Goal: Use online tool/utility: Use online tool/utility

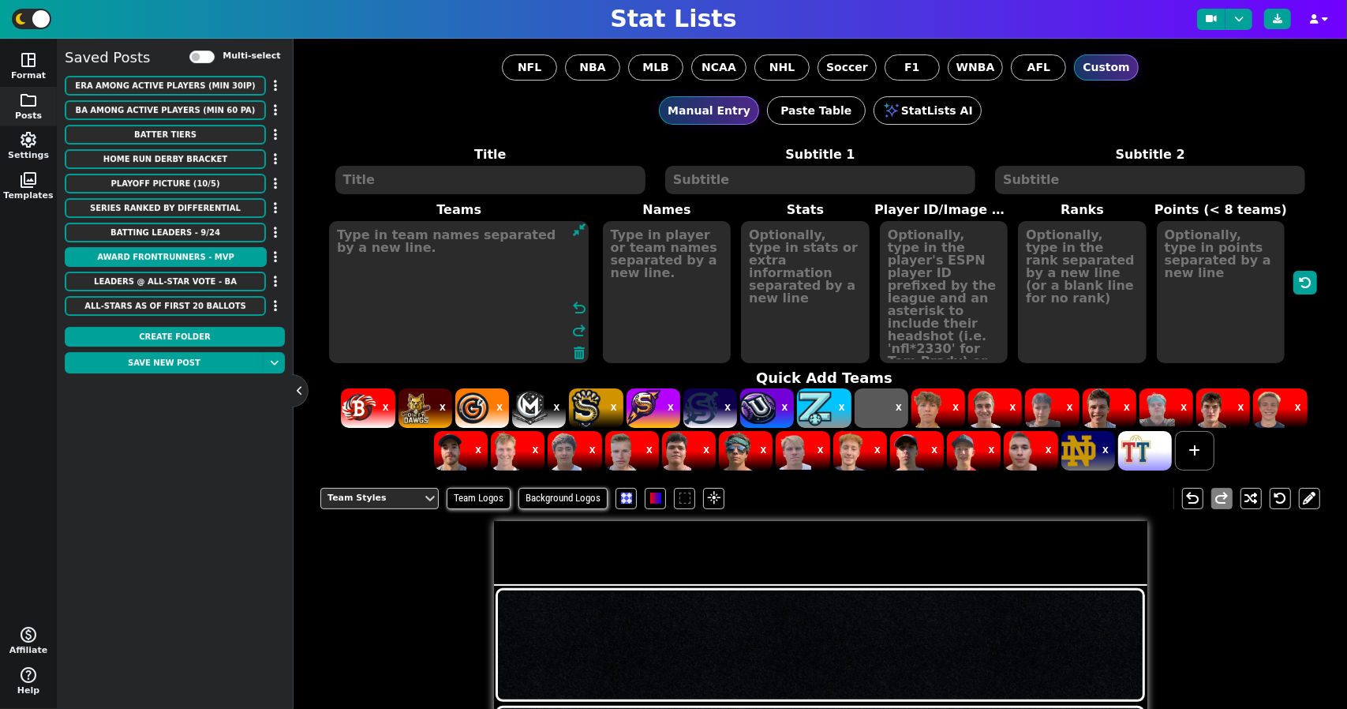
scroll to position [79, 0]
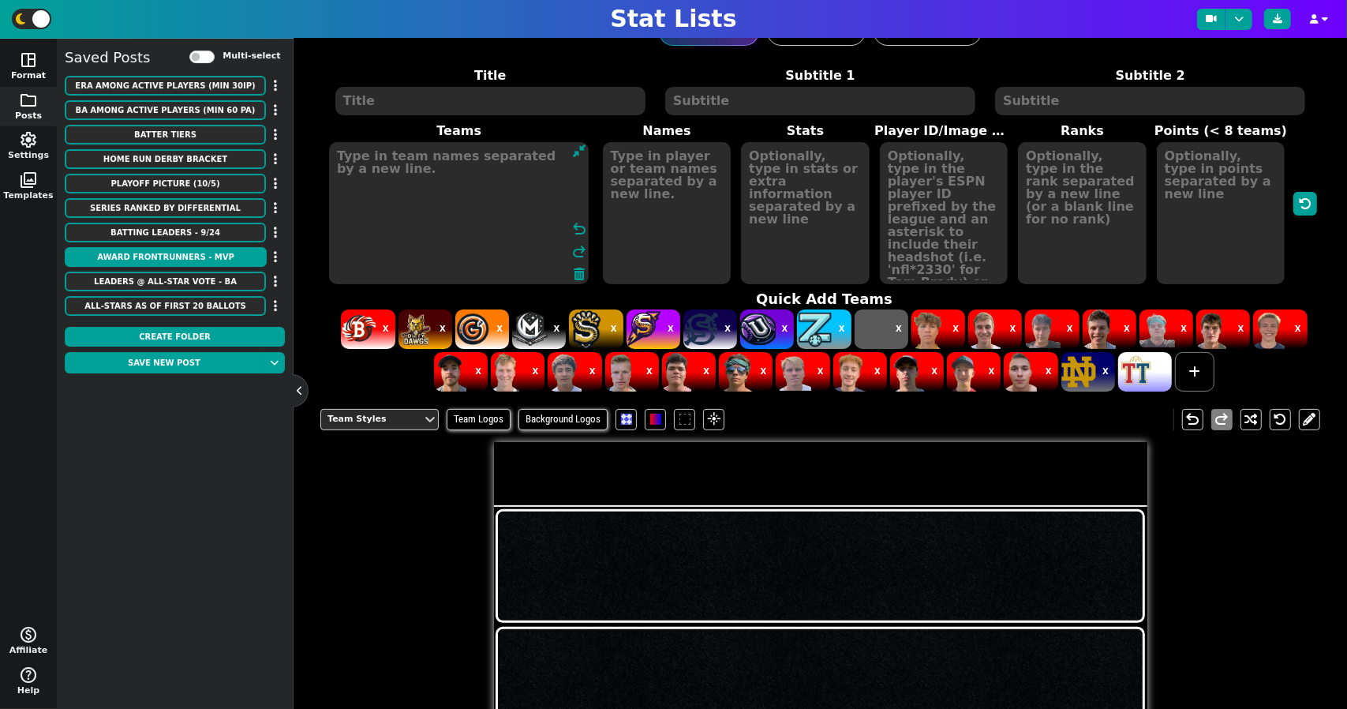
click at [35, 61] on span "space_dashboard" at bounding box center [28, 60] width 19 height 19
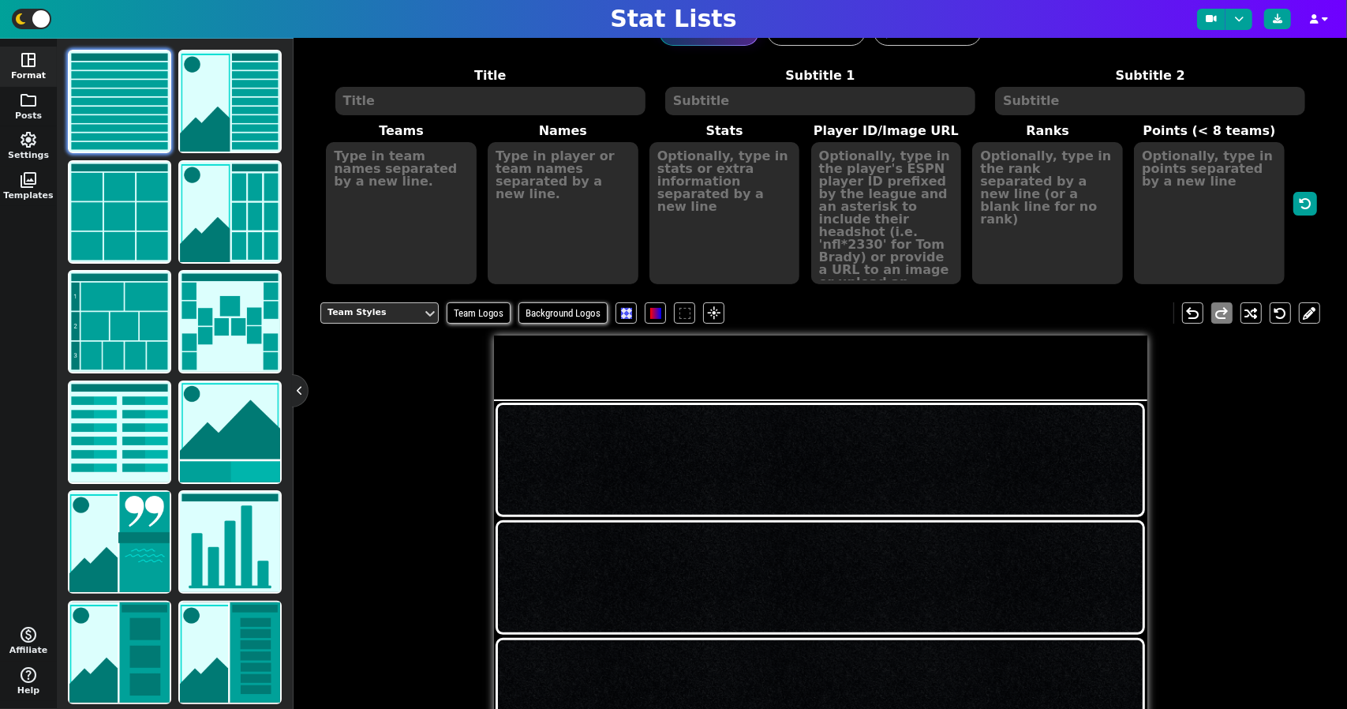
click at [94, 107] on img at bounding box center [119, 101] width 100 height 100
click at [125, 109] on img at bounding box center [119, 101] width 100 height 100
click at [482, 105] on textarea at bounding box center [490, 101] width 310 height 28
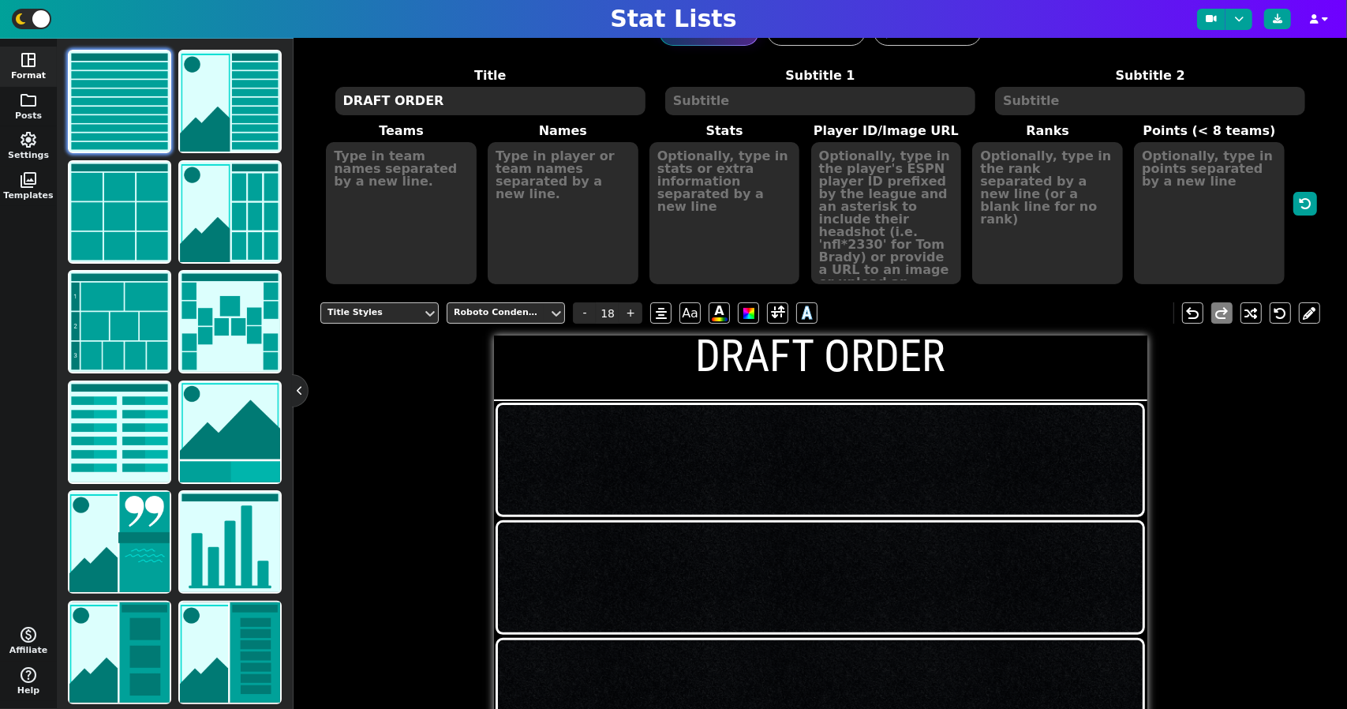
type textarea "DRAFT ORDER"
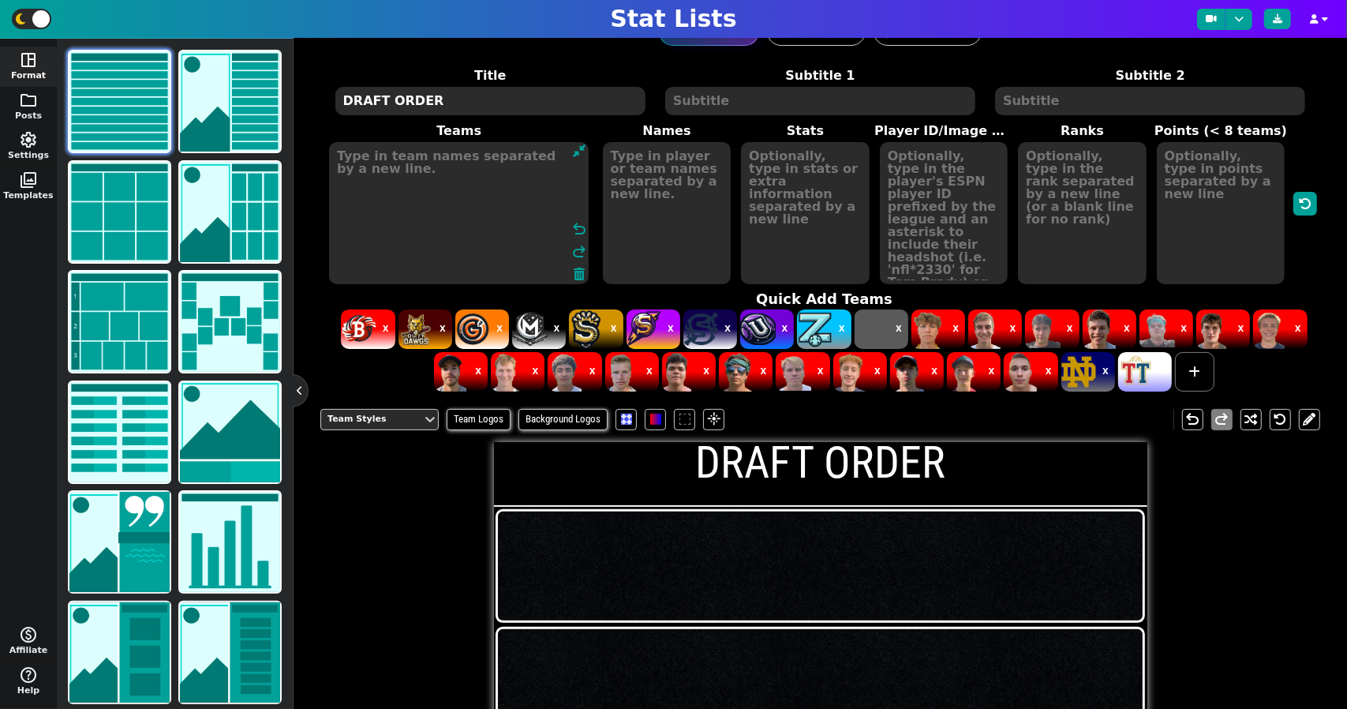
click at [433, 178] on textarea at bounding box center [459, 213] width 260 height 142
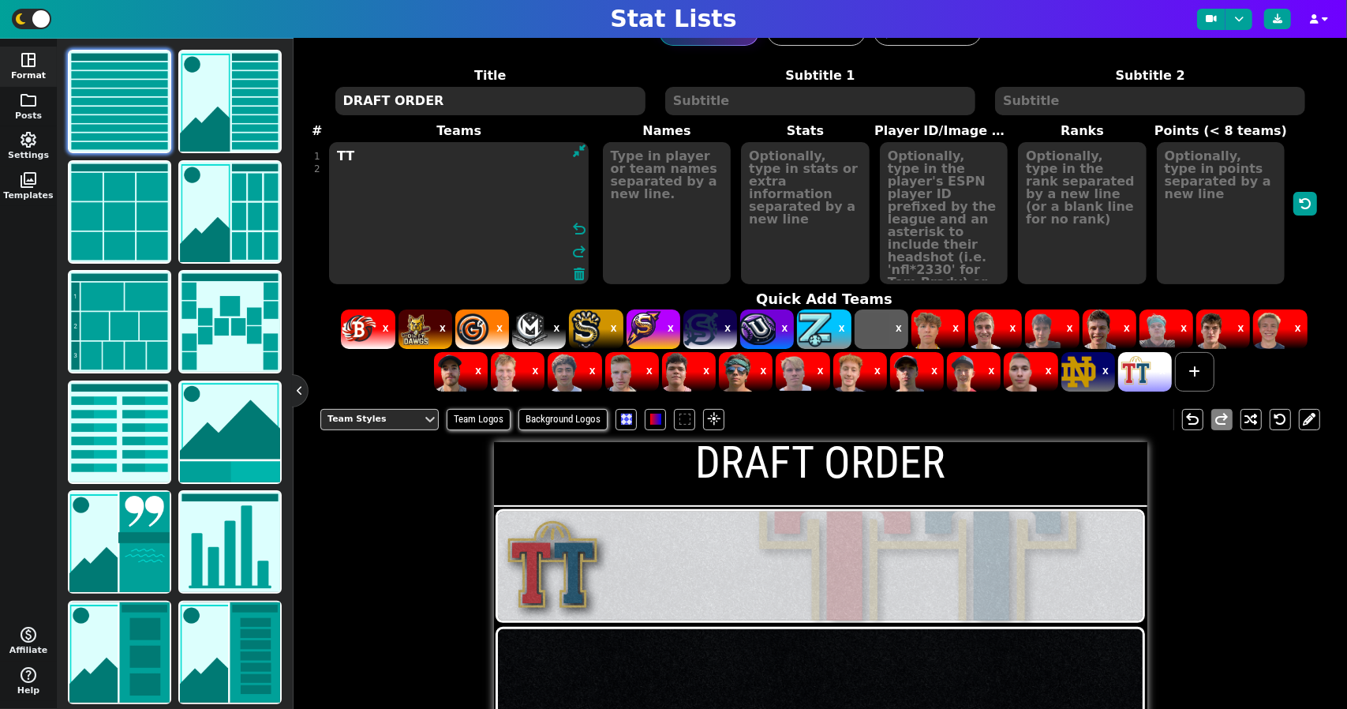
click at [406, 181] on textarea "TT" at bounding box center [459, 213] width 260 height 142
drag, startPoint x: 405, startPoint y: 155, endPoint x: 399, endPoint y: 170, distance: 16.0
click at [404, 156] on textarea "TT" at bounding box center [459, 213] width 260 height 142
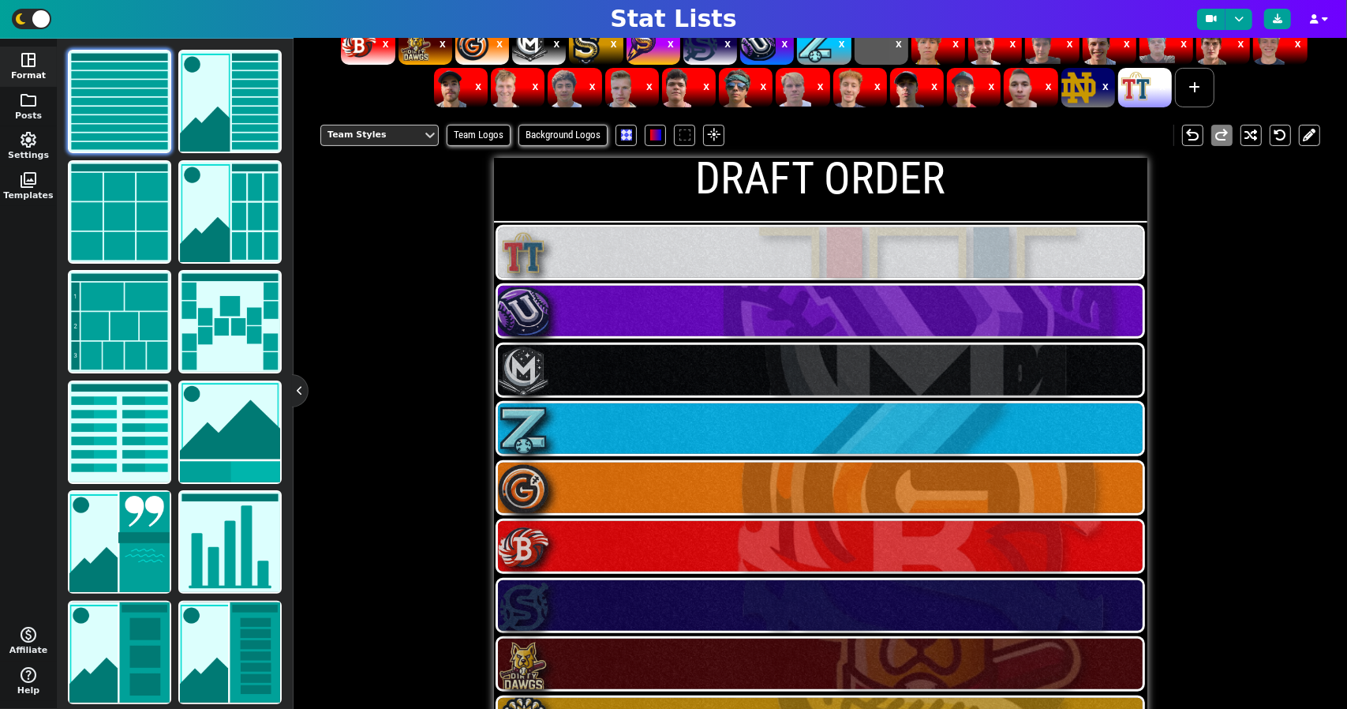
scroll to position [332, 0]
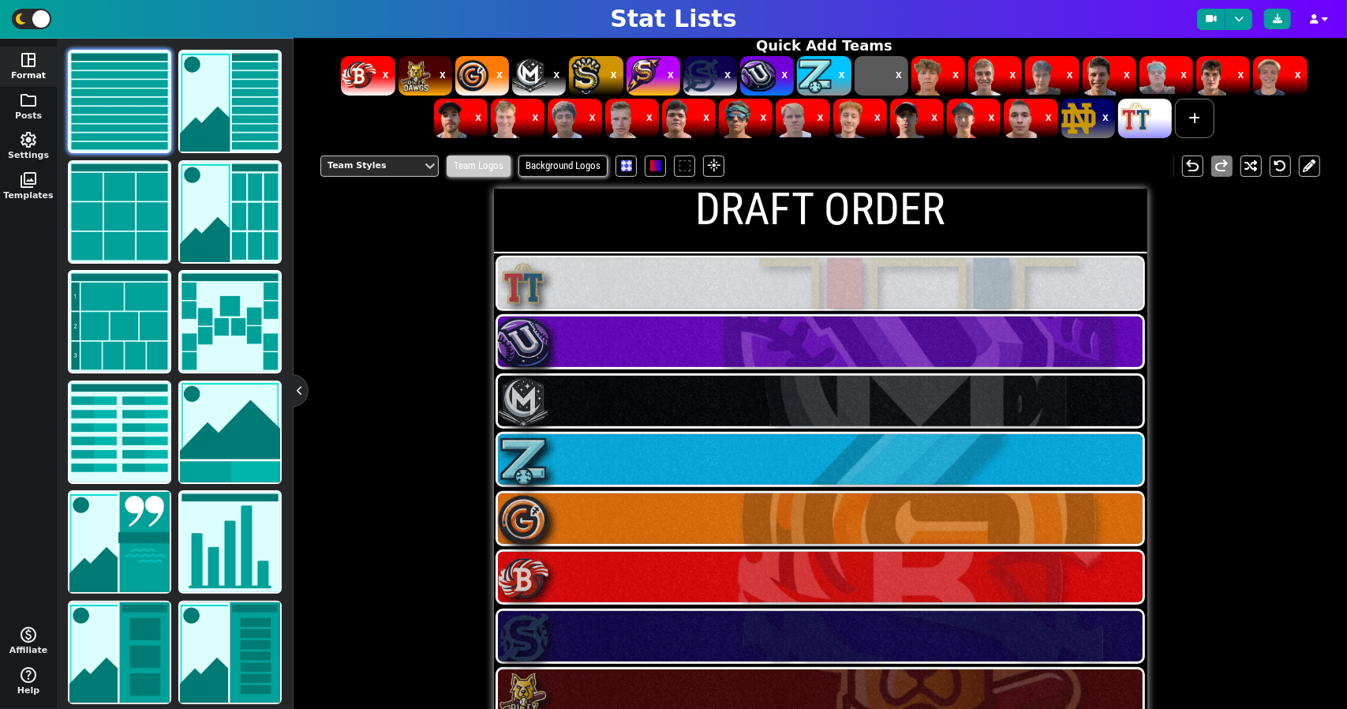
type textarea "TT UD M Z GG BB SW DD SB ST"
click at [502, 171] on span "Team Logos" at bounding box center [479, 166] width 64 height 21
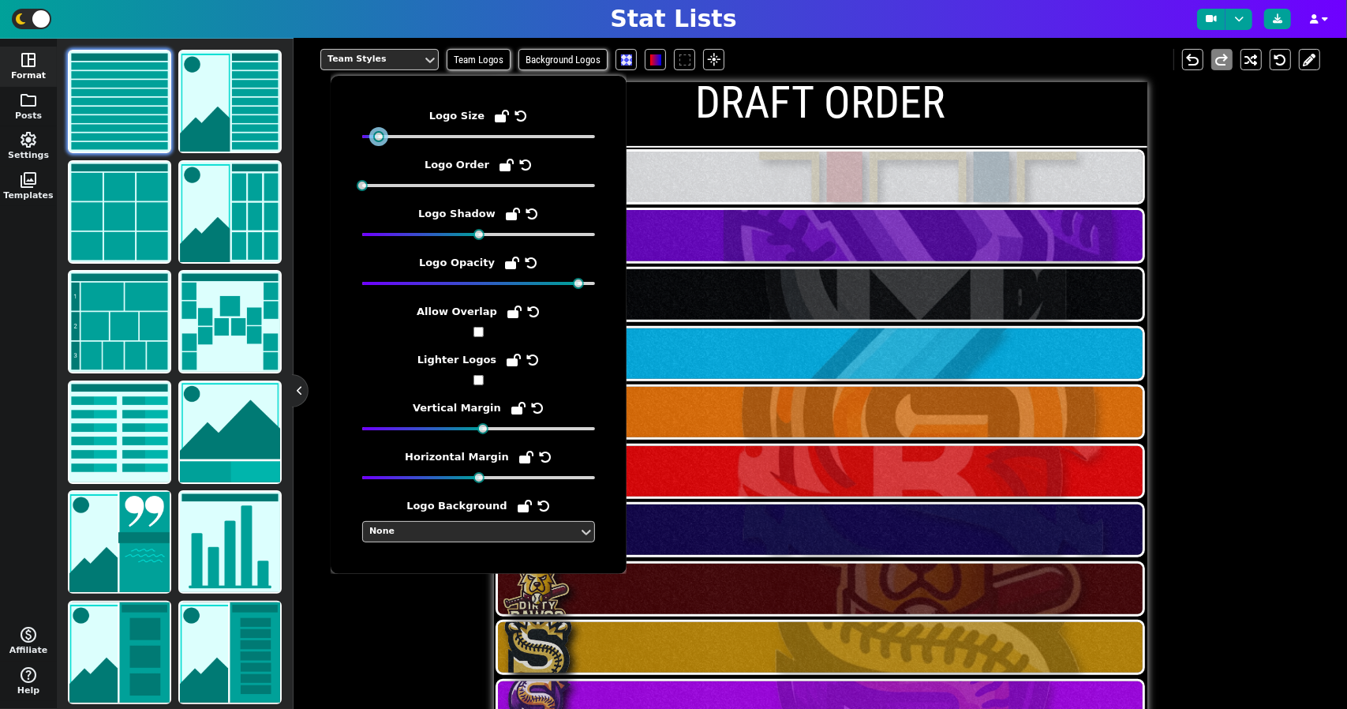
drag, startPoint x: 362, startPoint y: 135, endPoint x: 379, endPoint y: 137, distance: 17.4
click at [379, 137] on div at bounding box center [378, 136] width 11 height 11
click at [419, 569] on div "Logo Size Logo Order Logo Shadow Logo Opacity Allow Overlap Lighter Logos Verti…" at bounding box center [479, 325] width 296 height 498
click at [425, 607] on div "Team Styles Team Logos Background Logos flare undo redo DRAFT ORDER" at bounding box center [820, 386] width 1000 height 699
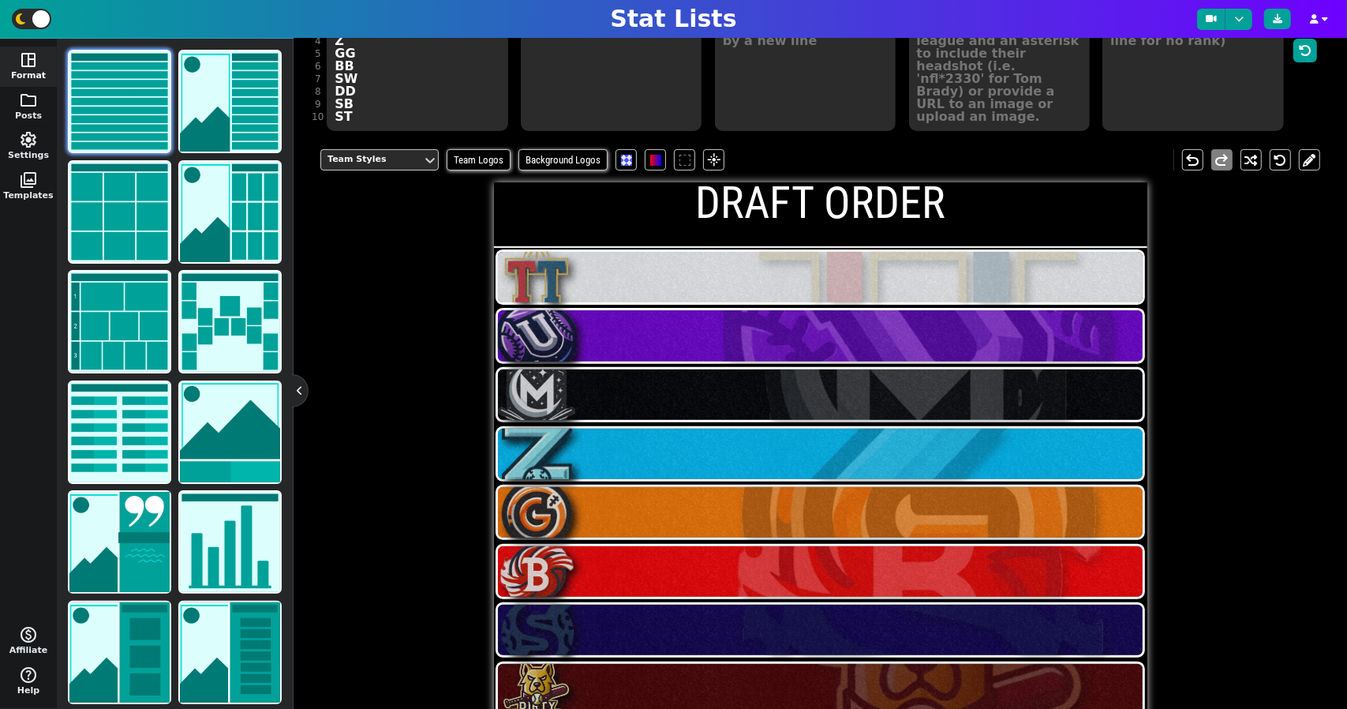
scroll to position [148, 0]
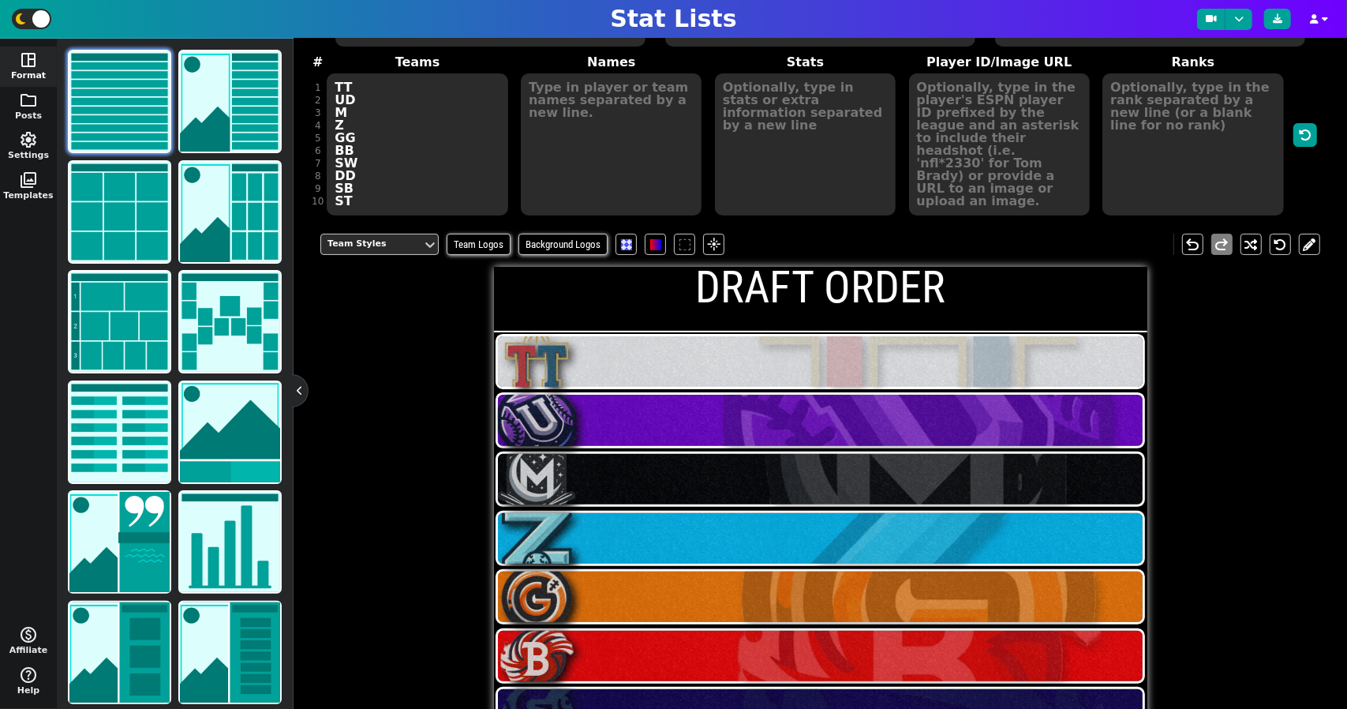
click at [579, 84] on textarea at bounding box center [611, 144] width 181 height 142
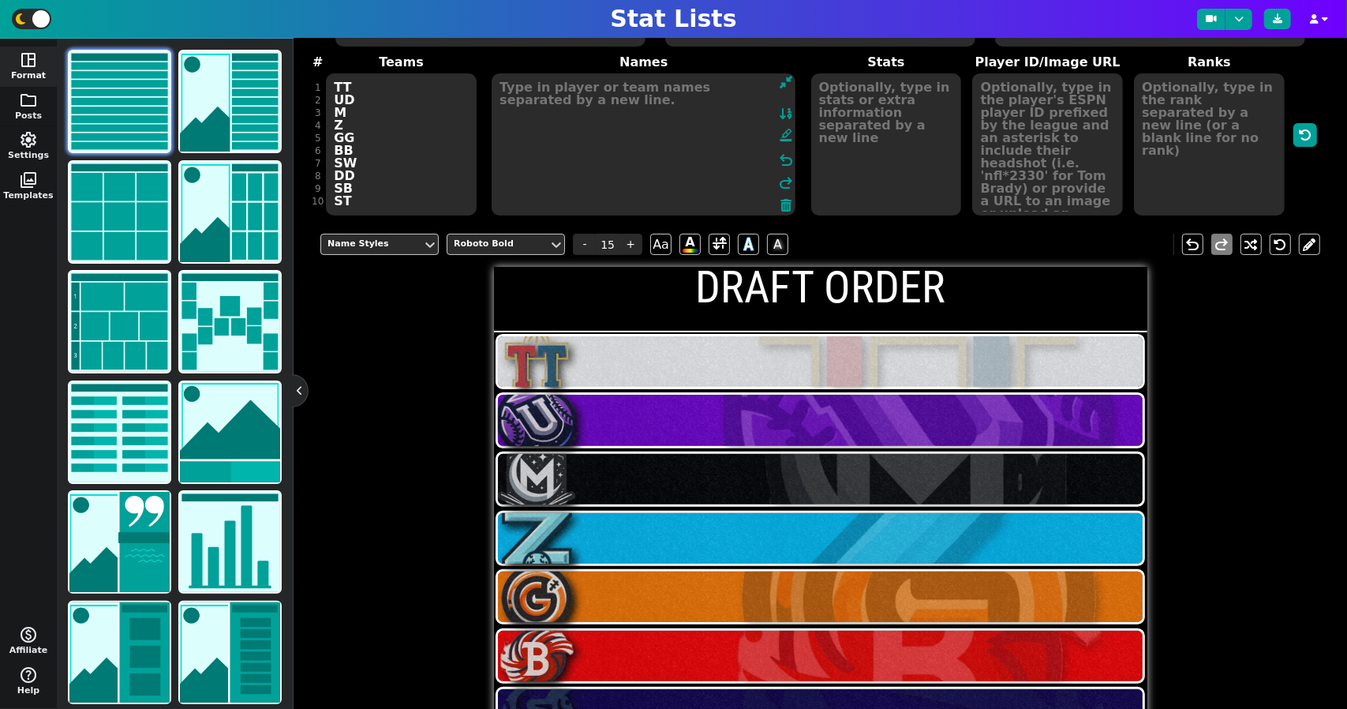
type textarea "C"
type textarea "W"
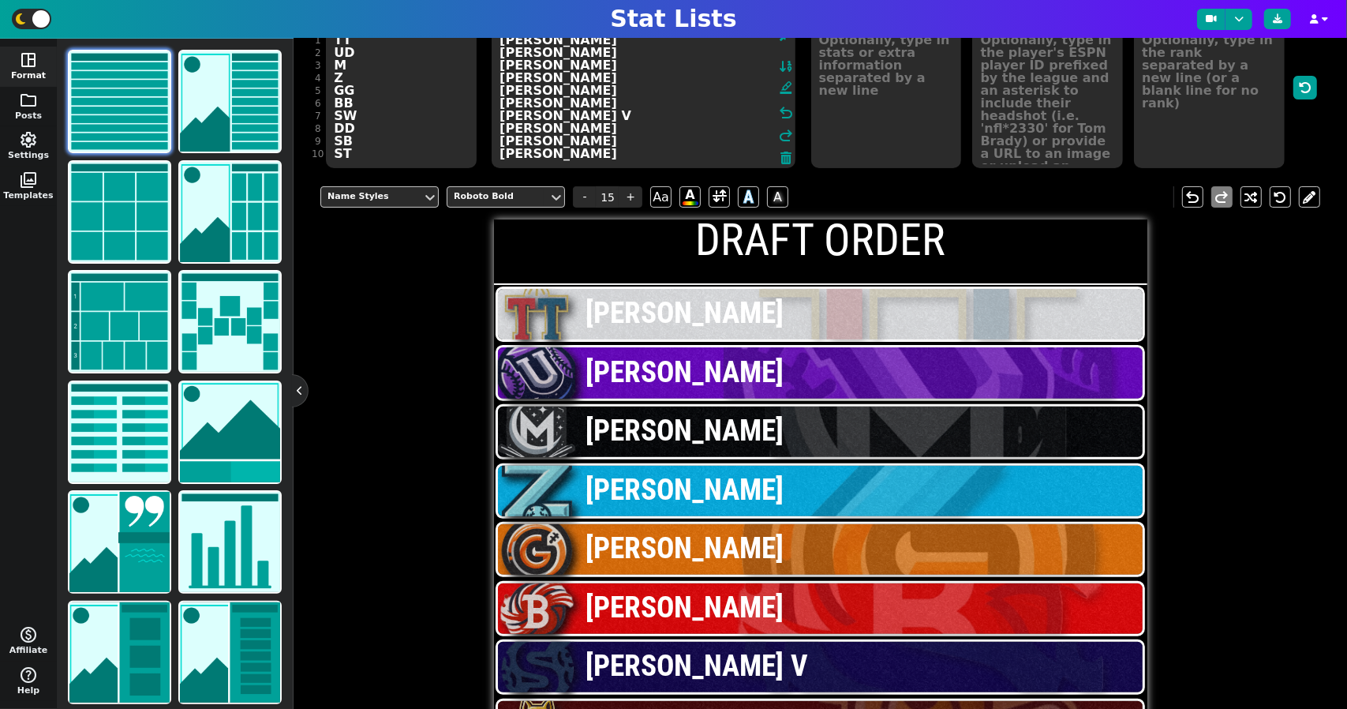
scroll to position [69, 0]
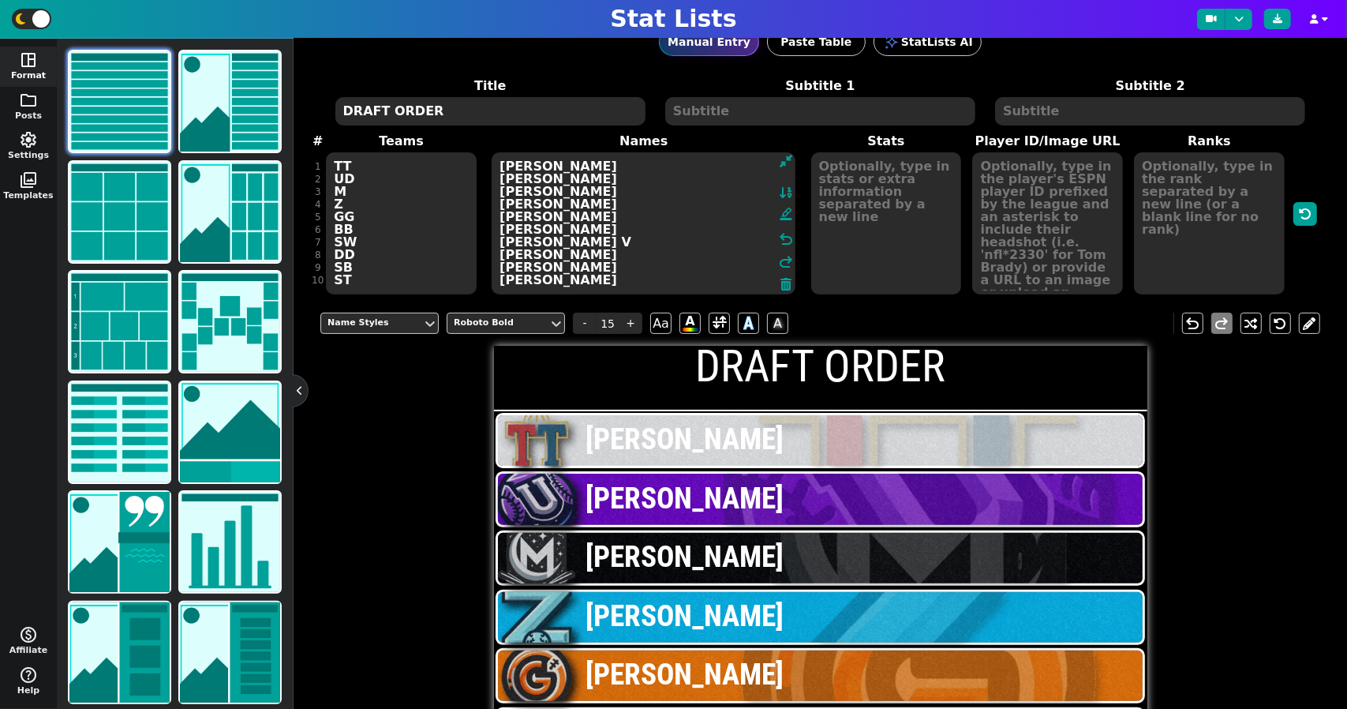
type textarea "[PERSON_NAME] [PERSON_NAME] [PERSON_NAME] [PERSON_NAME] [PERSON_NAME] [PERSON_N…"
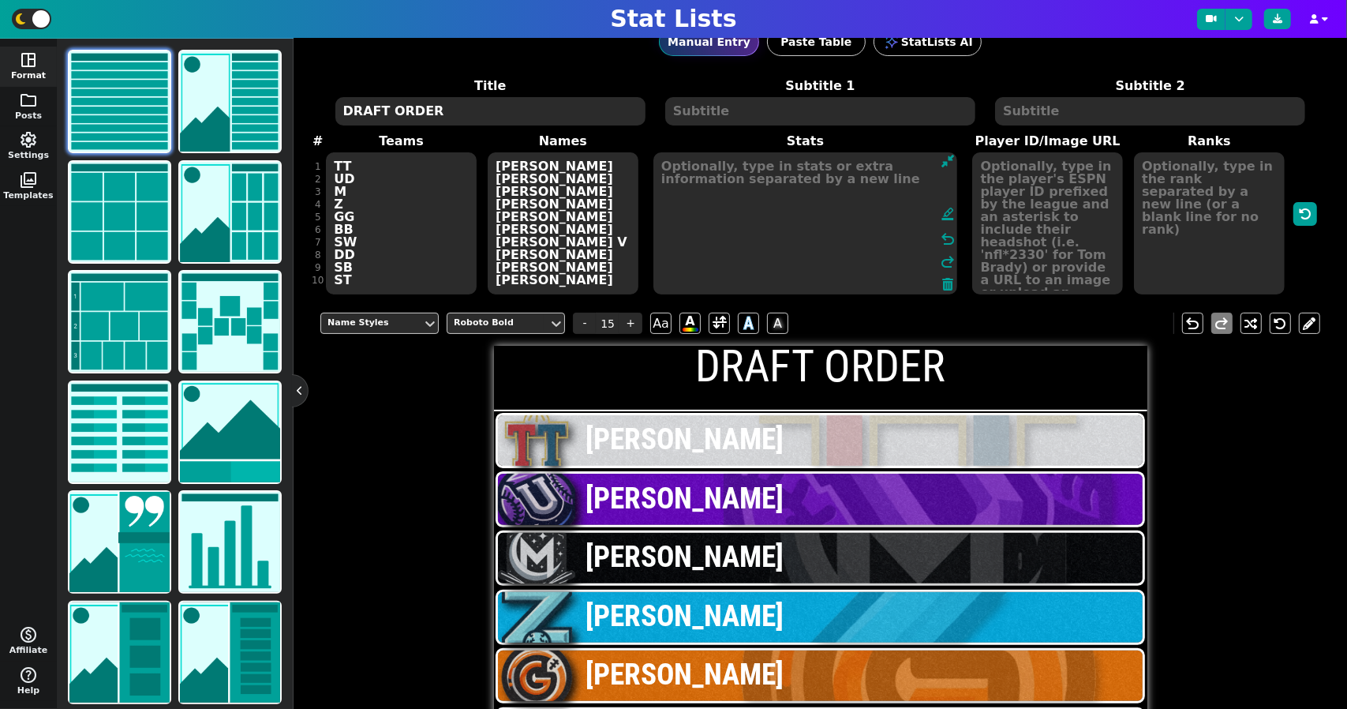
click at [849, 171] on textarea at bounding box center [806, 223] width 304 height 142
type input "19"
type textarea "s"
click at [783, 323] on span "A" at bounding box center [778, 323] width 10 height 26
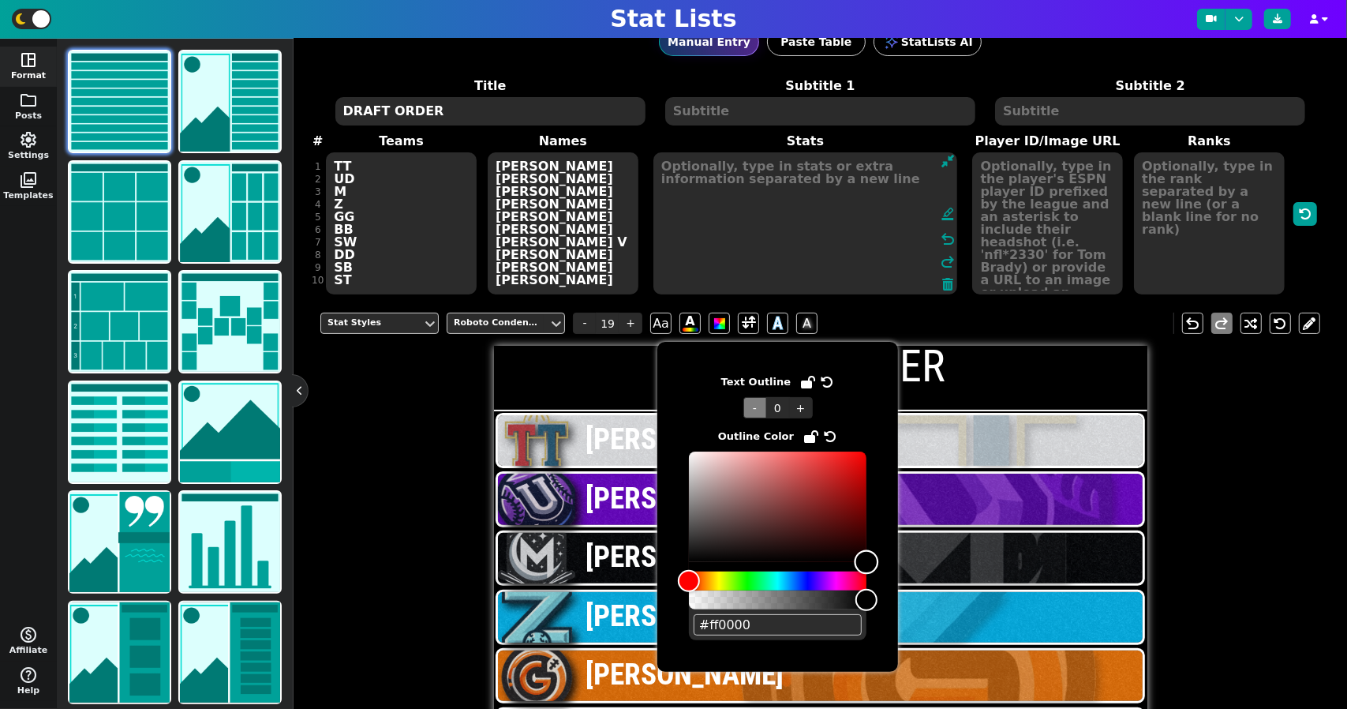
type input "#000000"
drag, startPoint x: 690, startPoint y: 449, endPoint x: 991, endPoint y: 603, distance: 337.9
click at [991, 603] on body "Stat Lists space_dashboard Format folder Posts settings Settings photo_library …" at bounding box center [673, 354] width 1347 height 709
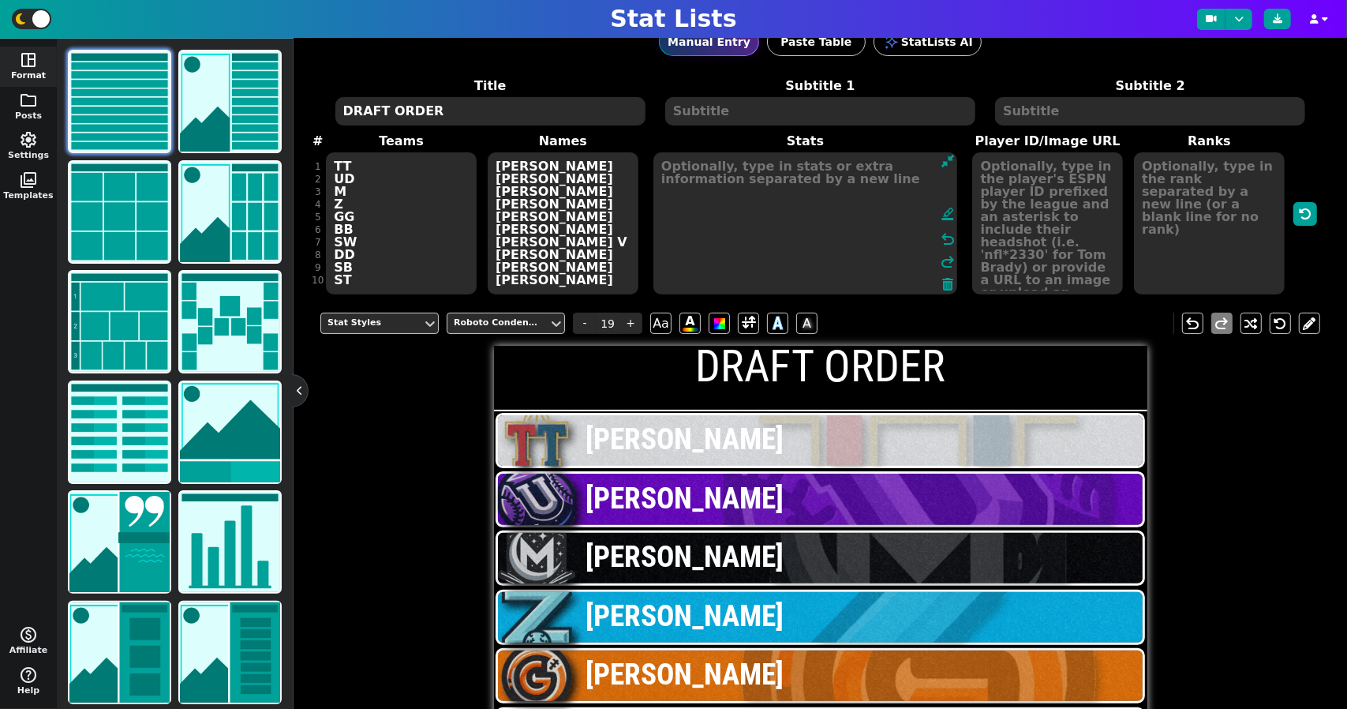
click at [799, 209] on textarea at bounding box center [806, 223] width 304 height 142
type textarea "1"
click at [807, 320] on span "A" at bounding box center [806, 323] width 21 height 21
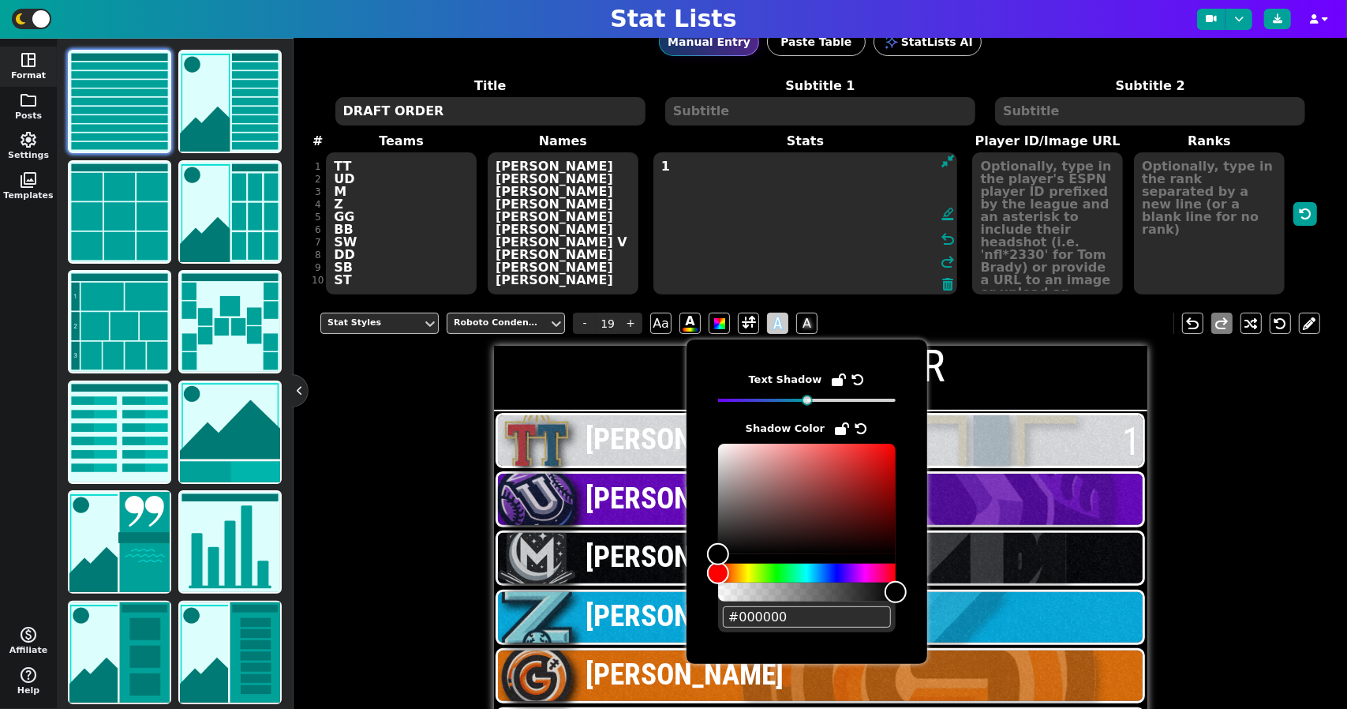
click at [783, 318] on span "A" at bounding box center [778, 323] width 10 height 26
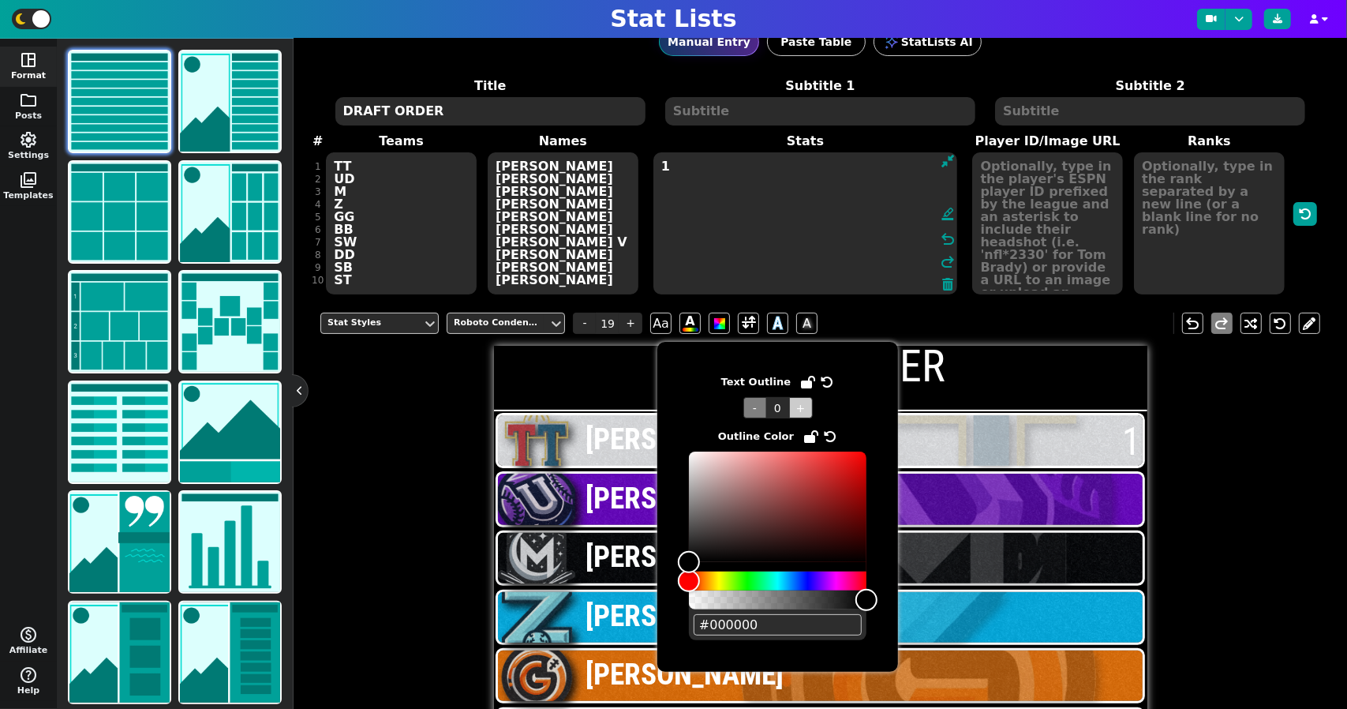
click at [804, 413] on span "+" at bounding box center [801, 407] width 24 height 21
click at [728, 405] on span "- 2 +" at bounding box center [778, 407] width 178 height 21
click at [733, 405] on span "- 2 +" at bounding box center [778, 407] width 178 height 21
click at [744, 408] on span "-" at bounding box center [756, 407] width 24 height 21
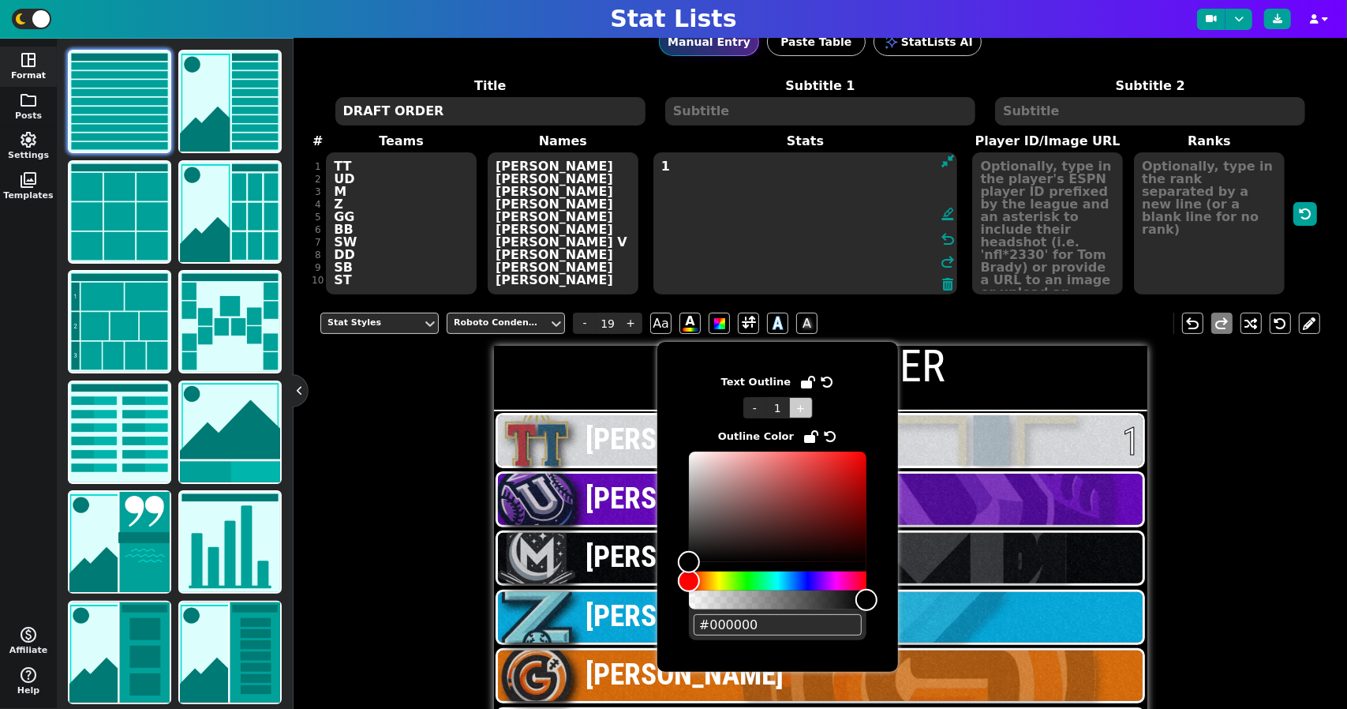
click at [808, 408] on span "+" at bounding box center [801, 407] width 24 height 21
click at [766, 410] on input "5" at bounding box center [778, 407] width 24 height 21
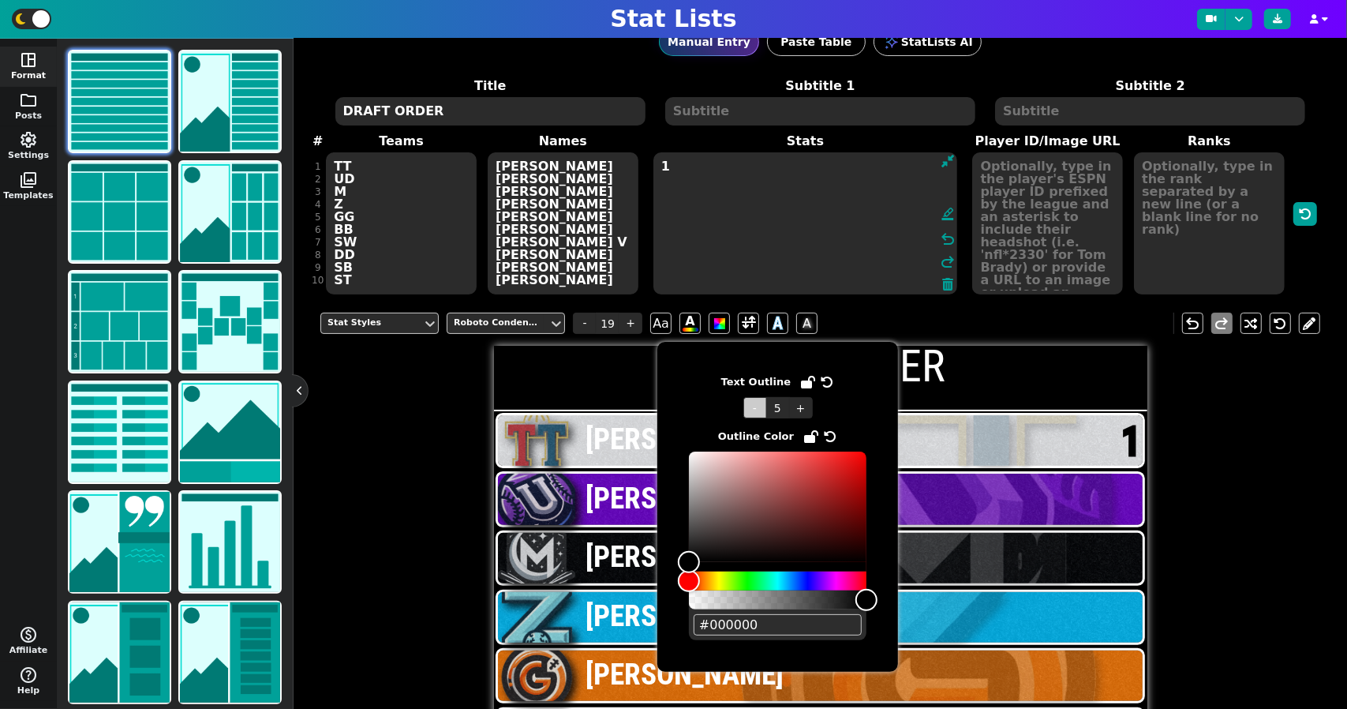
click at [752, 407] on span "-" at bounding box center [756, 407] width 24 height 21
click at [751, 407] on span "-" at bounding box center [756, 407] width 24 height 21
type input "1"
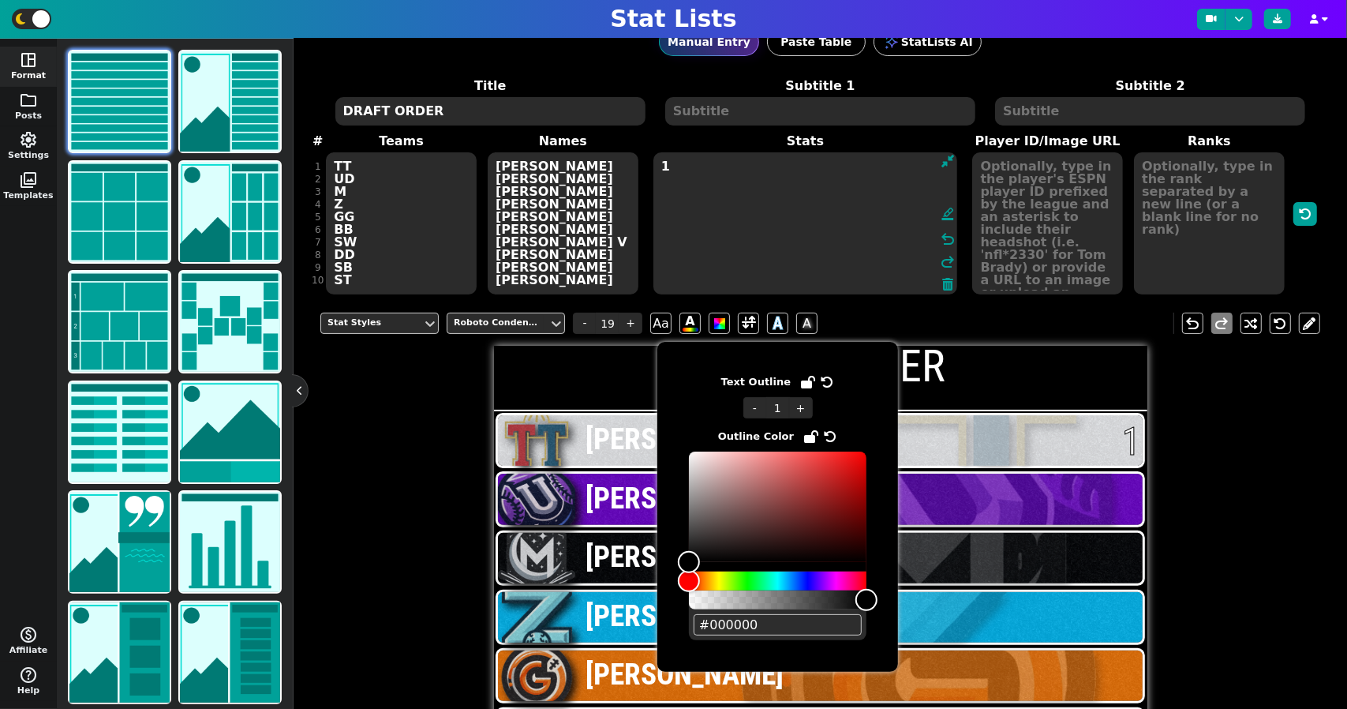
click at [1035, 440] on span "[PERSON_NAME]" at bounding box center [854, 439] width 537 height 32
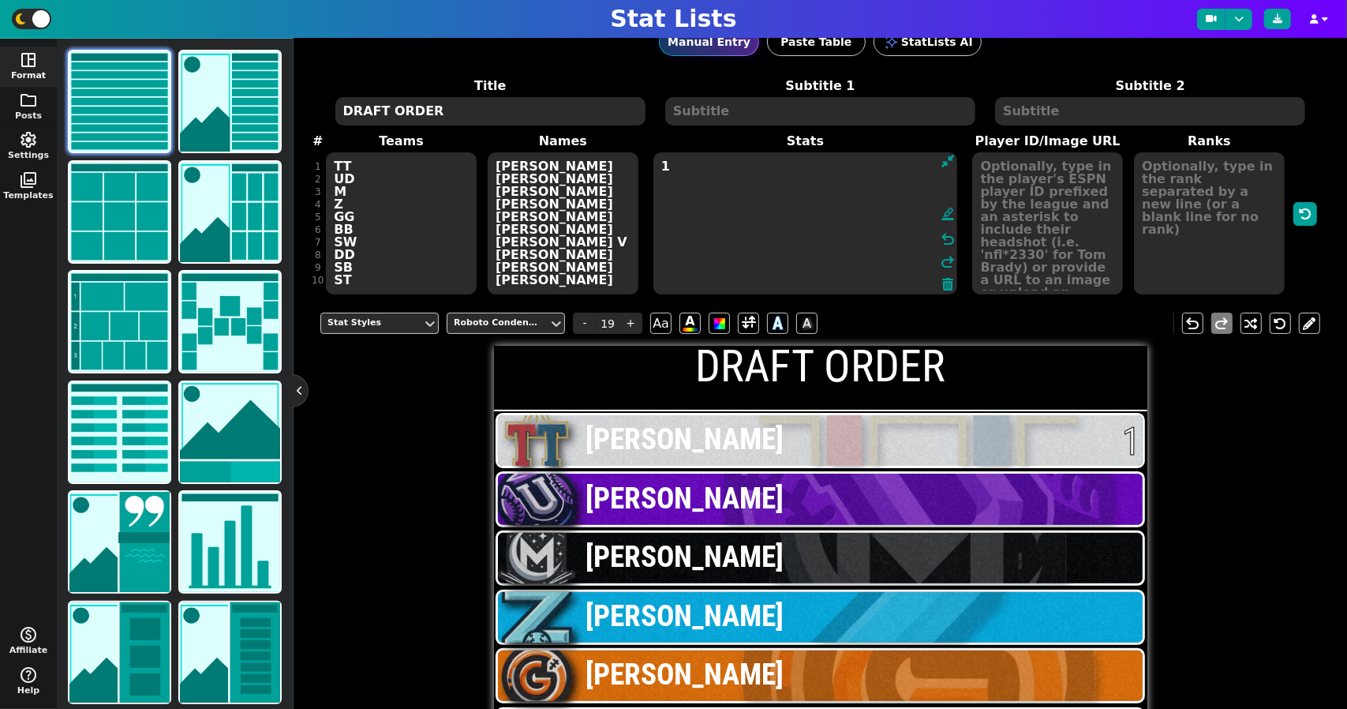
click at [744, 171] on textarea "1" at bounding box center [806, 223] width 304 height 142
type textarea "1, 5, 14... 2, 6, 15... 7"
drag, startPoint x: 744, startPoint y: 171, endPoint x: 728, endPoint y: 203, distance: 36.0
click at [774, 204] on textarea "1, 5, 14... 2, 6, 15... 7" at bounding box center [806, 223] width 304 height 142
click at [570, 180] on textarea "[PERSON_NAME] [PERSON_NAME] [PERSON_NAME] [PERSON_NAME] [PERSON_NAME] [PERSON_N…" at bounding box center [563, 223] width 151 height 142
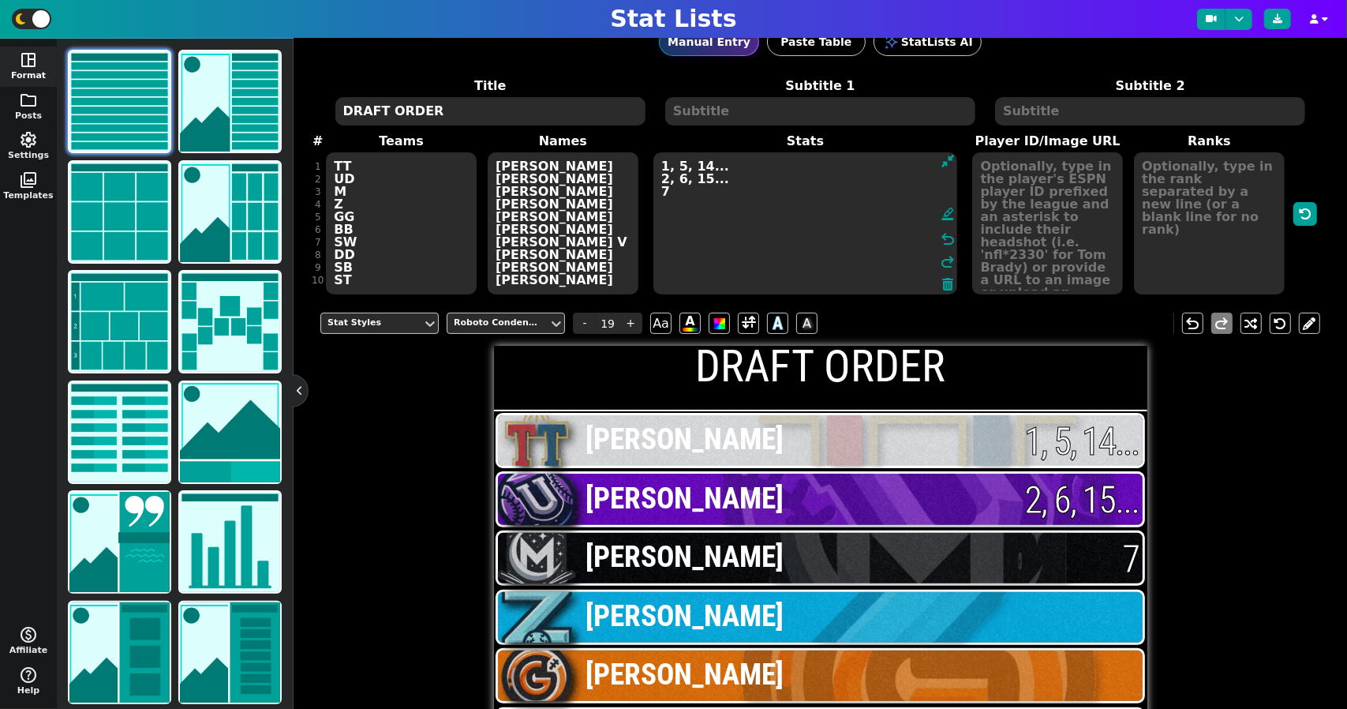
type input "15"
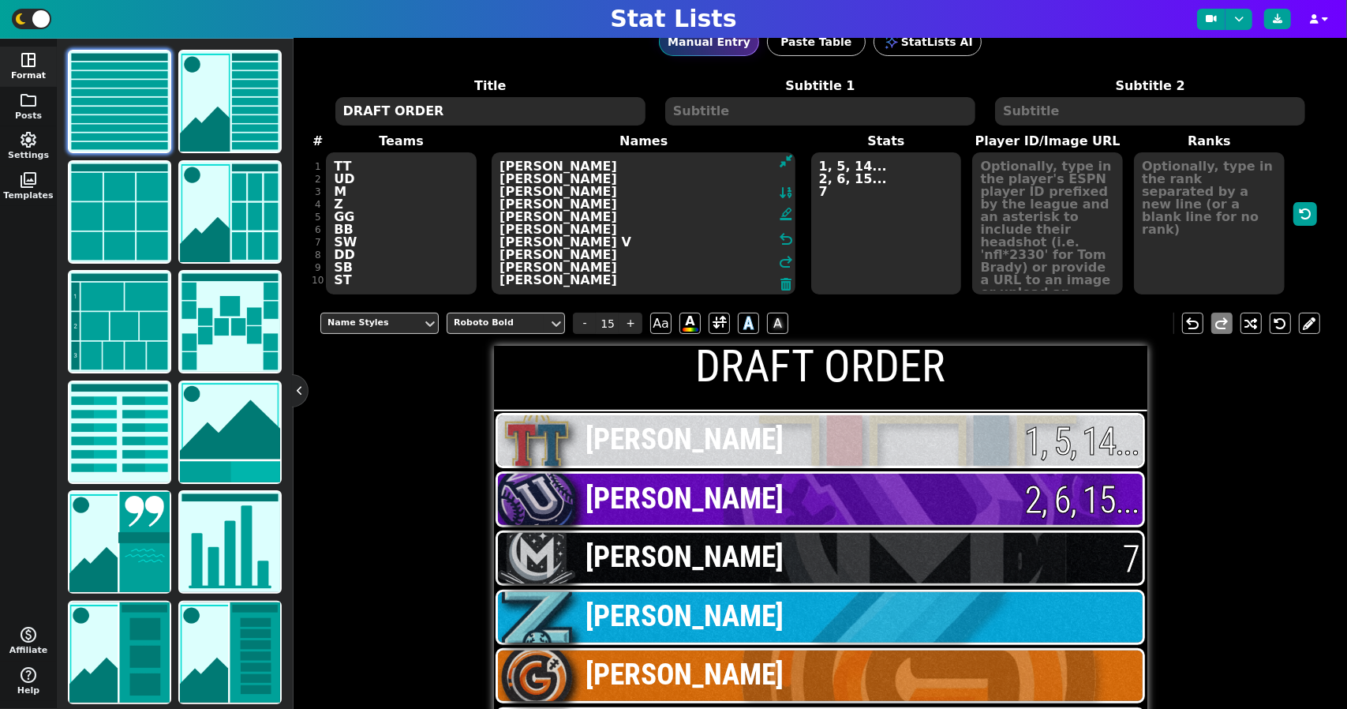
click at [568, 191] on textarea "[PERSON_NAME] [PERSON_NAME] [PERSON_NAME] [PERSON_NAME] [PERSON_NAME] [PERSON_N…" at bounding box center [644, 223] width 304 height 142
click at [532, 189] on textarea "[PERSON_NAME] [PERSON_NAME] [PERSON_NAME] [PERSON_NAME] [PERSON_NAME] [PERSON_N…" at bounding box center [644, 223] width 304 height 142
click at [575, 186] on textarea "[PERSON_NAME] [PERSON_NAME] [PERSON_NAME] [PERSON_NAME] [PERSON_NAME] [PERSON_N…" at bounding box center [644, 223] width 304 height 142
click at [584, 204] on textarea "[PERSON_NAME] [PERSON_NAME] [PERSON_NAME] + [PERSON_NAME] [PERSON_NAME] [PERSON…" at bounding box center [644, 223] width 304 height 142
type textarea "[PERSON_NAME] [PERSON_NAME] [PERSON_NAME] + [PERSON_NAME] [PERSON_NAME] [PERSON…"
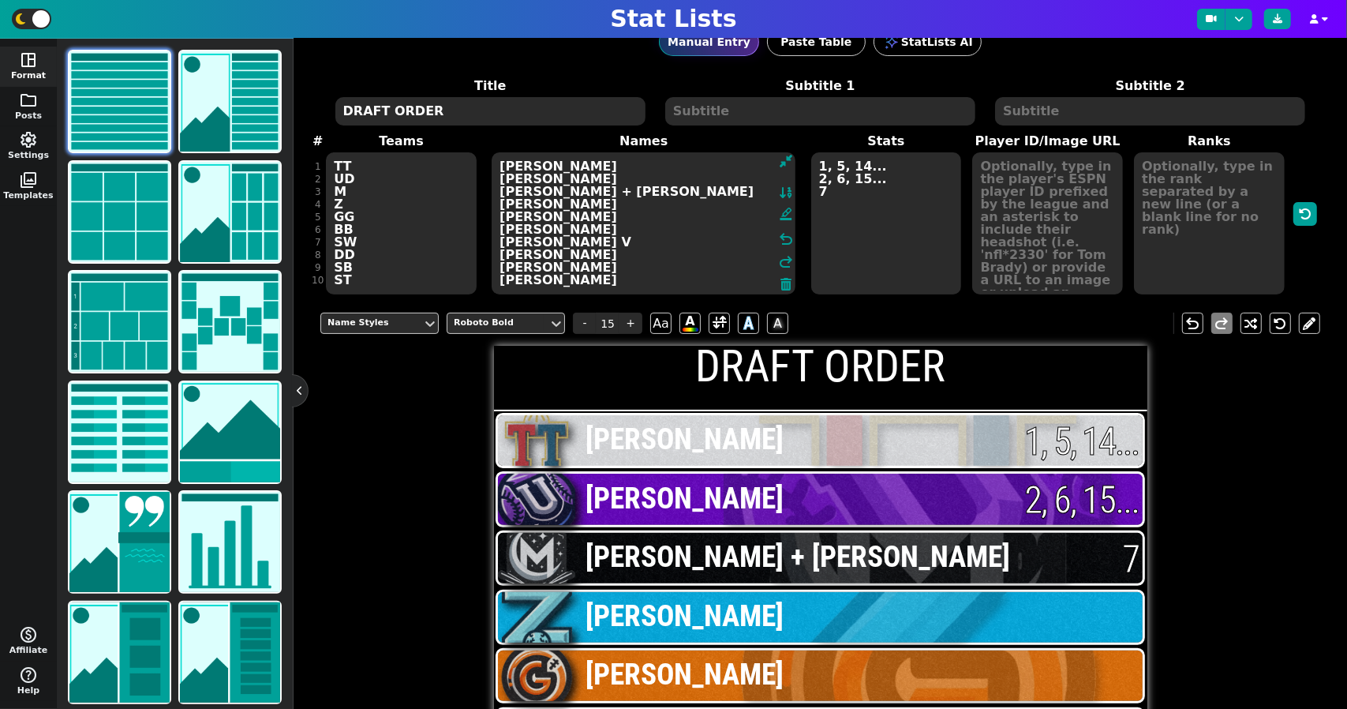
click at [840, 193] on textarea "1, 5, 14... 2, 6, 15... 7" at bounding box center [886, 223] width 151 height 142
type input "19"
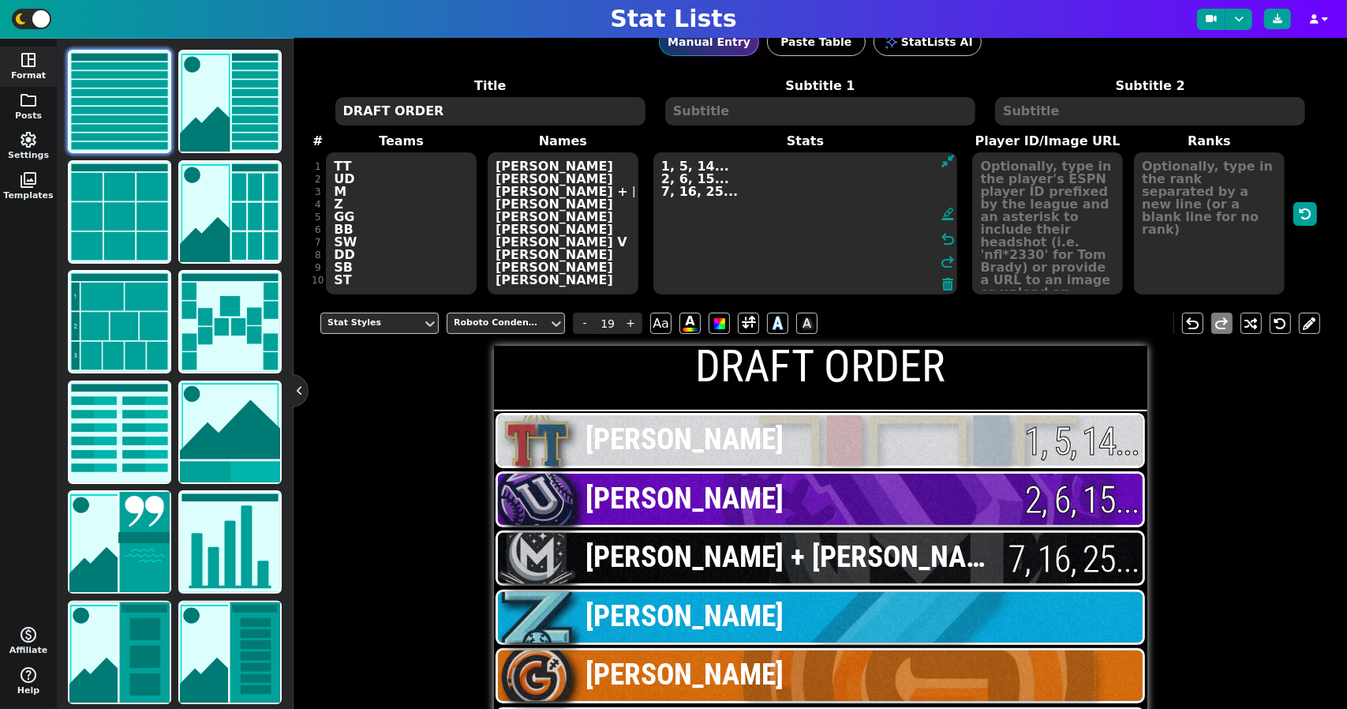
type textarea "1, 5, 14... 2, 6, 15... 7, 16, 25..."
click at [575, 208] on textarea "[PERSON_NAME] [PERSON_NAME] [PERSON_NAME] + [PERSON_NAME] [PERSON_NAME] [PERSON…" at bounding box center [563, 223] width 151 height 142
type input "15"
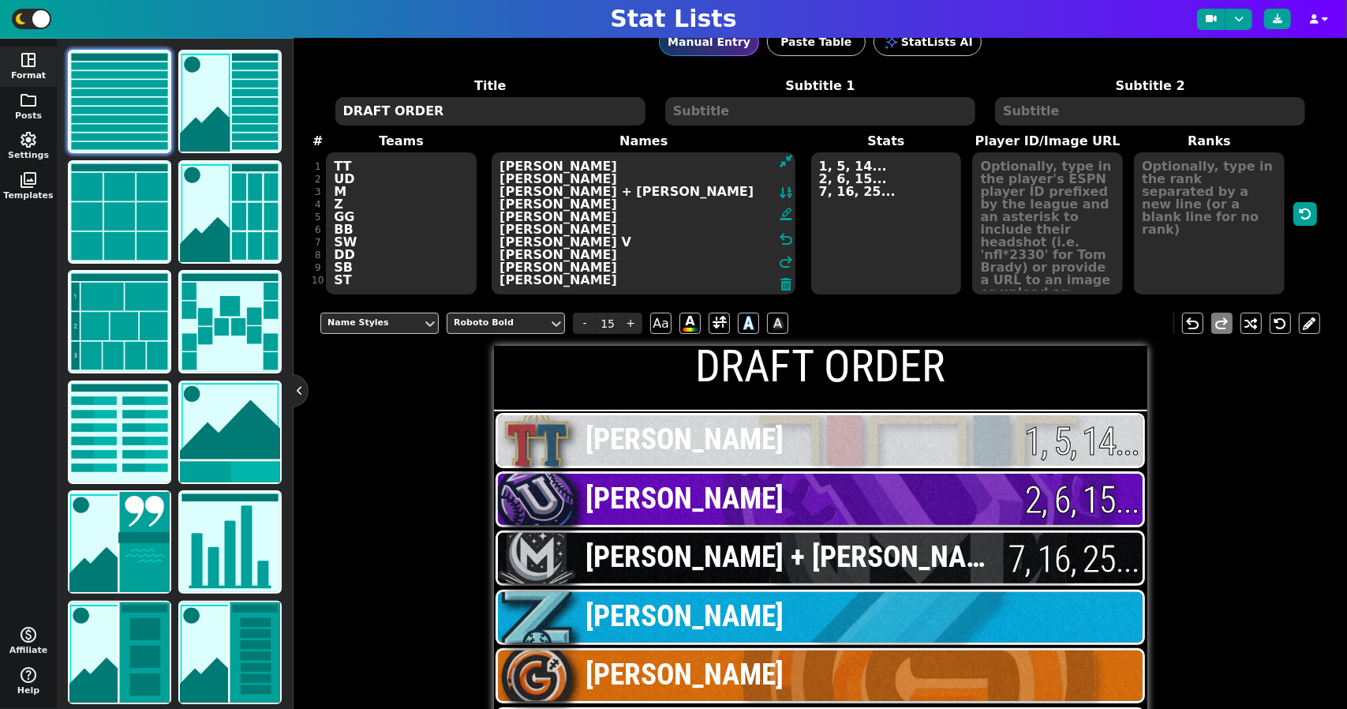
click at [590, 201] on textarea "[PERSON_NAME] [PERSON_NAME] [PERSON_NAME] + [PERSON_NAME] [PERSON_NAME] [PERSON…" at bounding box center [644, 223] width 304 height 142
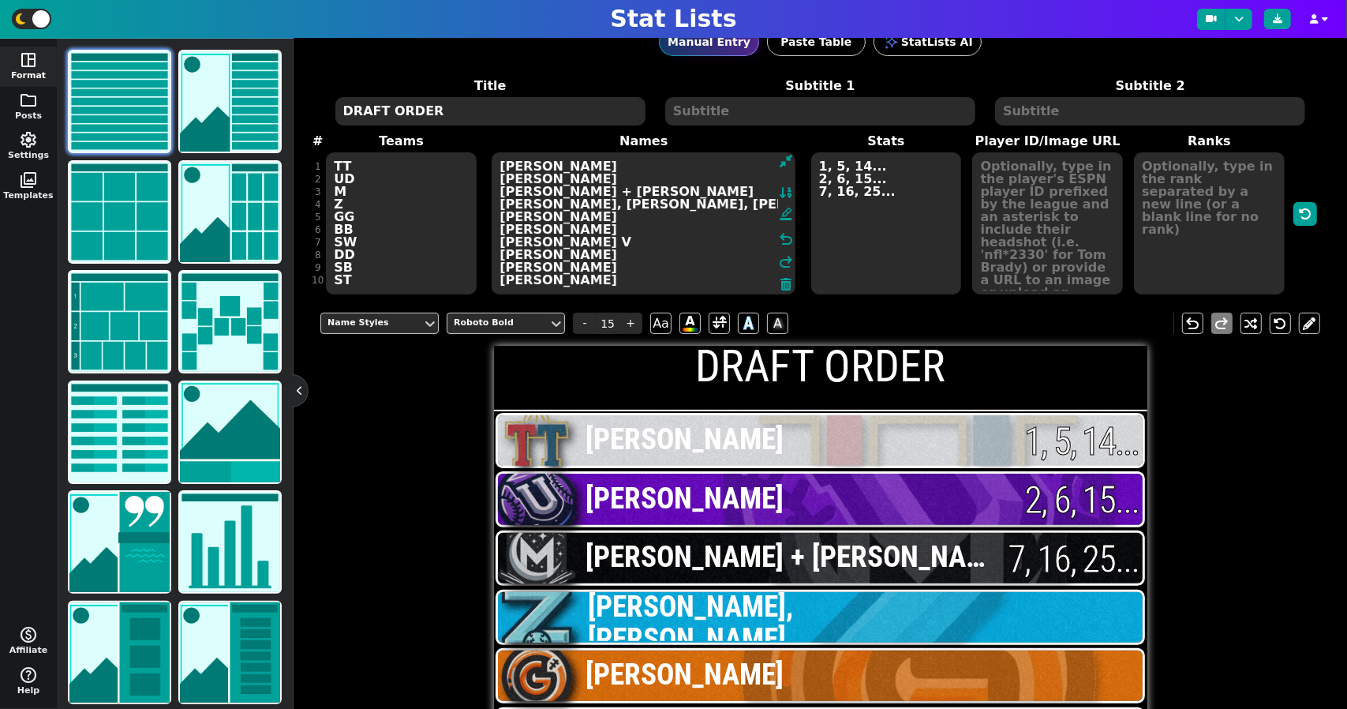
type textarea "[PERSON_NAME] [PERSON_NAME] [PERSON_NAME] + [PERSON_NAME] [PERSON_NAME], [PERSO…"
click at [900, 193] on textarea "1, 5, 14... 2, 6, 15... 7, 16, 25..." at bounding box center [886, 223] width 151 height 142
type input "19"
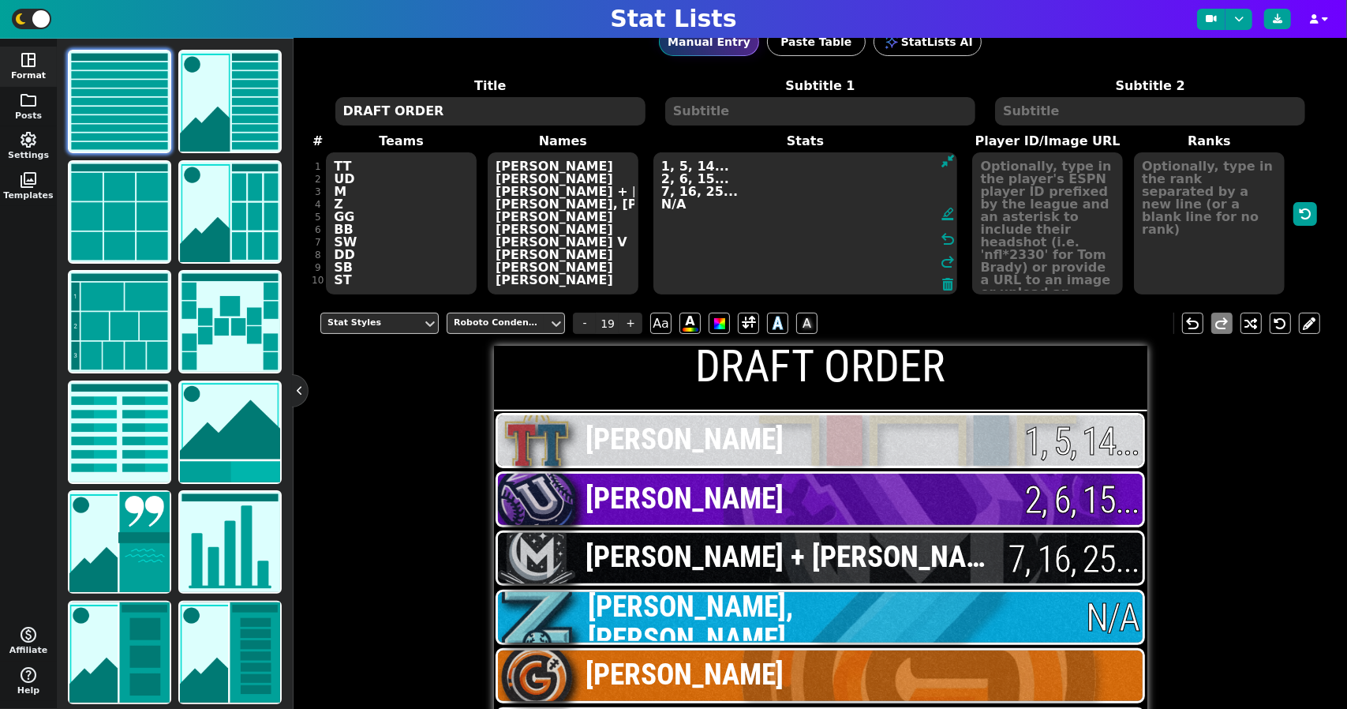
click at [695, 214] on textarea "1, 5, 14... 2, 6, 15... 7, 16, 25... N/A" at bounding box center [806, 223] width 304 height 142
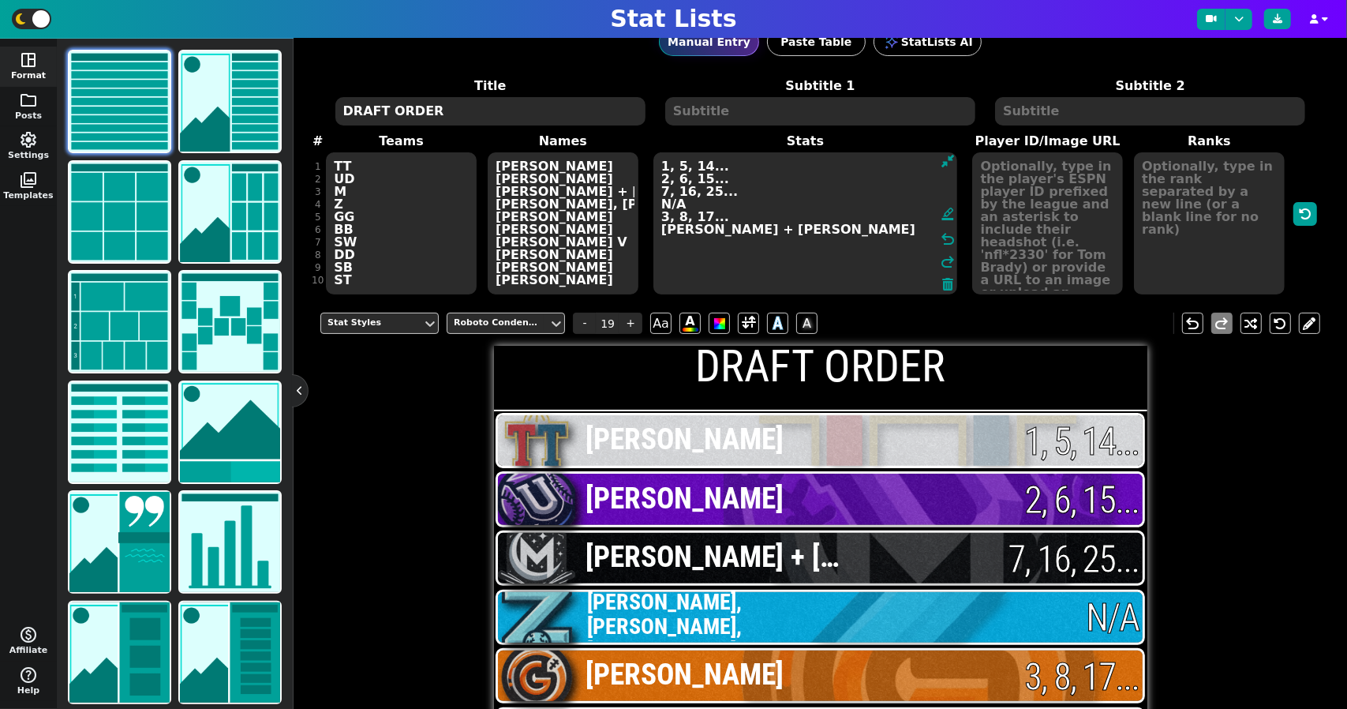
drag, startPoint x: 795, startPoint y: 219, endPoint x: 651, endPoint y: 237, distance: 144.8
click at [654, 237] on textarea "1, 5, 14... 2, 6, 15... 7, 16, 25... N/A 3, 8, 17... [PERSON_NAME] + [PERSON_NA…" at bounding box center [806, 223] width 304 height 142
drag, startPoint x: 684, startPoint y: 234, endPoint x: 802, endPoint y: 238, distance: 118.5
click at [802, 238] on textarea "1, 5, 14... 2, 6, 15... 7, 16, 25... N/A 3, 8, 17... [PERSON_NAME] + [PERSON_NA…" at bounding box center [806, 223] width 304 height 142
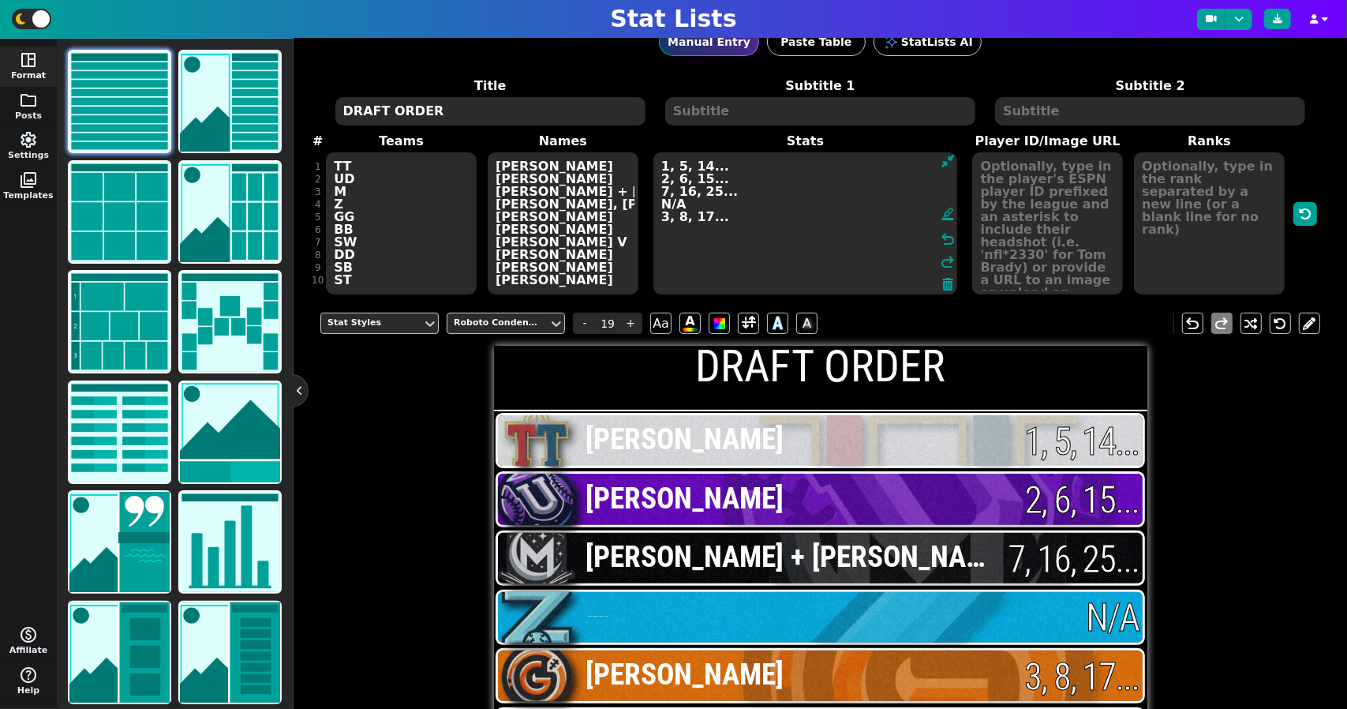
type textarea "1, 5, 14... 2, 6, 15... 7, 16, 25... N/A 3, 8, 17..."
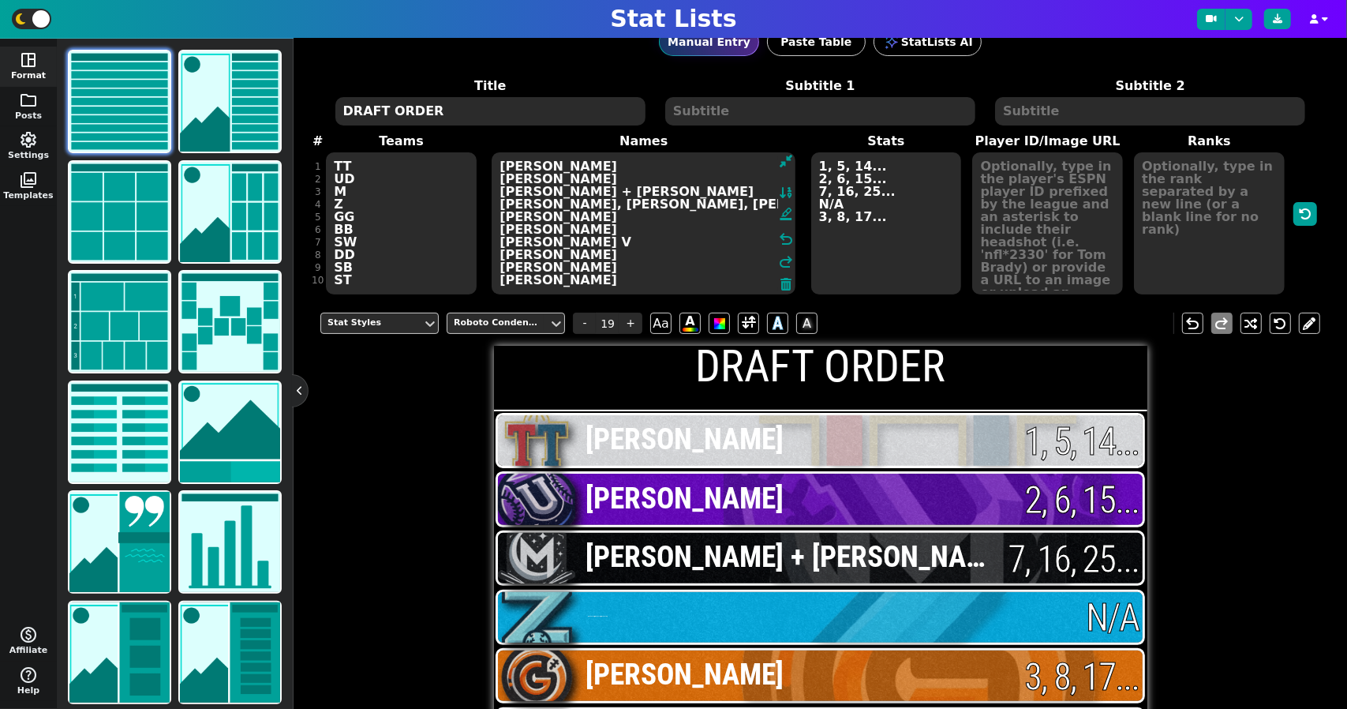
drag, startPoint x: 579, startPoint y: 228, endPoint x: 512, endPoint y: 228, distance: 67.9
click at [512, 228] on textarea "[PERSON_NAME] [PERSON_NAME] [PERSON_NAME] + [PERSON_NAME] [PERSON_NAME], [PERSO…" at bounding box center [644, 223] width 304 height 142
type input "15"
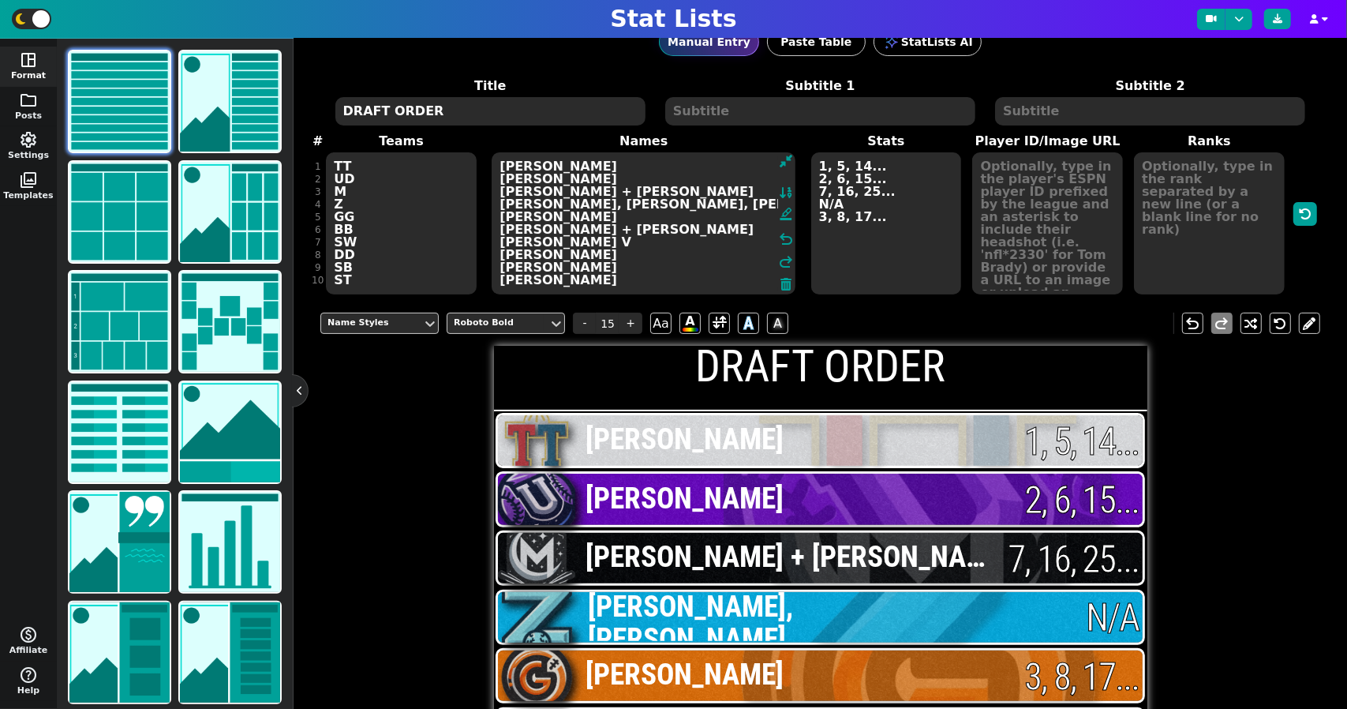
type textarea "[PERSON_NAME] [PERSON_NAME] [PERSON_NAME] + [PERSON_NAME] [PERSON_NAME], [PERSO…"
click at [886, 231] on textarea "1, 5, 14... 2, 6, 15... 7, 16, 25... N/A 3, 8, 17..." at bounding box center [886, 223] width 151 height 142
type input "19"
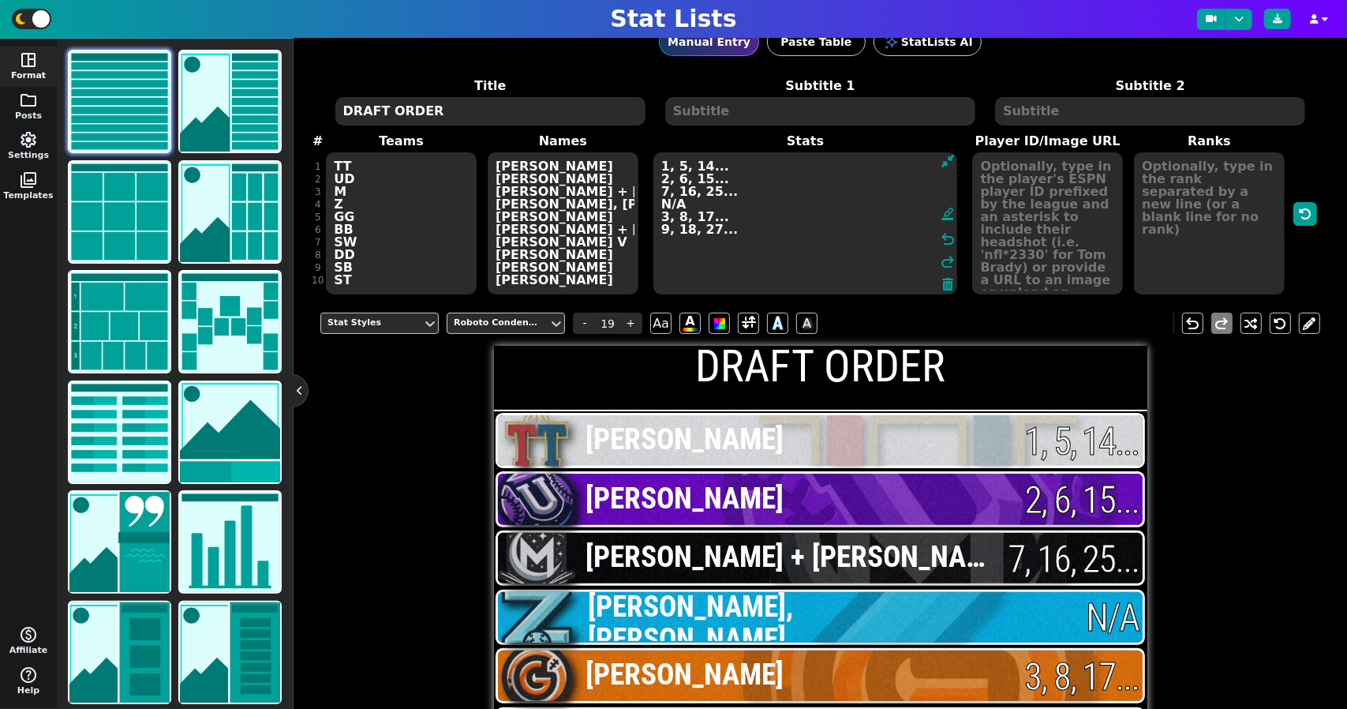
click at [736, 225] on textarea "1, 5, 14... 2, 6, 15... 7, 16, 25... N/A 3, 8, 17... 9, 18, 27..." at bounding box center [806, 223] width 304 height 142
type textarea "1, 5, 14... 2, 6, 15... 7, 16, 25... N/A 3, 8, 17... 9, 18, 27... 4, 10, 19..."
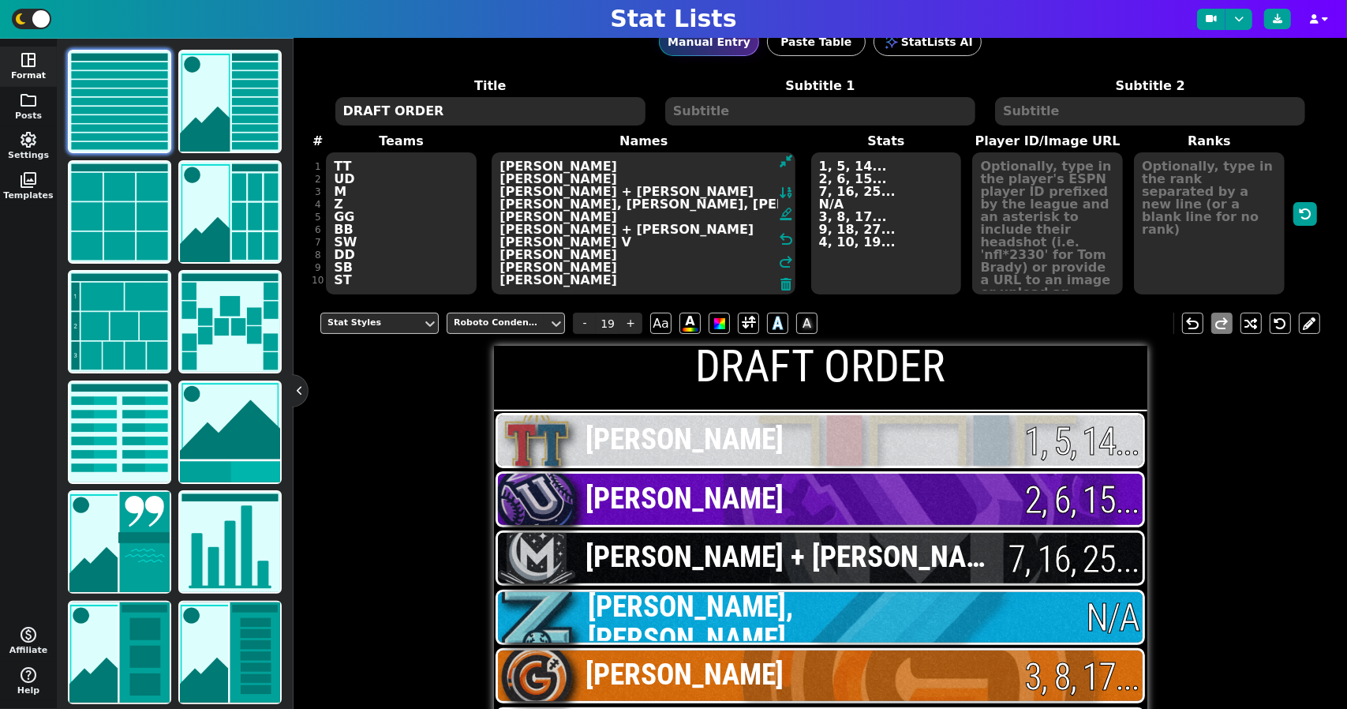
drag, startPoint x: 594, startPoint y: 258, endPoint x: 501, endPoint y: 254, distance: 93.2
click at [501, 254] on textarea "[PERSON_NAME] [PERSON_NAME] [PERSON_NAME] + [PERSON_NAME] [PERSON_NAME], [PERSO…" at bounding box center [644, 223] width 304 height 142
type input "15"
type textarea "[PERSON_NAME] [PERSON_NAME] [PERSON_NAME] + [PERSON_NAME] [PERSON_NAME], [PERSO…"
click at [886, 252] on textarea "1, 5, 14... 2, 6, 15... 7, 16, 25... N/A 3, 8, 17... 9, 18, 27... 4, 10, 19..." at bounding box center [886, 223] width 151 height 142
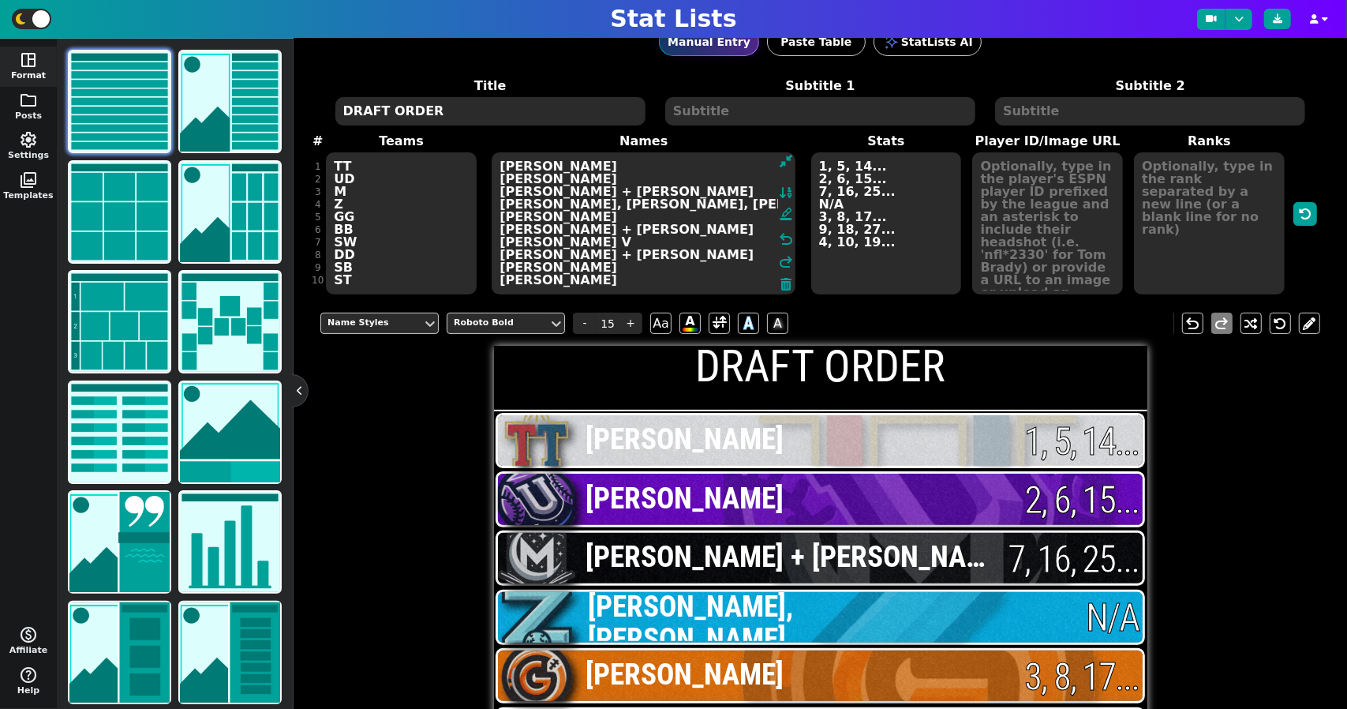
type input "19"
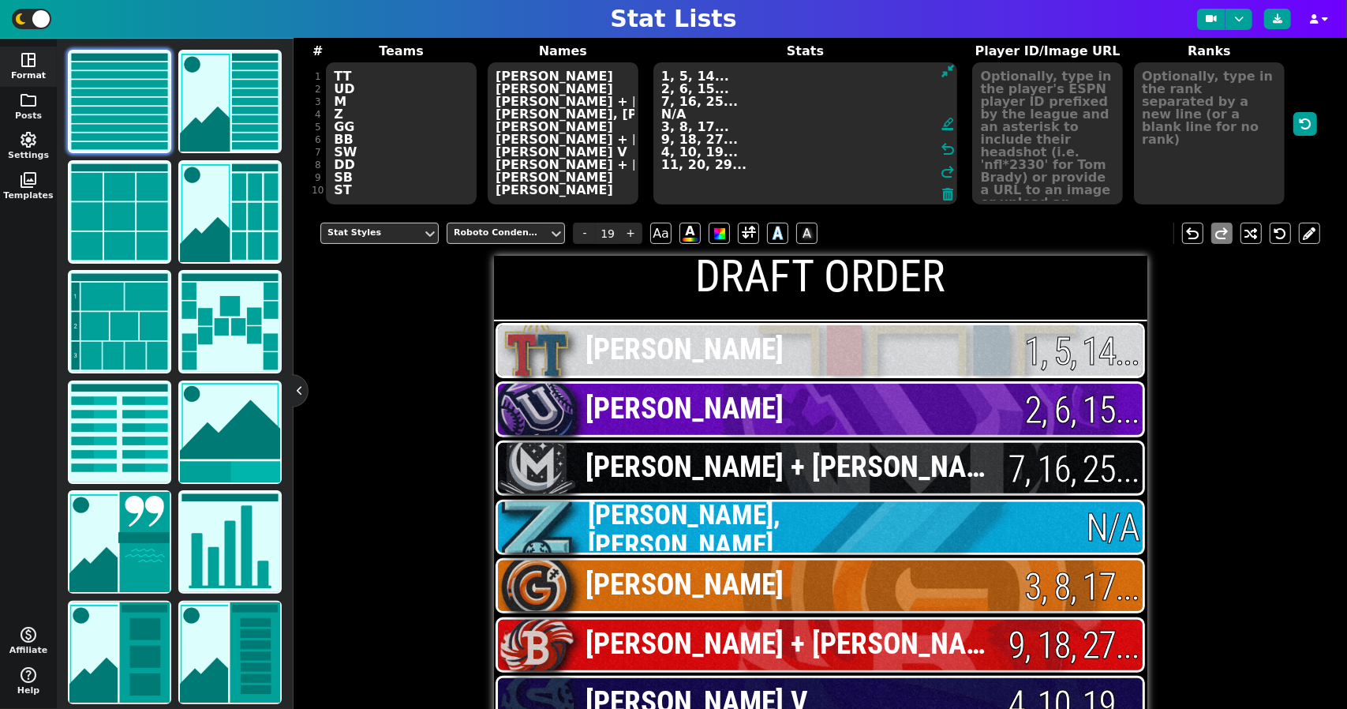
scroll to position [148, 0]
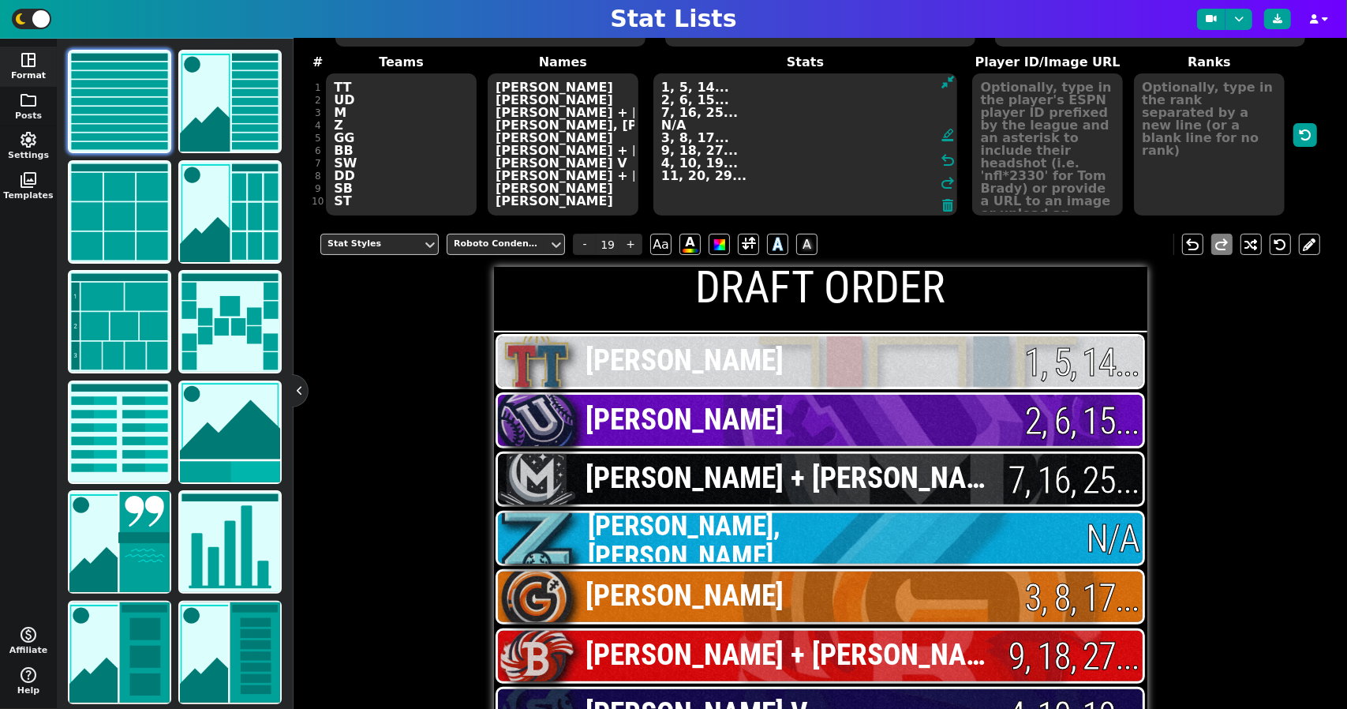
type textarea "1, 5, 14... 2, 6, 15... 7, 16, 25... N/A 3, 8, 17... 9, 18, 27... 4, 10, 19... …"
click at [587, 186] on textarea "[PERSON_NAME] [PERSON_NAME] [PERSON_NAME] + [PERSON_NAME] [PERSON_NAME], [PERSO…" at bounding box center [563, 144] width 151 height 142
type input "15"
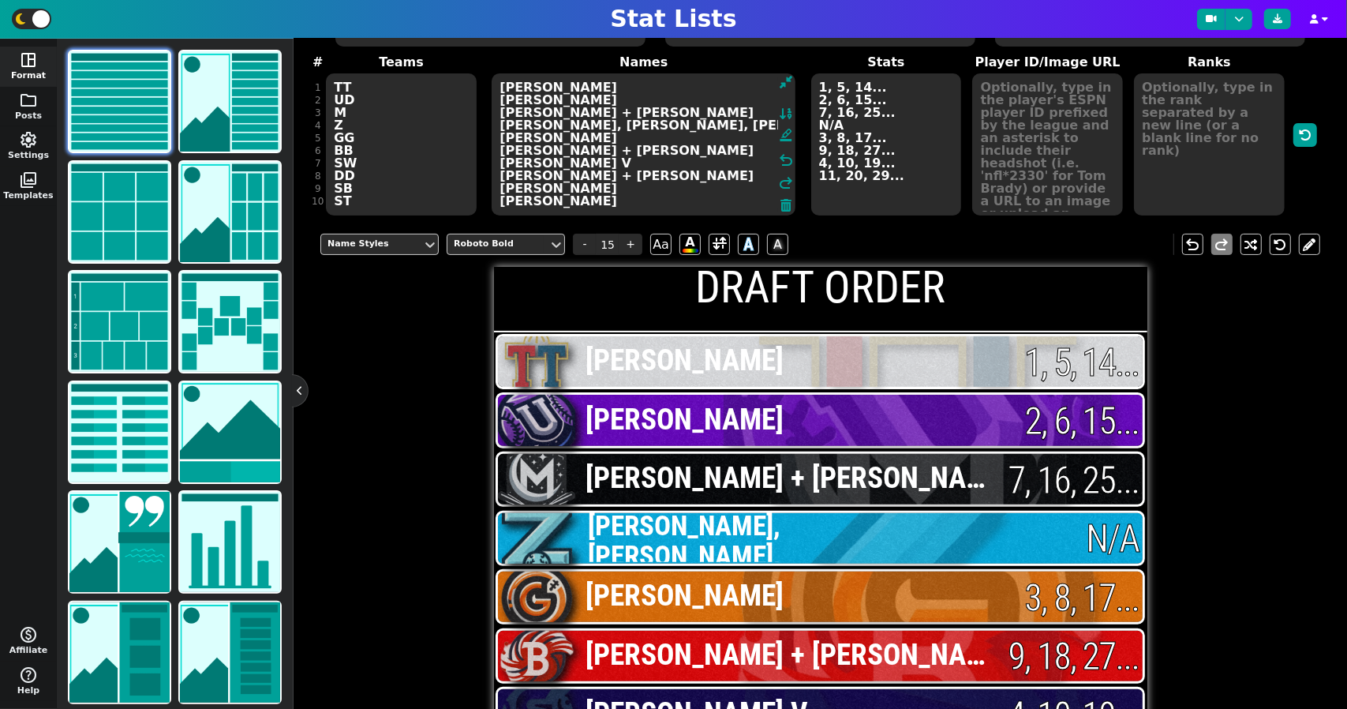
drag, startPoint x: 592, startPoint y: 189, endPoint x: 506, endPoint y: 188, distance: 86.0
click at [506, 188] on textarea "[PERSON_NAME] [PERSON_NAME] [PERSON_NAME] + [PERSON_NAME] [PERSON_NAME], [PERSO…" at bounding box center [644, 144] width 304 height 142
type textarea "[PERSON_NAME] [PERSON_NAME] [PERSON_NAME] + [PERSON_NAME] [PERSON_NAME], [PERSO…"
click at [829, 185] on textarea "1, 5, 14... 2, 6, 15... 7, 16, 25... N/A 3, 8, 17... 9, 18, 27... 4, 10, 19... …" at bounding box center [886, 144] width 151 height 142
type input "19"
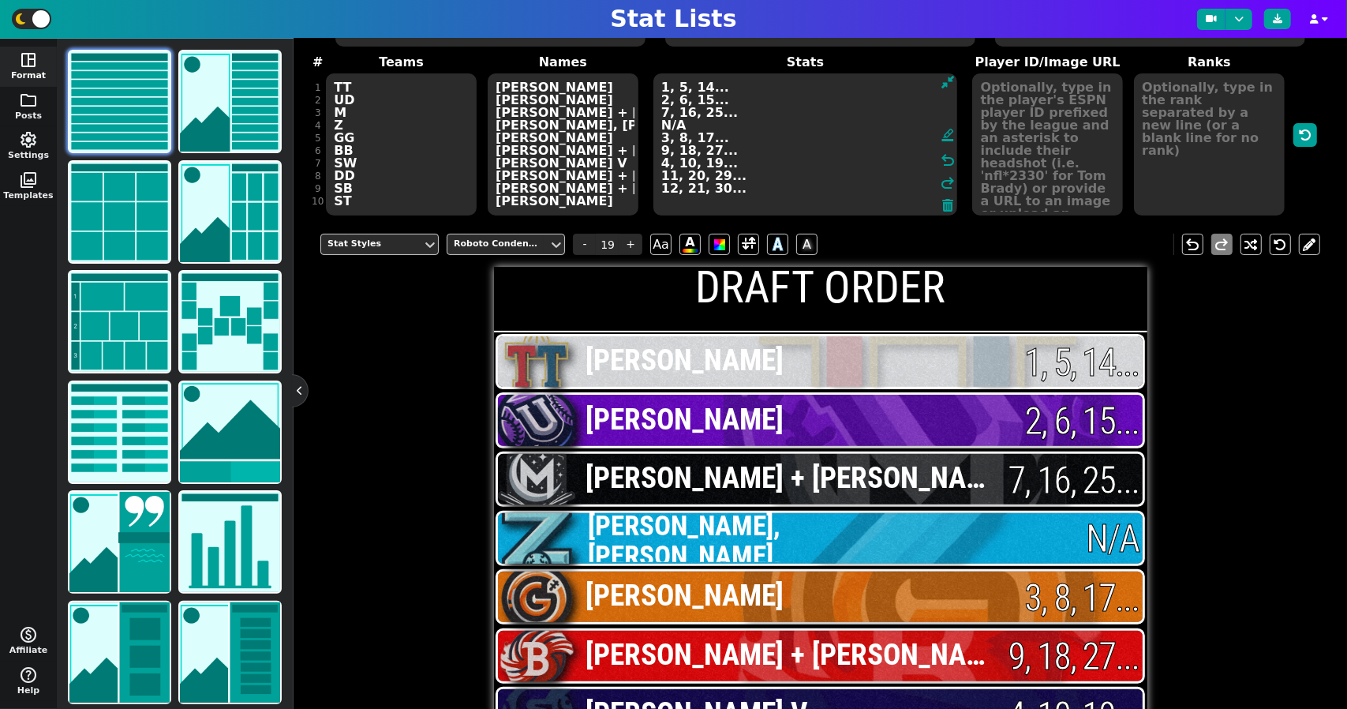
scroll to position [12, 0]
type textarea "1, 5, 14... 2, 6, 15... 7, 16, 25... N/A 3, 8, 17... 9, 18, 27... 4, 10, 19... …"
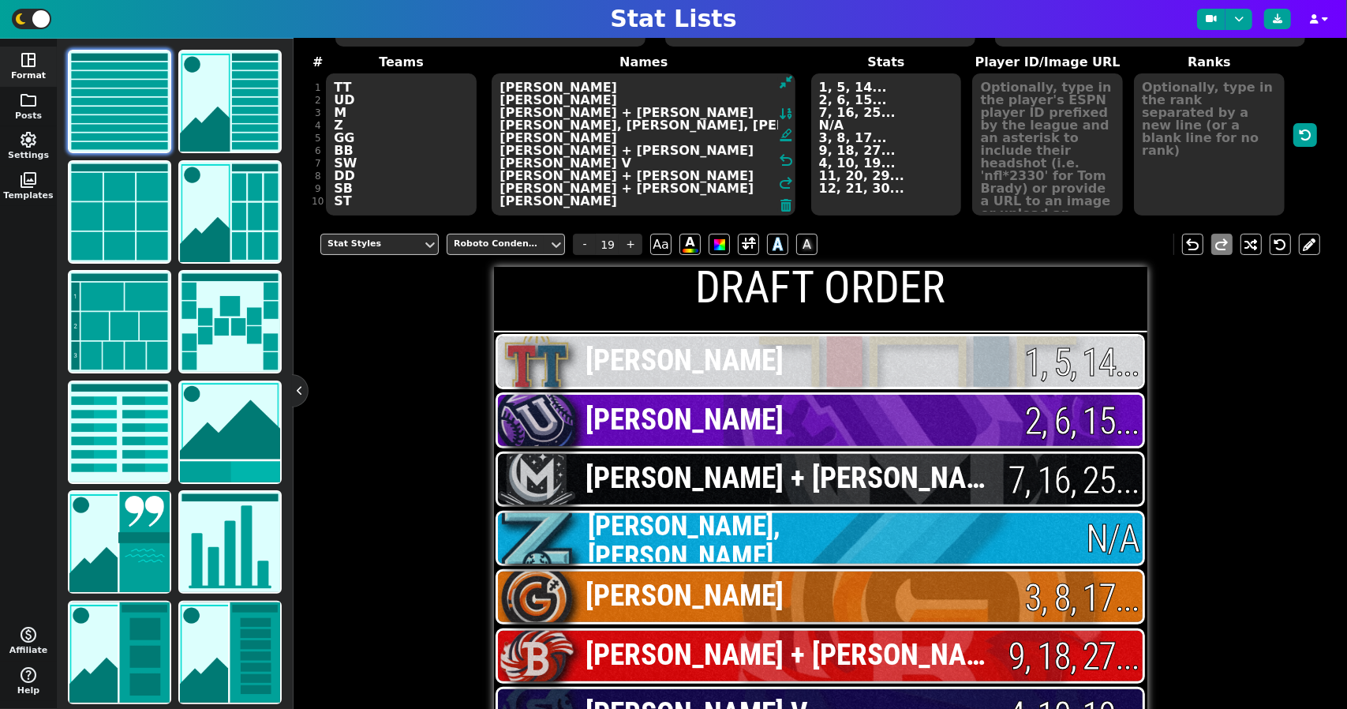
scroll to position [0, 0]
drag, startPoint x: 601, startPoint y: 196, endPoint x: 508, endPoint y: 206, distance: 92.9
click at [508, 206] on textarea "[PERSON_NAME] [PERSON_NAME] [PERSON_NAME] + [PERSON_NAME] [PERSON_NAME], [PERSO…" at bounding box center [644, 144] width 304 height 142
type input "15"
type textarea "[PERSON_NAME] [PERSON_NAME] [PERSON_NAME] + [PERSON_NAME] [PERSON_NAME], [PERSO…"
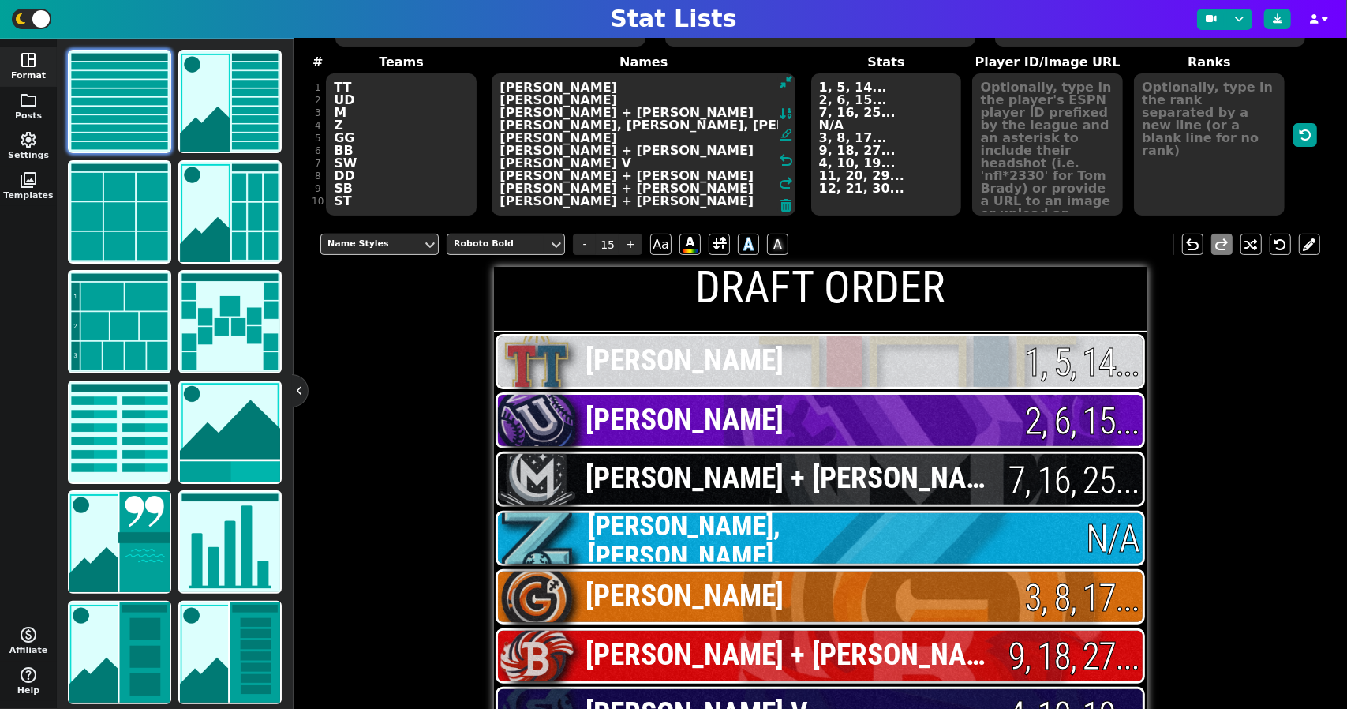
click at [845, 208] on textarea "1, 5, 14... 2, 6, 15... 7, 16, 25... N/A 3, 8, 17... 9, 18, 27... 4, 10, 19... …" at bounding box center [886, 144] width 151 height 142
type input "19"
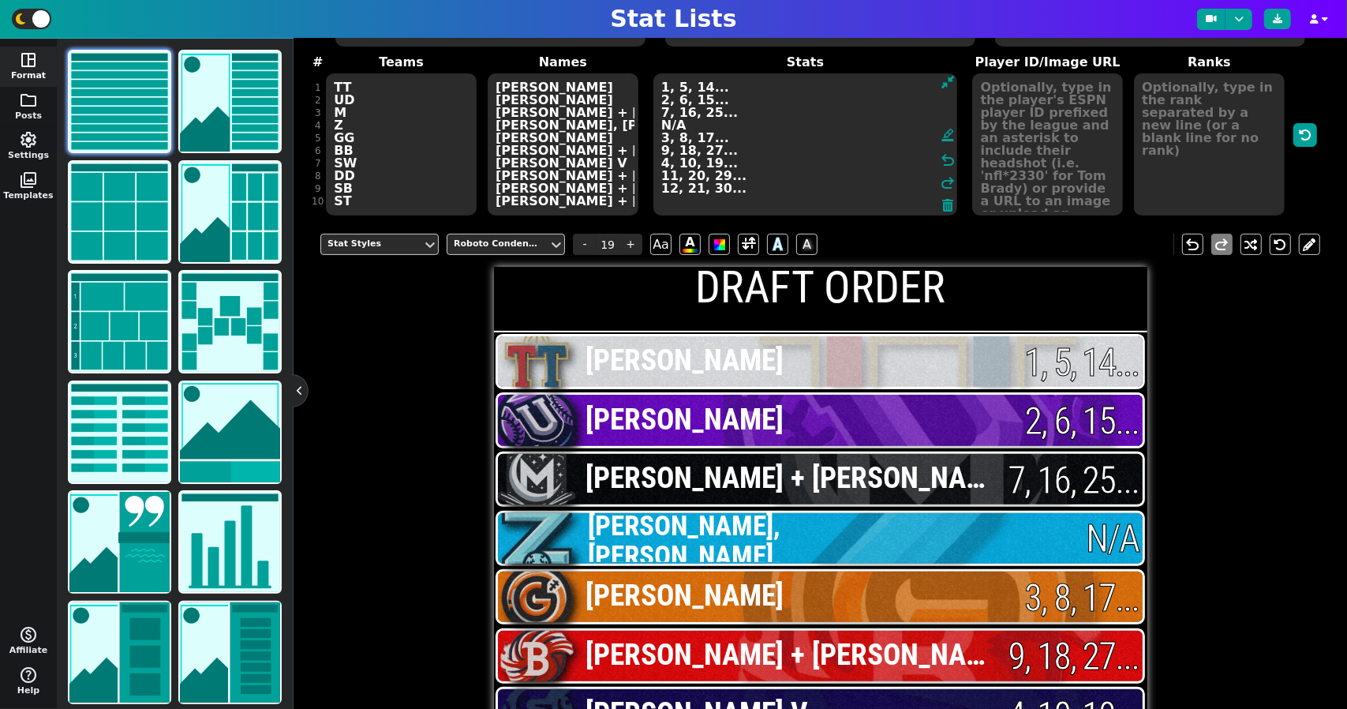
click at [766, 194] on textarea "1, 5, 14... 2, 6, 15... 7, 16, 25... N/A 3, 8, 17... 9, 18, 27... 4, 10, 19... …" at bounding box center [806, 144] width 304 height 142
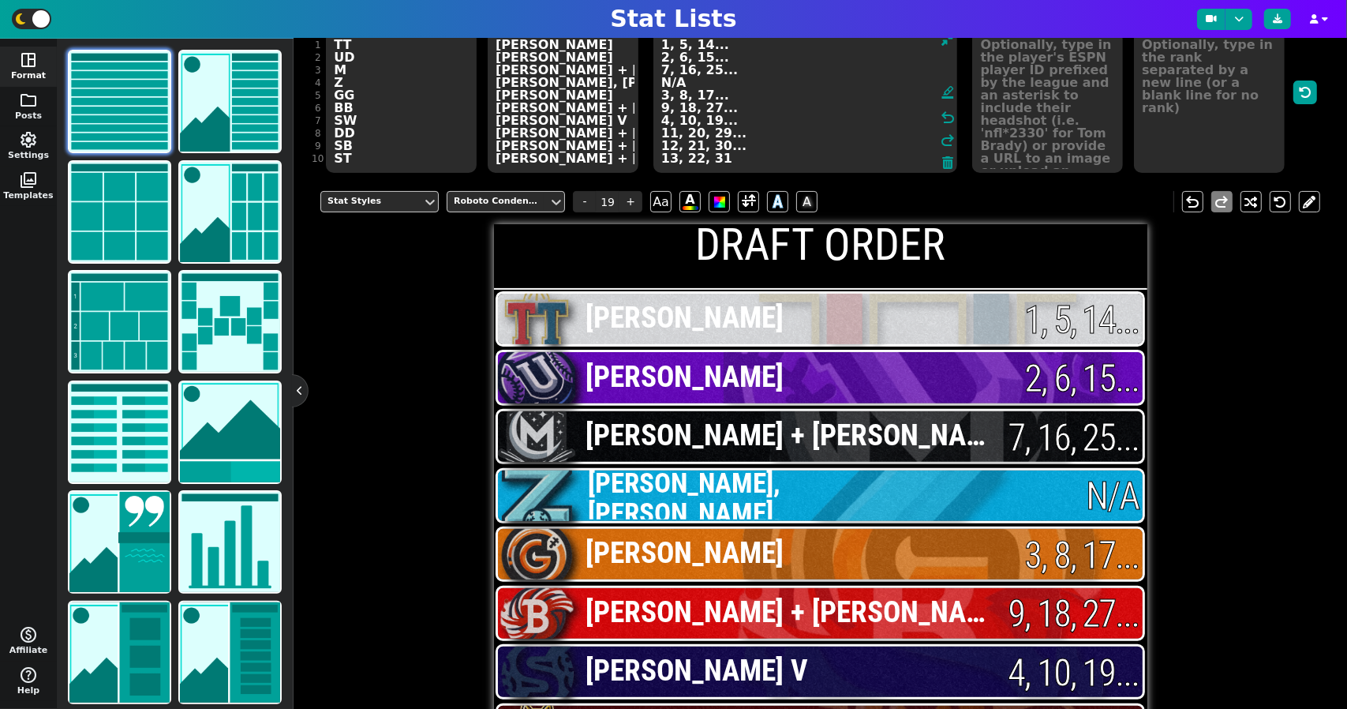
scroll to position [384, 0]
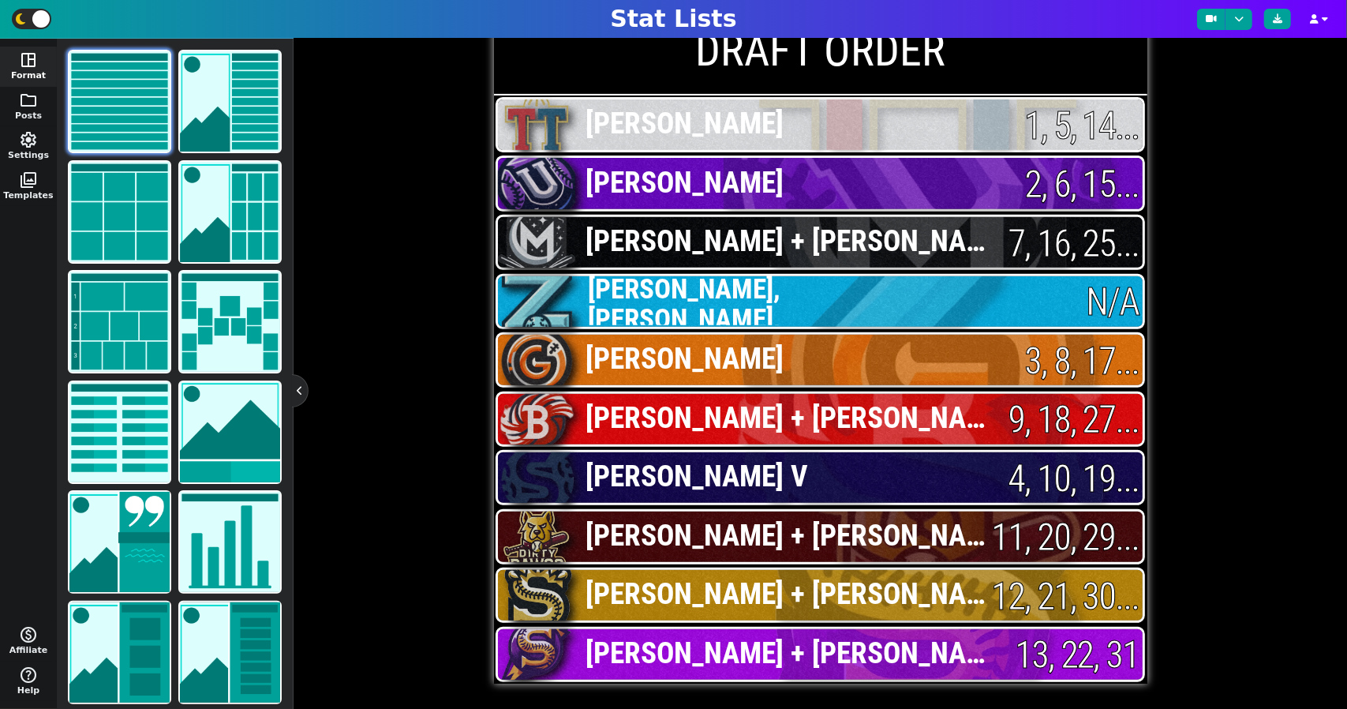
click at [1201, 468] on div "Stat Styles Roboto Condensed - 19 + Aa A A A undo redo DRAFT ORDER [PERSON_NAME…" at bounding box center [820, 334] width 1000 height 699
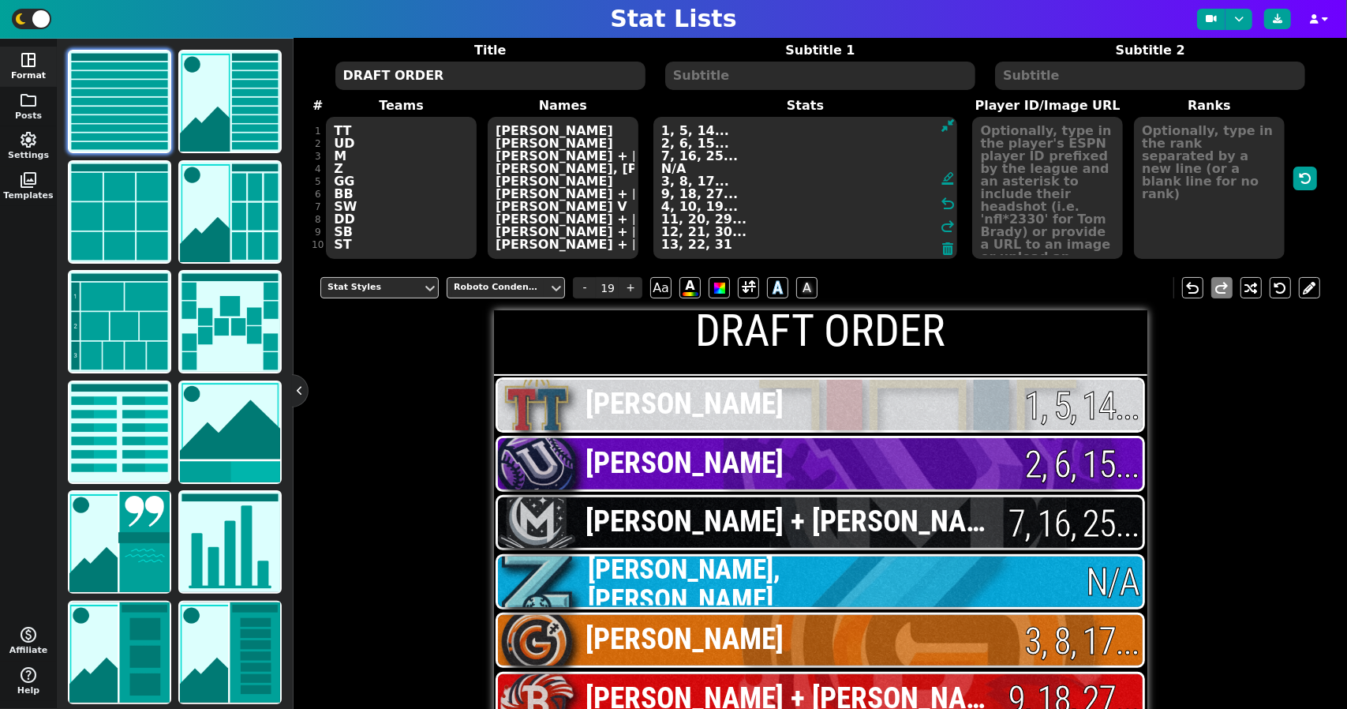
scroll to position [69, 0]
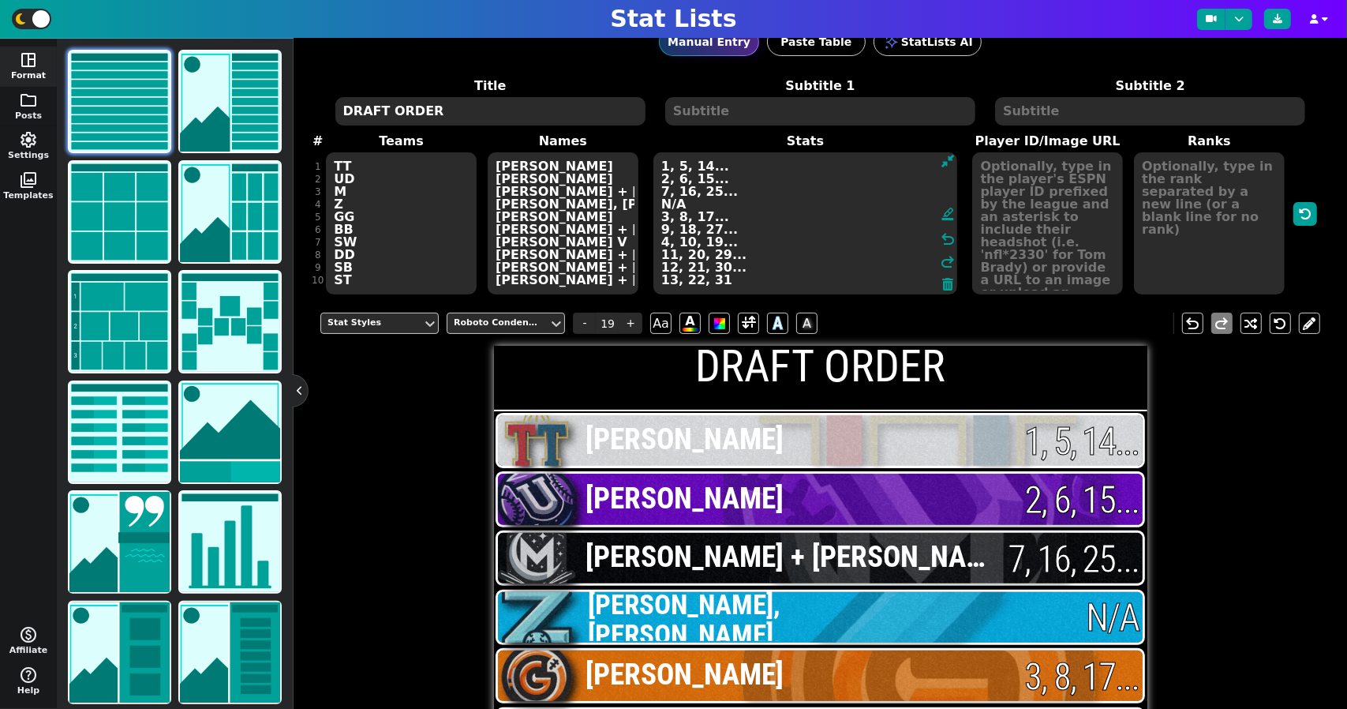
click at [727, 274] on textarea "1, 5, 14... 2, 6, 15... 7, 16, 25... N/A 3, 8, 17... 9, 18, 27... 4, 10, 19... …" at bounding box center [806, 223] width 304 height 142
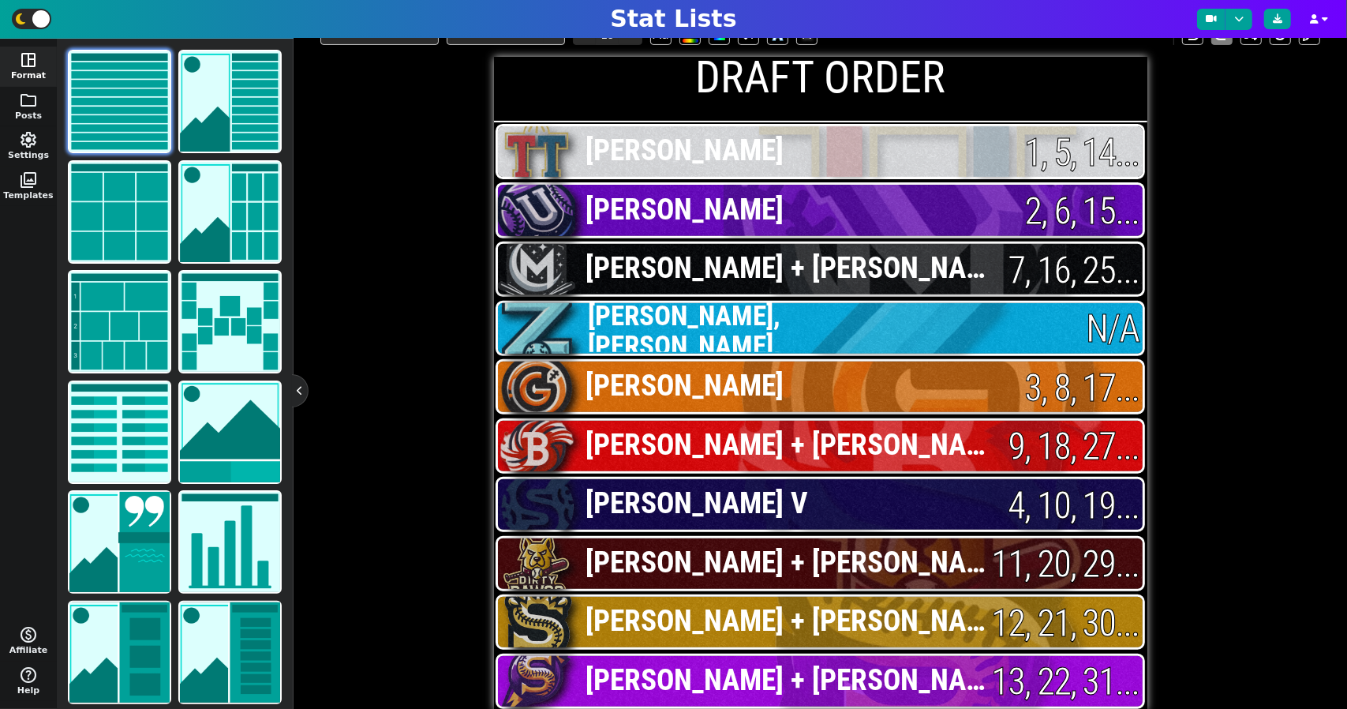
scroll to position [384, 0]
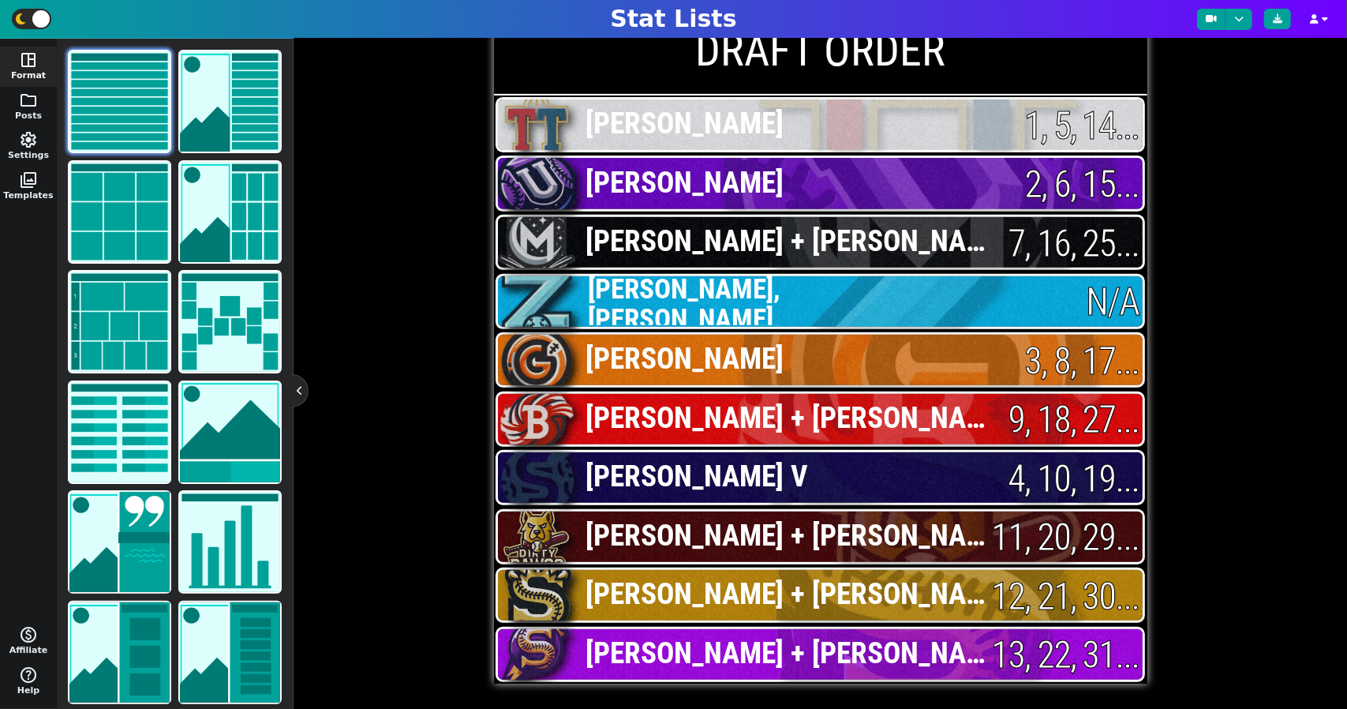
type textarea "1, 5, 14... 2, 6, 15... 7, 16, 25... N/A 3, 8, 17... 9, 18, 27... 4, 10, 19... …"
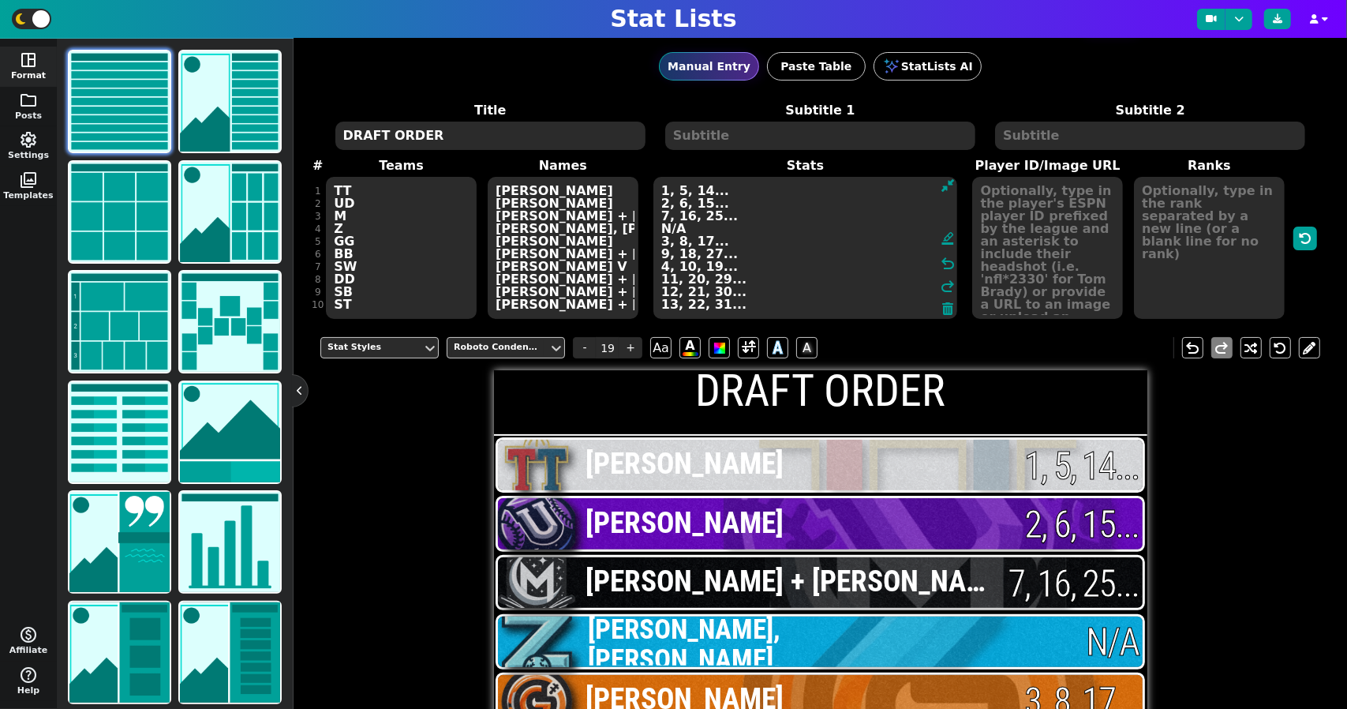
scroll to position [0, 0]
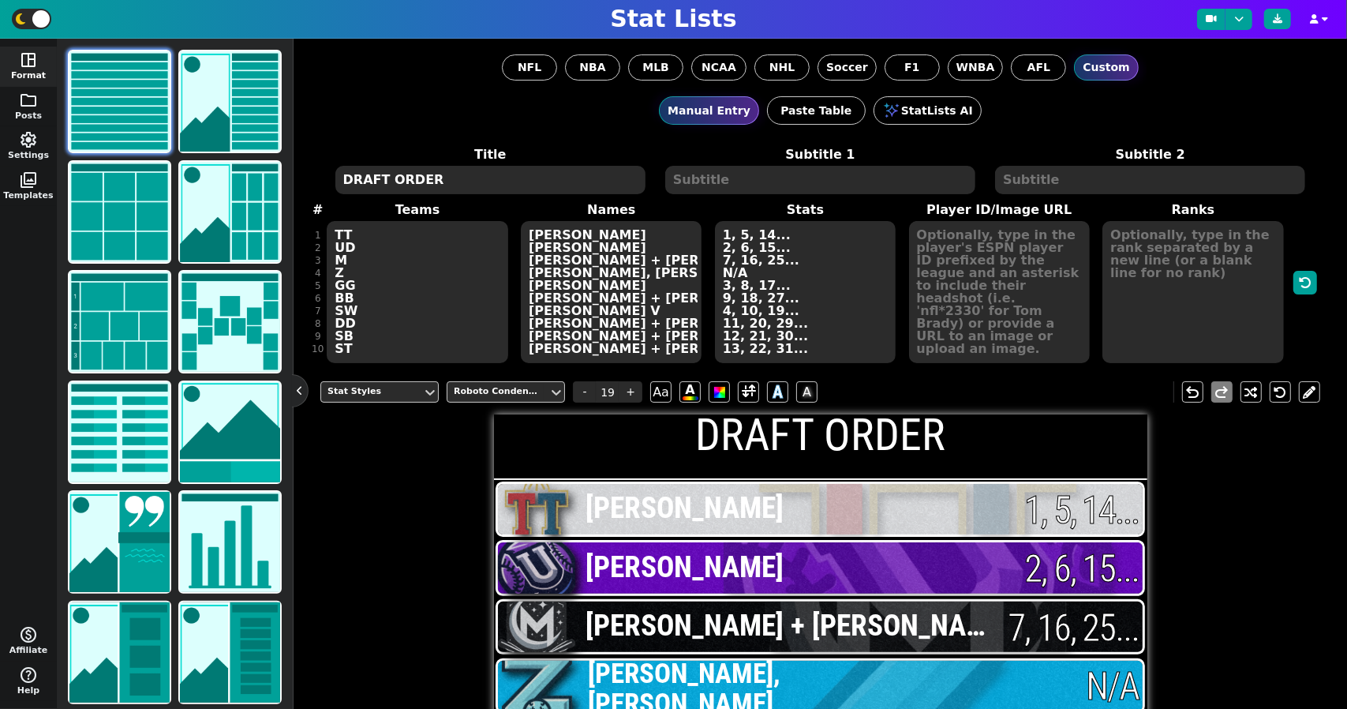
click at [505, 183] on textarea "DRAFT ORDER" at bounding box center [490, 180] width 310 height 28
type input "18"
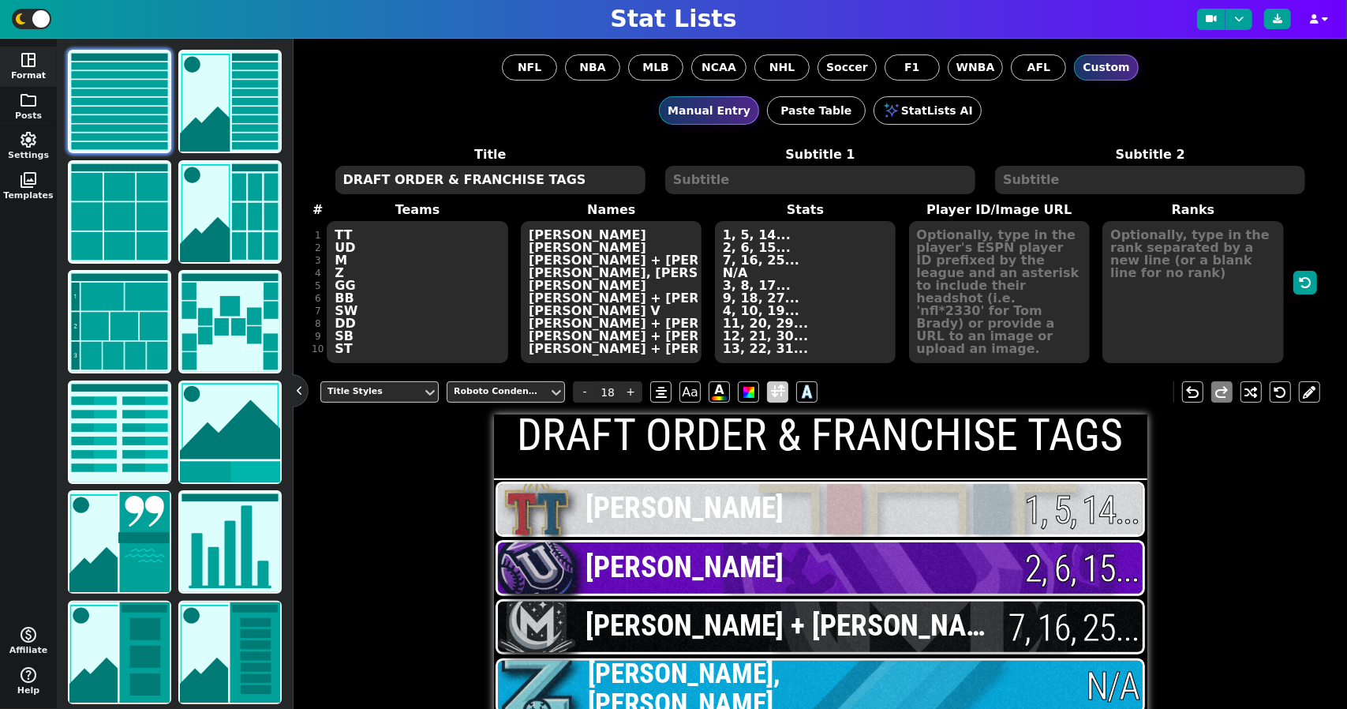
type textarea "DRAFT ORDER & FRANCHISE TAGS"
click at [777, 392] on span at bounding box center [778, 392] width 14 height 20
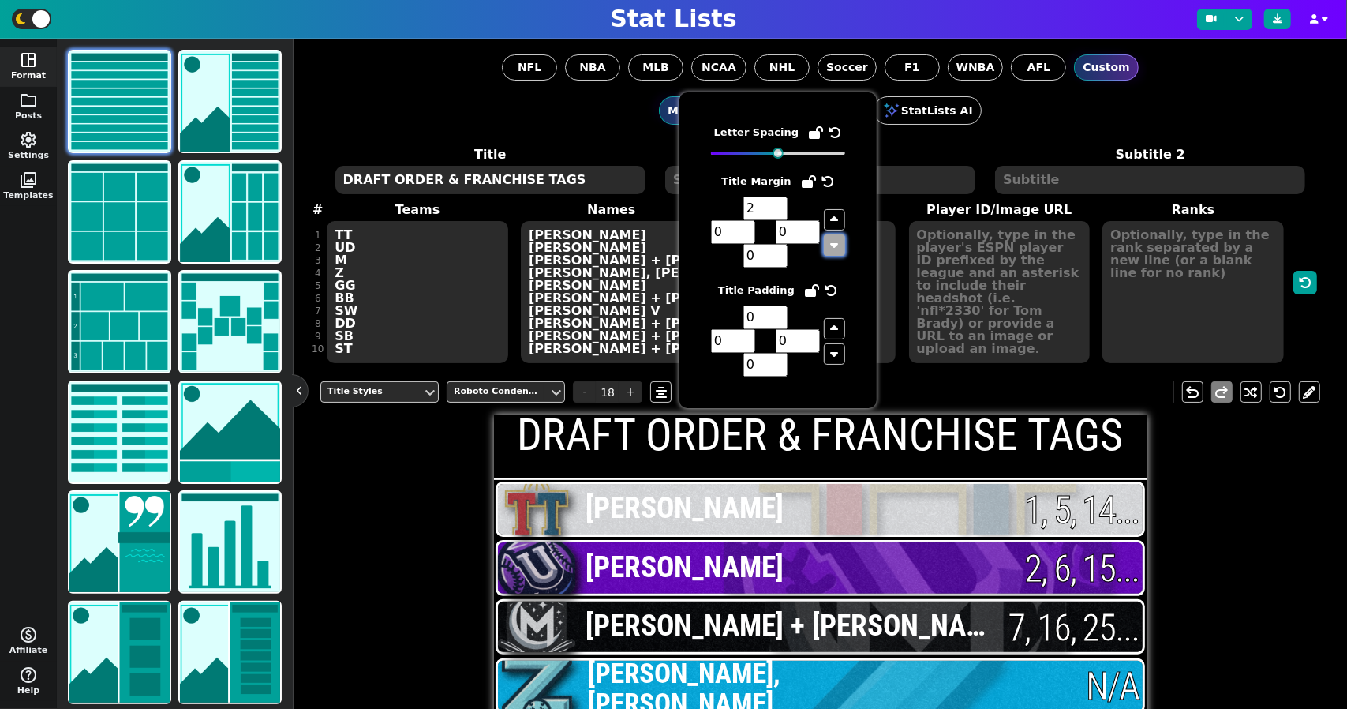
click at [833, 241] on icon "button" at bounding box center [835, 244] width 8 height 13
click at [834, 241] on icon "button" at bounding box center [835, 244] width 8 height 13
click at [843, 211] on button "button" at bounding box center [834, 219] width 21 height 21
type input "1"
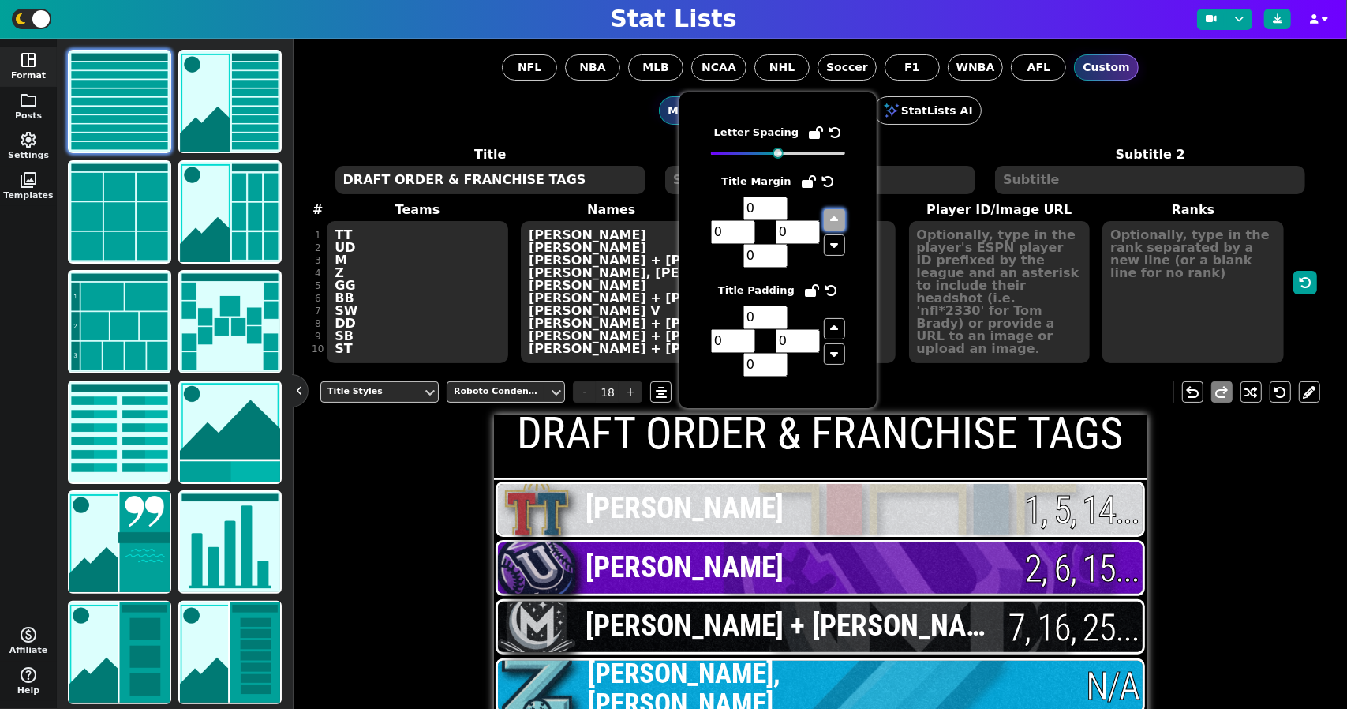
type input "1"
click at [843, 211] on button "button" at bounding box center [834, 219] width 21 height 21
type input "2"
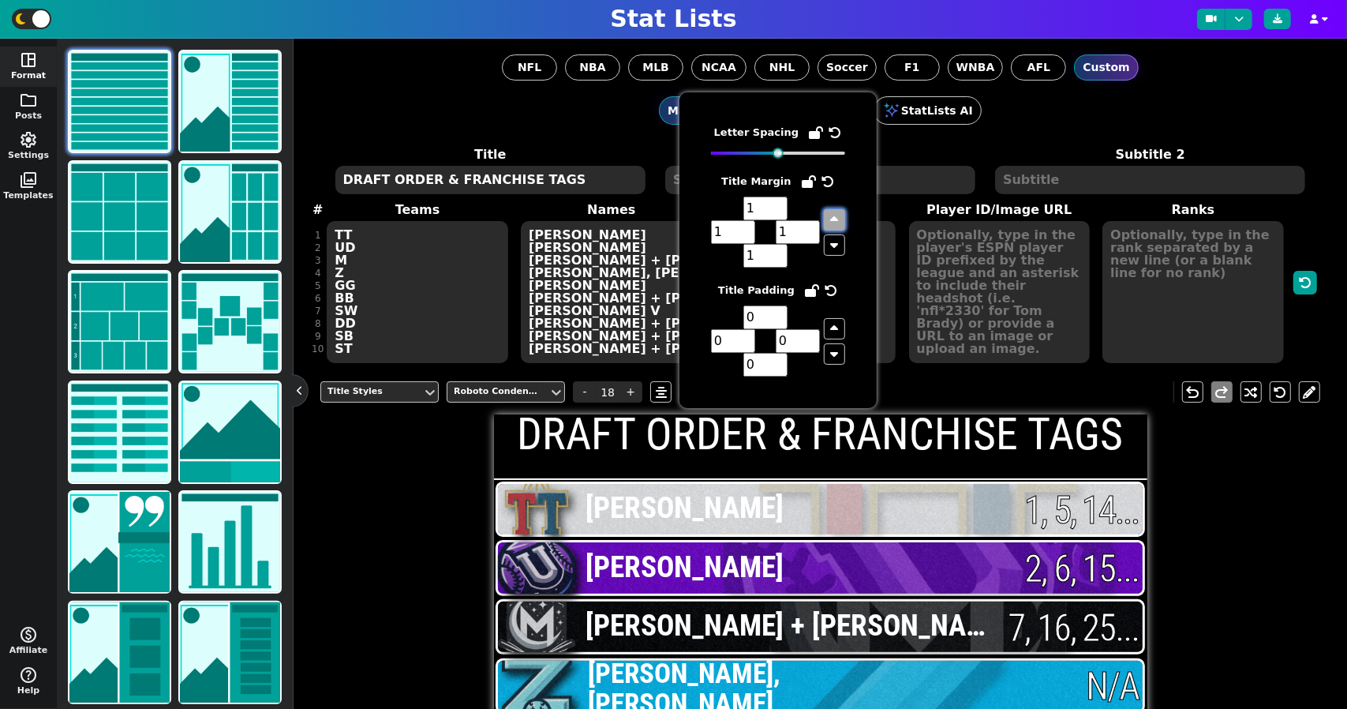
type input "2"
click at [843, 211] on button "button" at bounding box center [834, 219] width 21 height 21
type input "3"
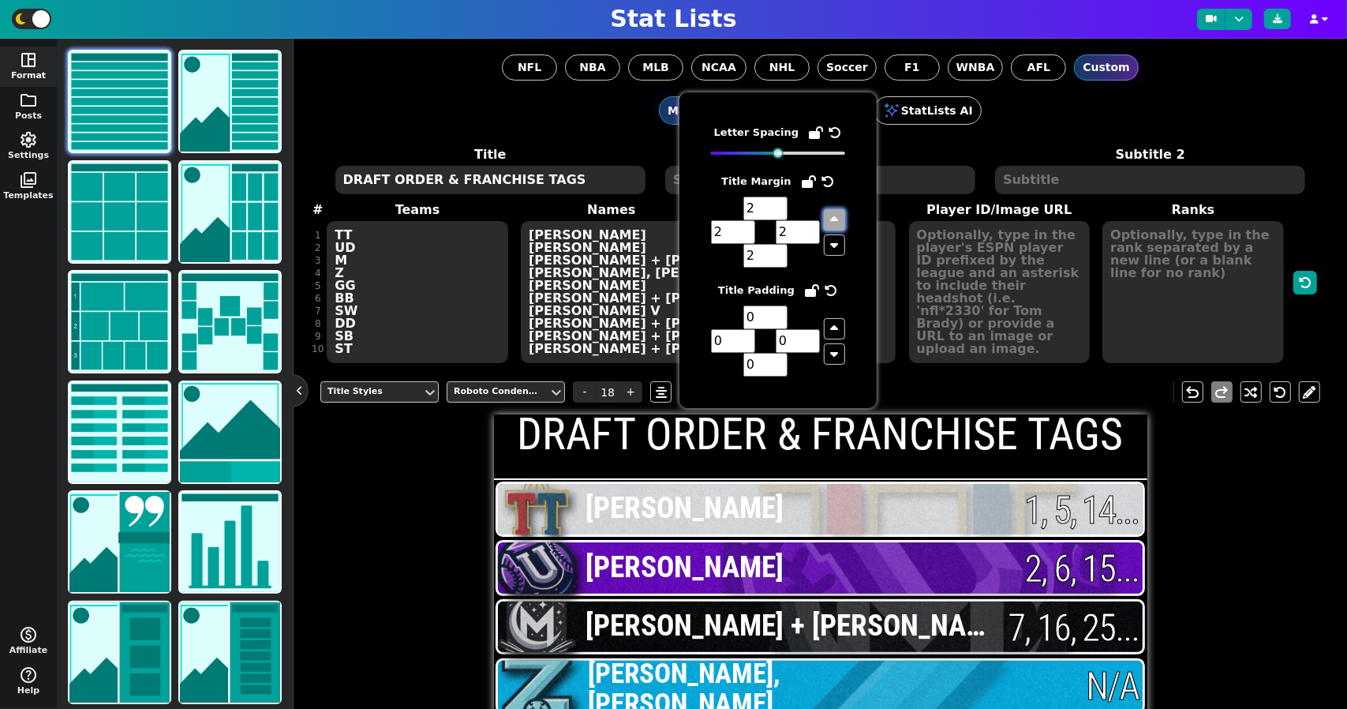
type input "3"
click at [843, 211] on button "button" at bounding box center [834, 219] width 21 height 21
type input "4"
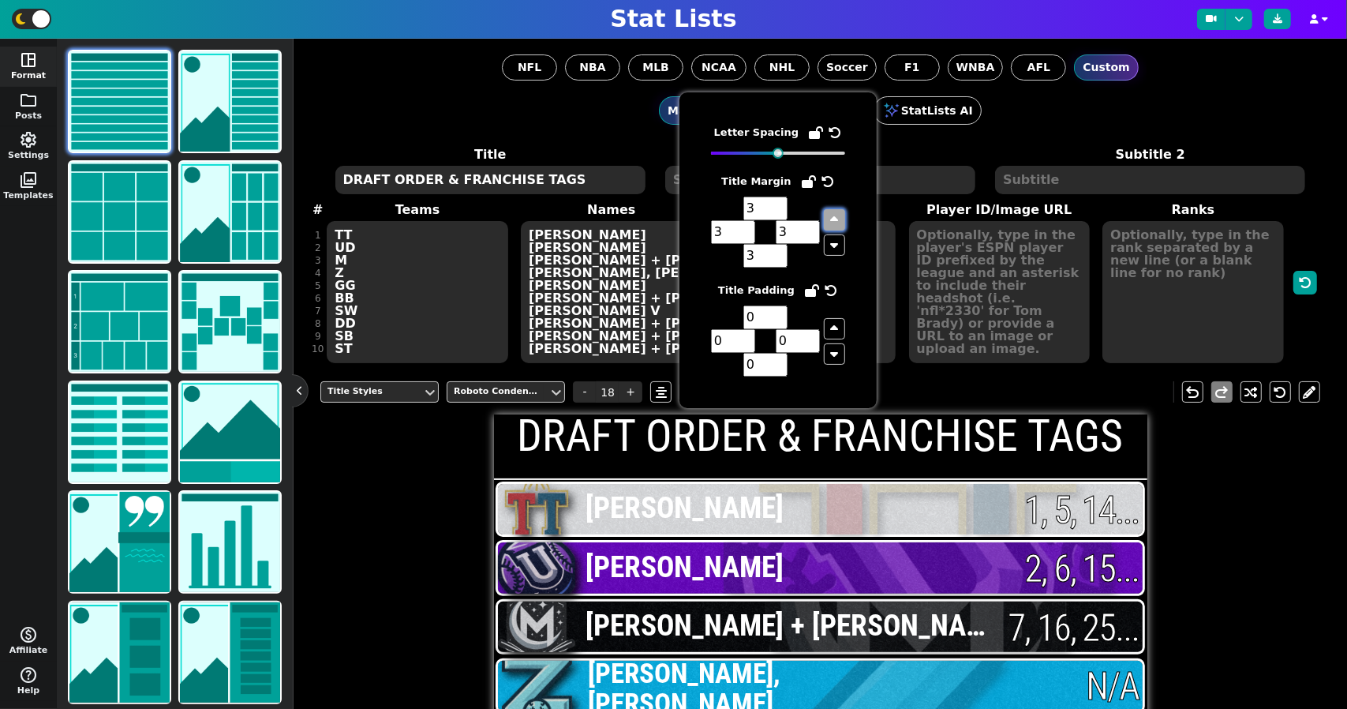
type input "4"
click at [843, 211] on button "button" at bounding box center [834, 219] width 21 height 21
type input "5"
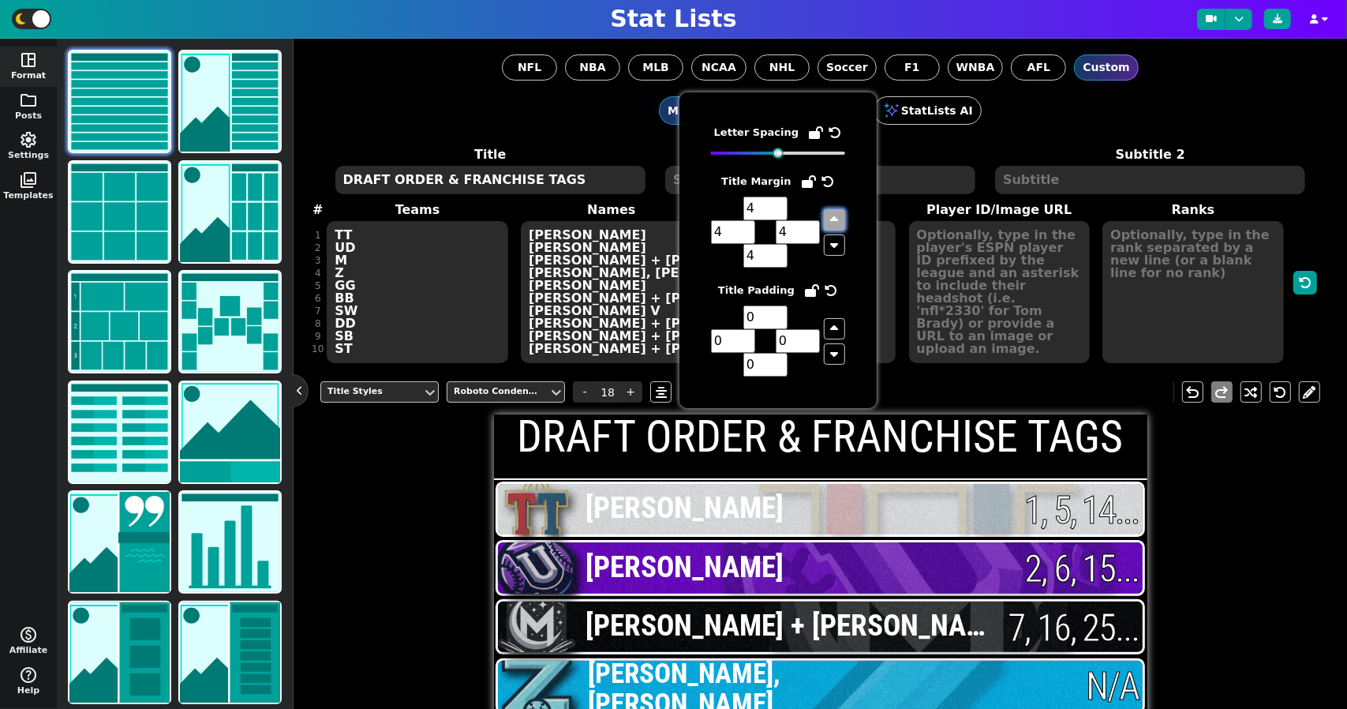
type input "5"
click at [845, 209] on div "Letter Spacing Title Margin 5 5 5 5 Title Padding 0 0 0 0" at bounding box center [778, 250] width 197 height 316
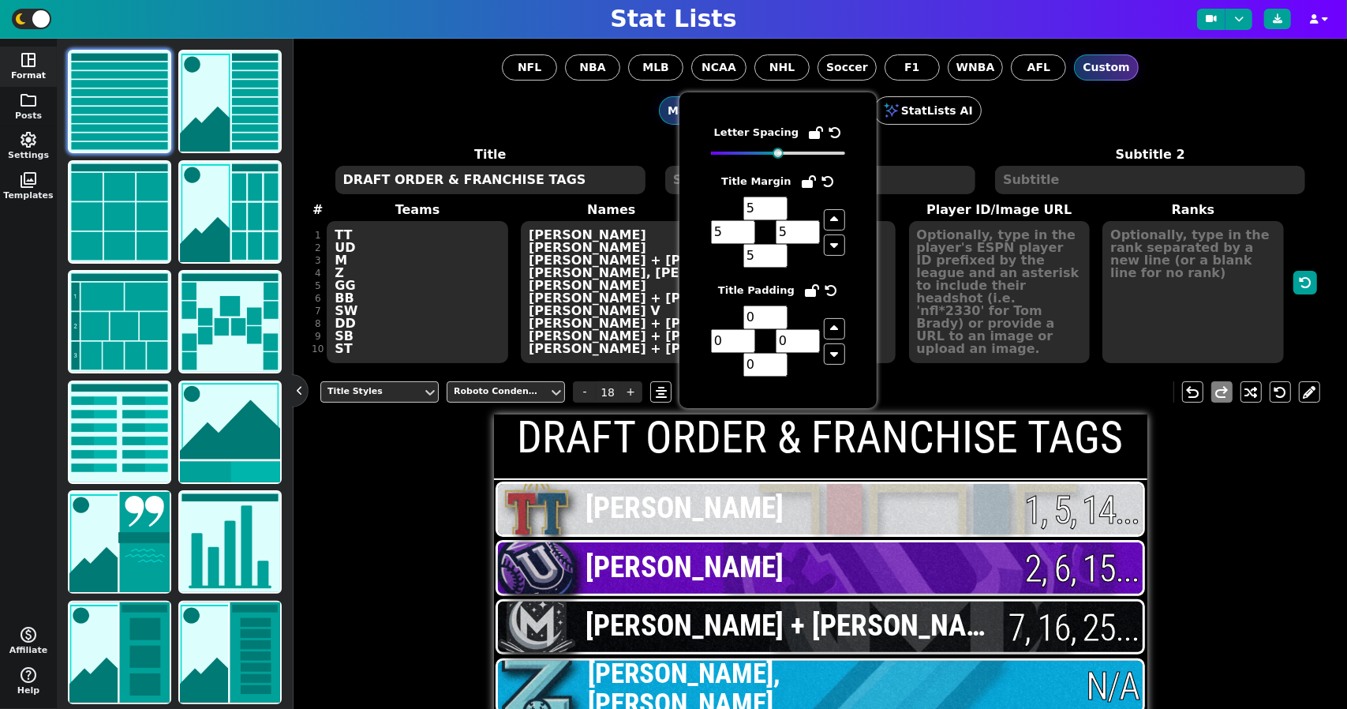
click at [846, 209] on div "Letter Spacing Title Margin 5 5 5 5 Title Padding 0 0 0 0" at bounding box center [778, 250] width 197 height 316
click at [846, 208] on div "Letter Spacing Title Margin 5 5 5 5 Title Padding 0 0 0 0" at bounding box center [778, 250] width 197 height 316
click at [834, 200] on span at bounding box center [834, 232] width 21 height 71
drag, startPoint x: 834, startPoint y: 200, endPoint x: 834, endPoint y: 208, distance: 8.7
click at [834, 204] on span at bounding box center [834, 232] width 21 height 71
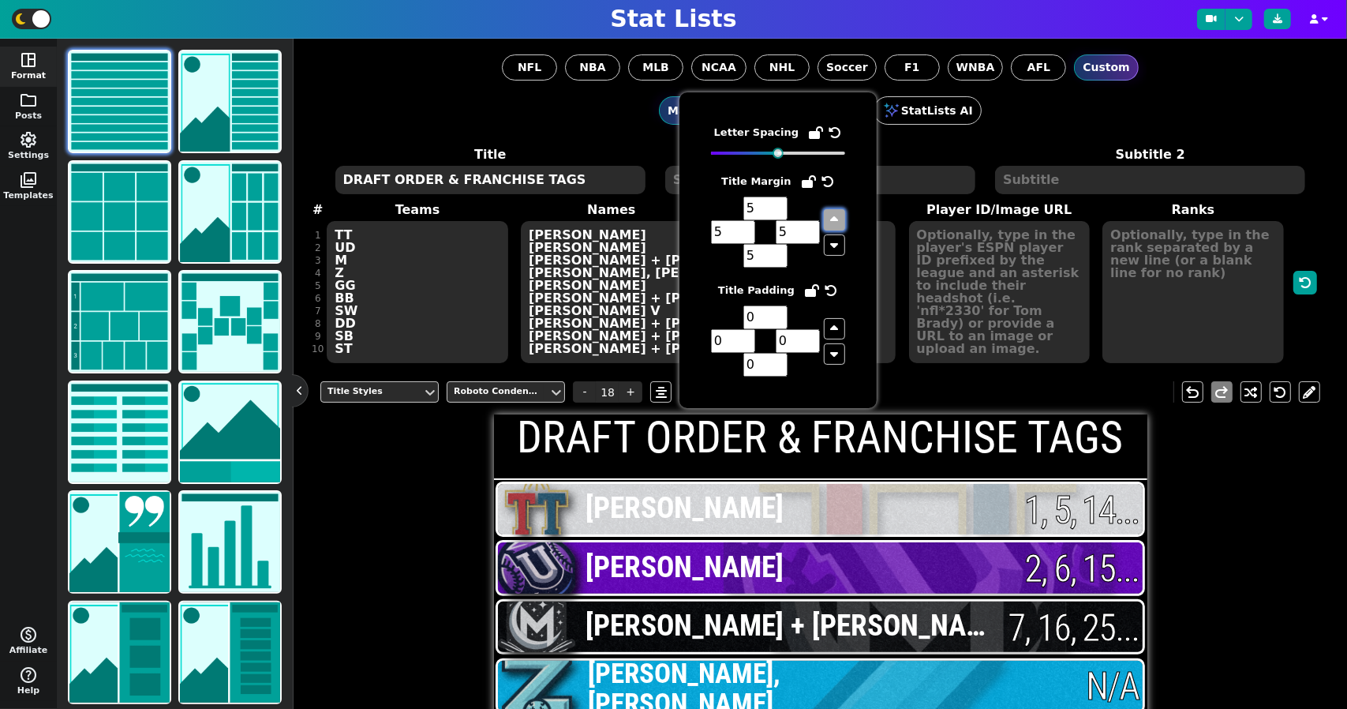
click at [834, 213] on icon "button" at bounding box center [835, 219] width 8 height 13
type input "6"
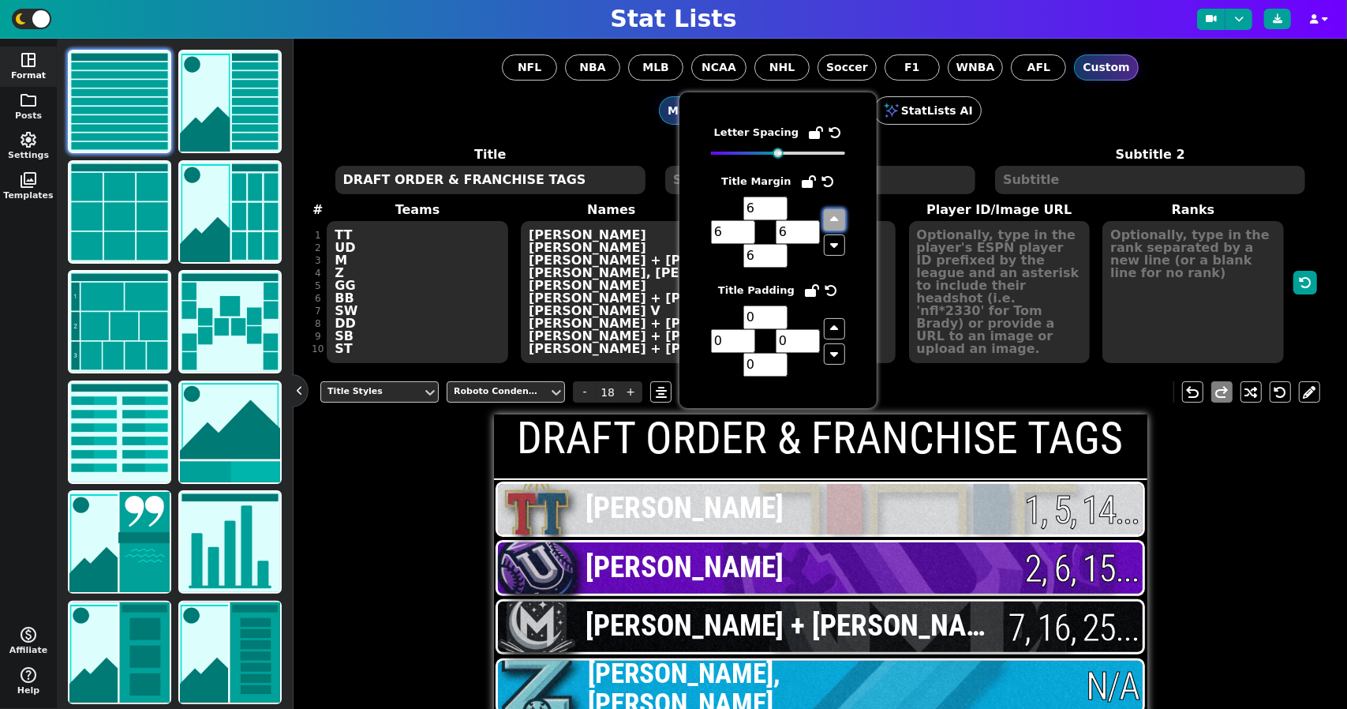
click at [834, 213] on icon "button" at bounding box center [835, 219] width 8 height 13
type input "7"
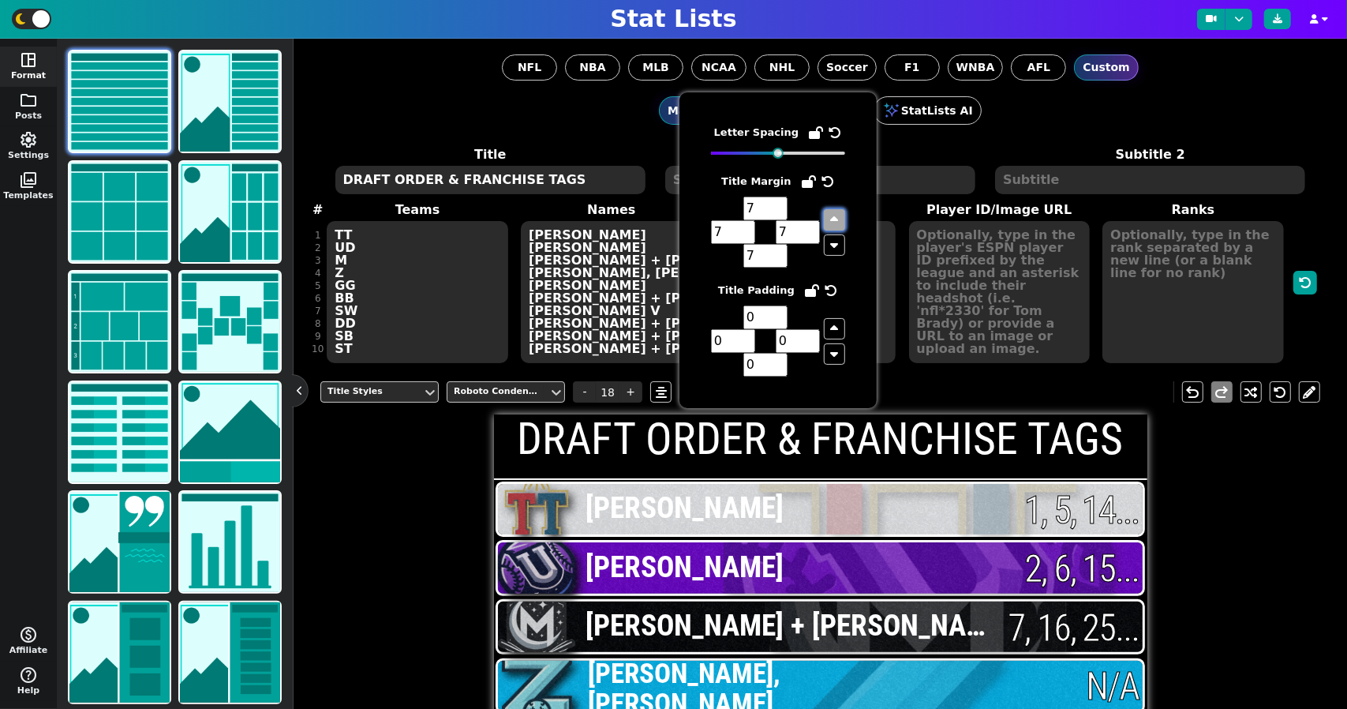
click at [835, 213] on icon "button" at bounding box center [835, 219] width 8 height 13
type input "8"
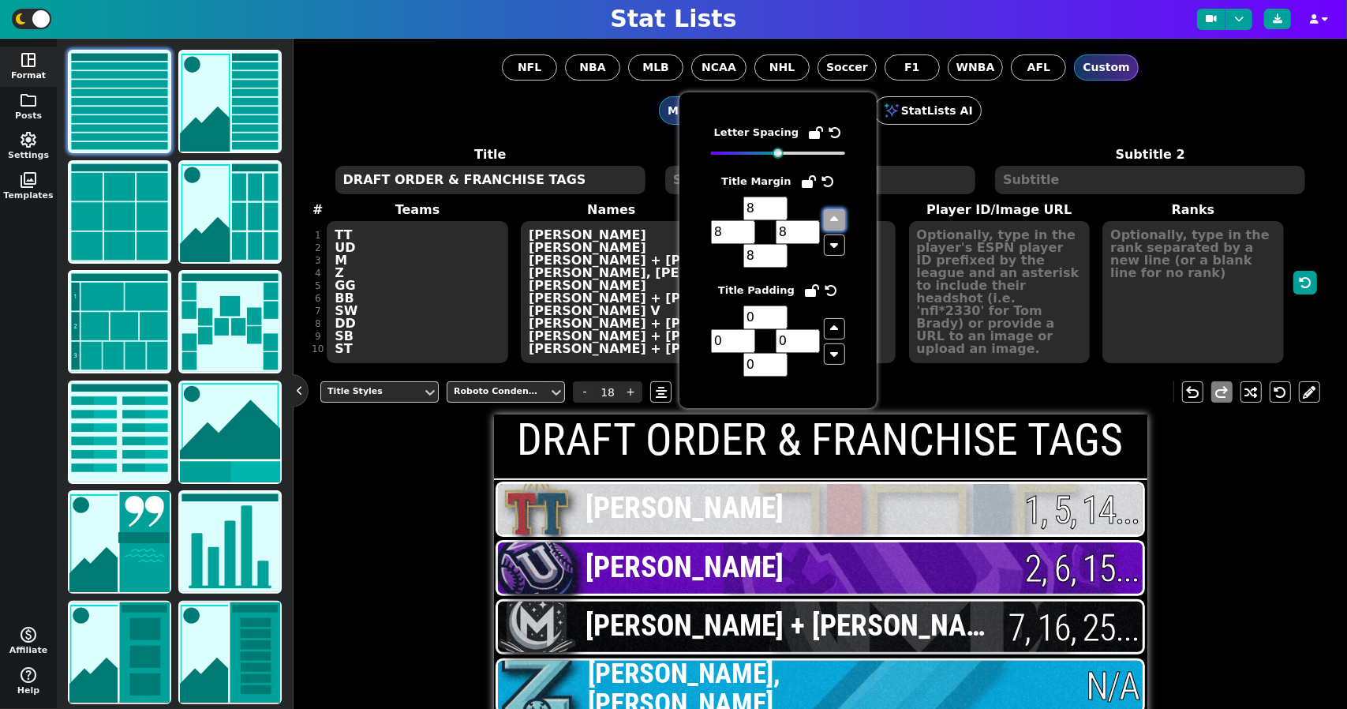
click at [836, 213] on icon "button" at bounding box center [835, 219] width 8 height 13
type input "9"
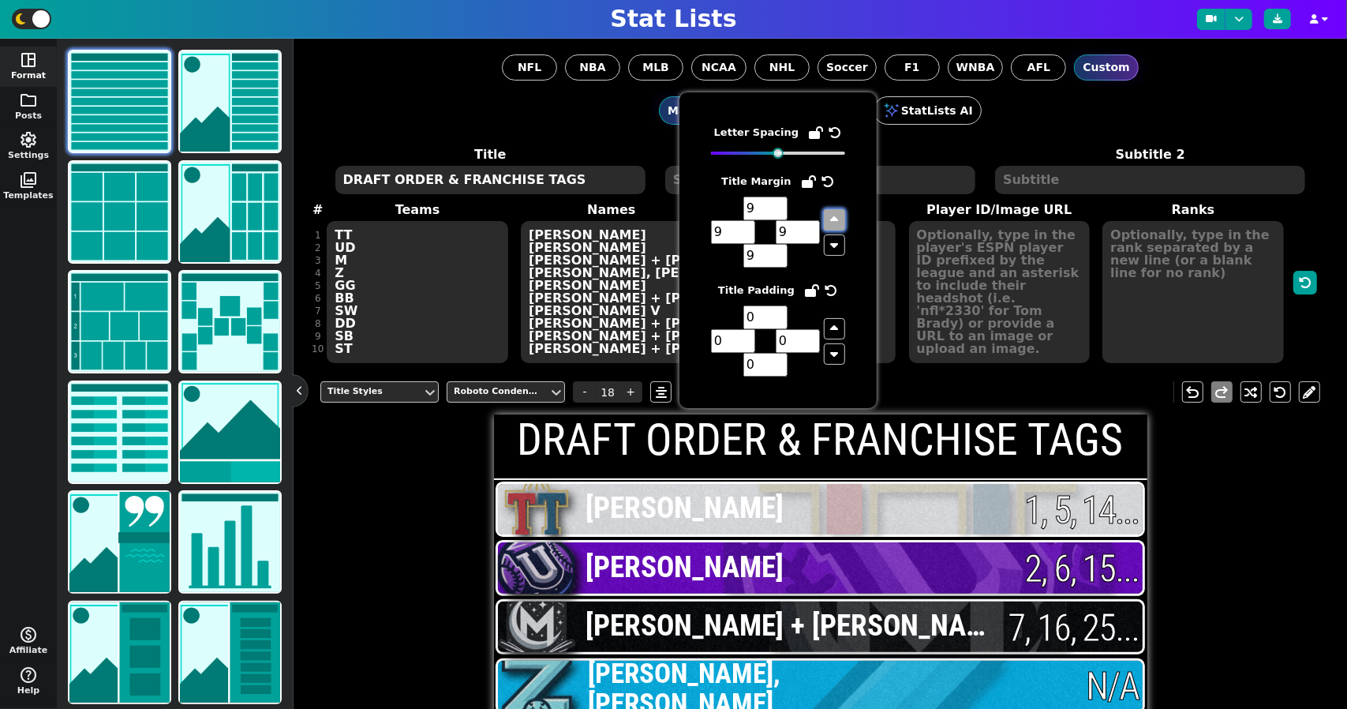
click at [836, 213] on icon "button" at bounding box center [835, 219] width 8 height 13
type input "10"
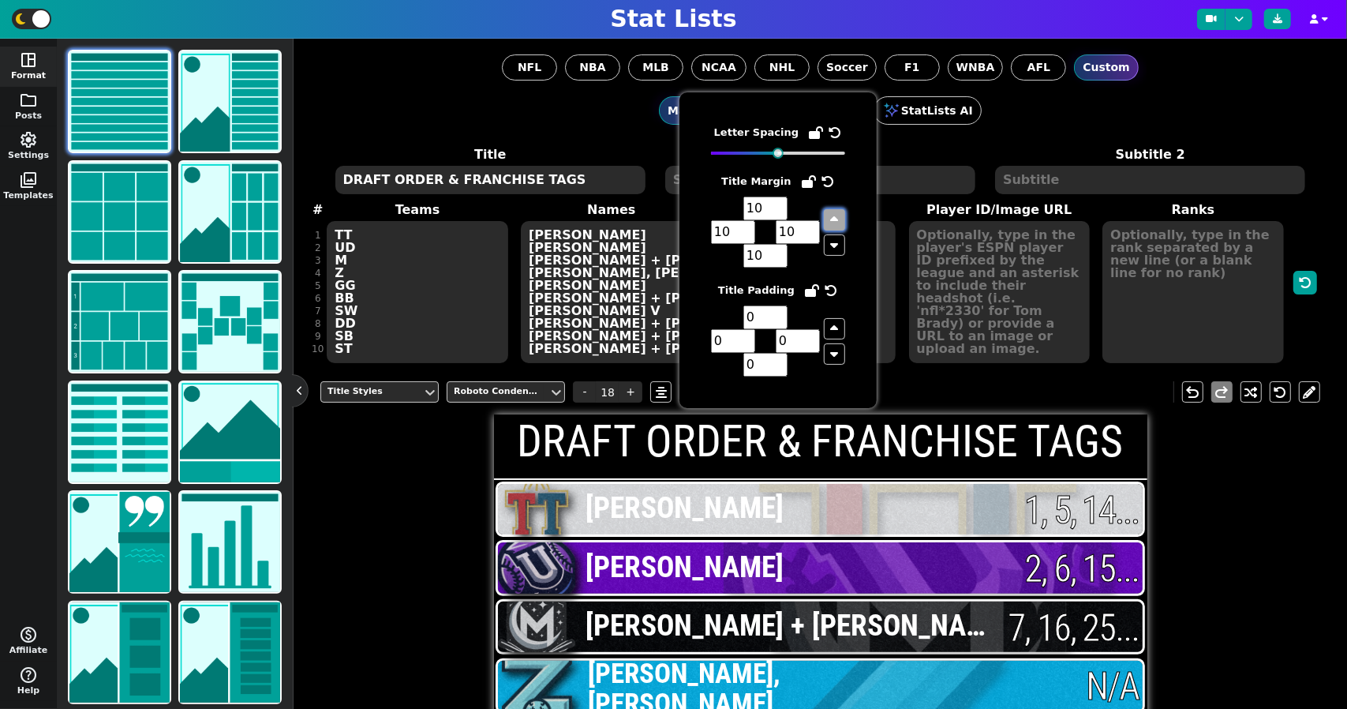
click at [836, 213] on icon "button" at bounding box center [835, 219] width 8 height 13
type input "11"
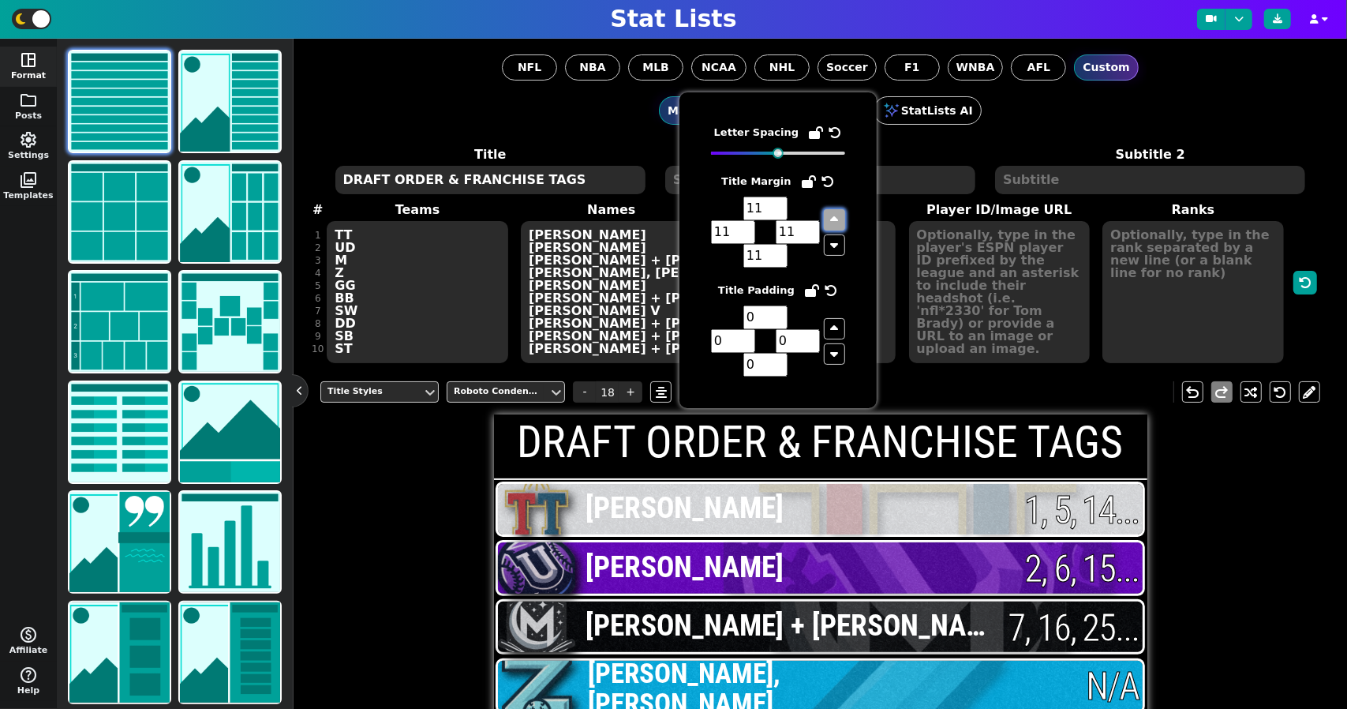
click at [836, 213] on icon "button" at bounding box center [835, 219] width 8 height 13
type input "12"
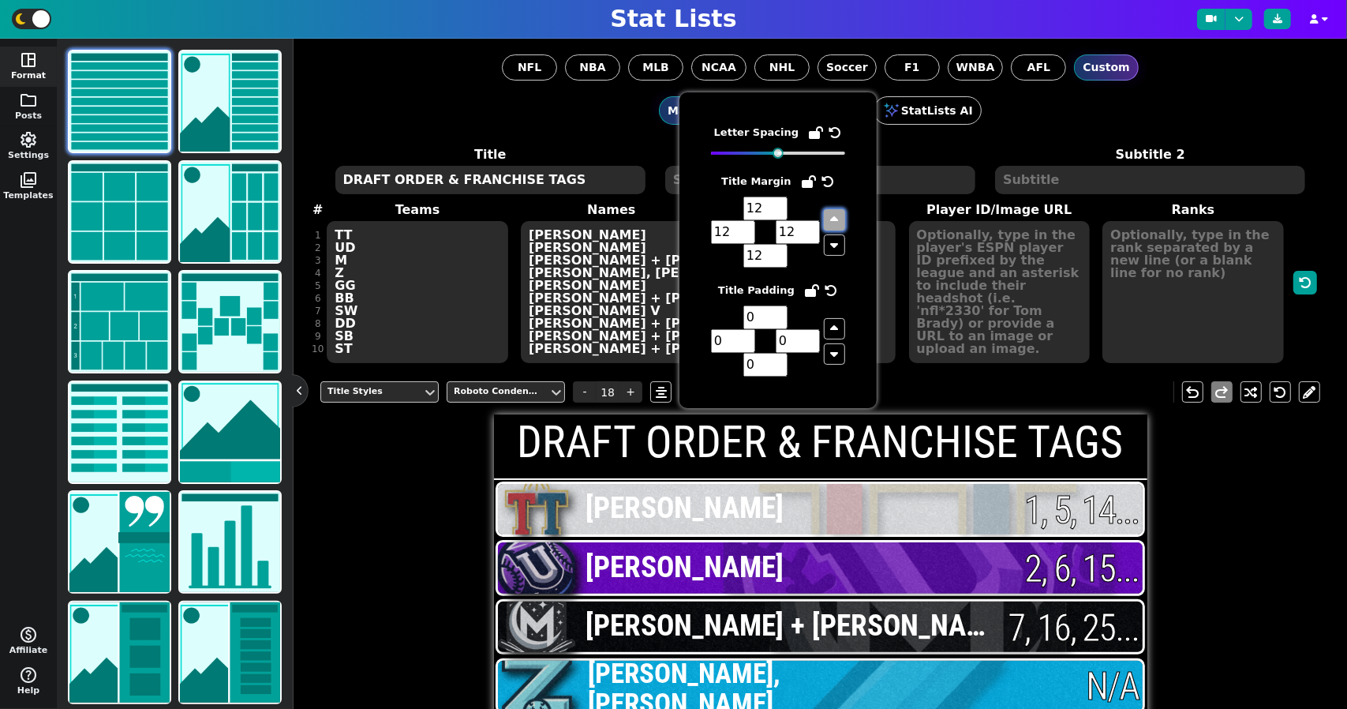
click at [837, 213] on icon "button" at bounding box center [835, 219] width 8 height 13
type input "13"
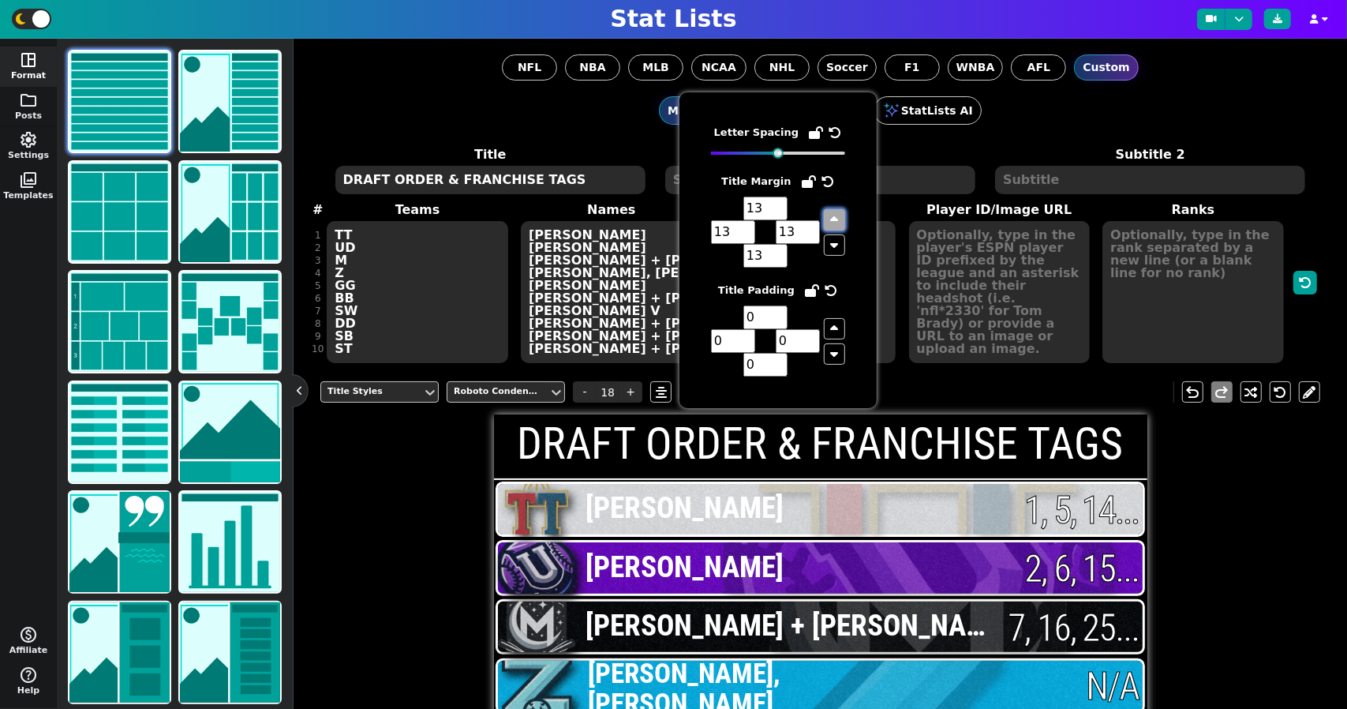
click at [837, 213] on icon "button" at bounding box center [835, 219] width 8 height 13
type input "14"
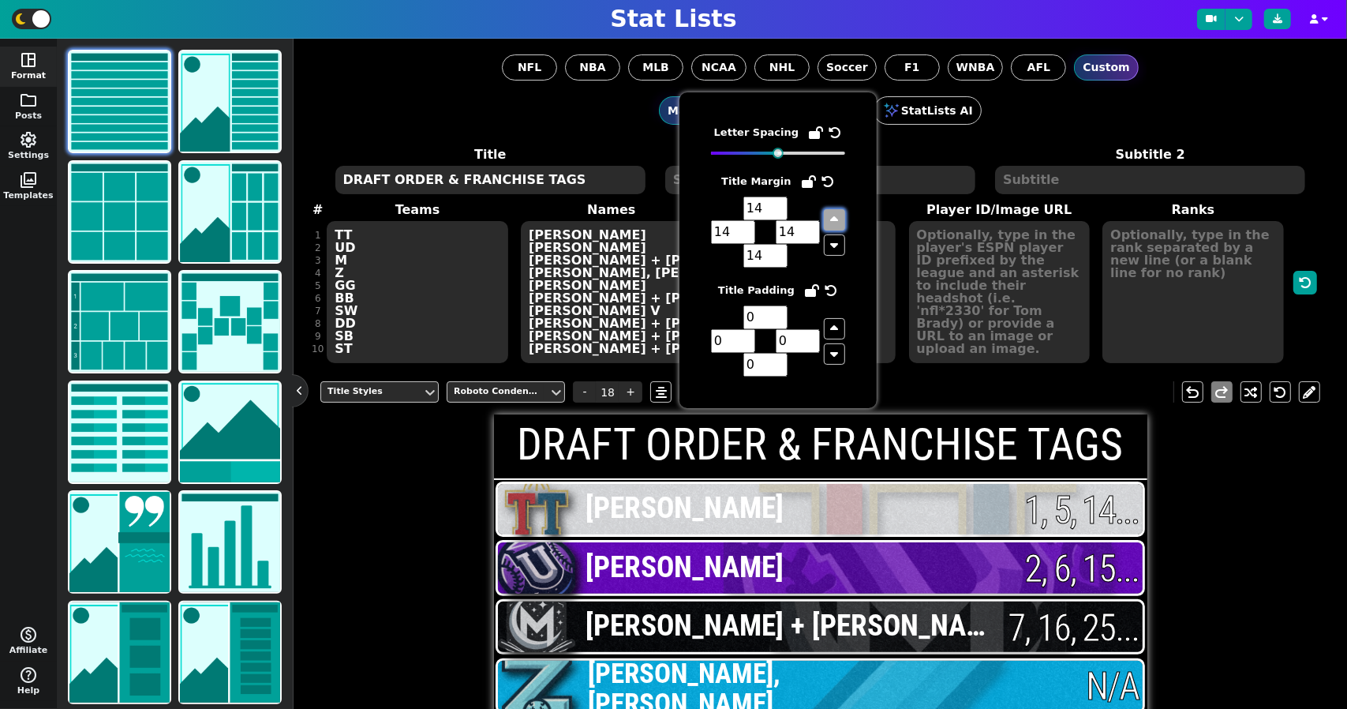
click at [837, 213] on icon "button" at bounding box center [835, 219] width 8 height 13
type input "15"
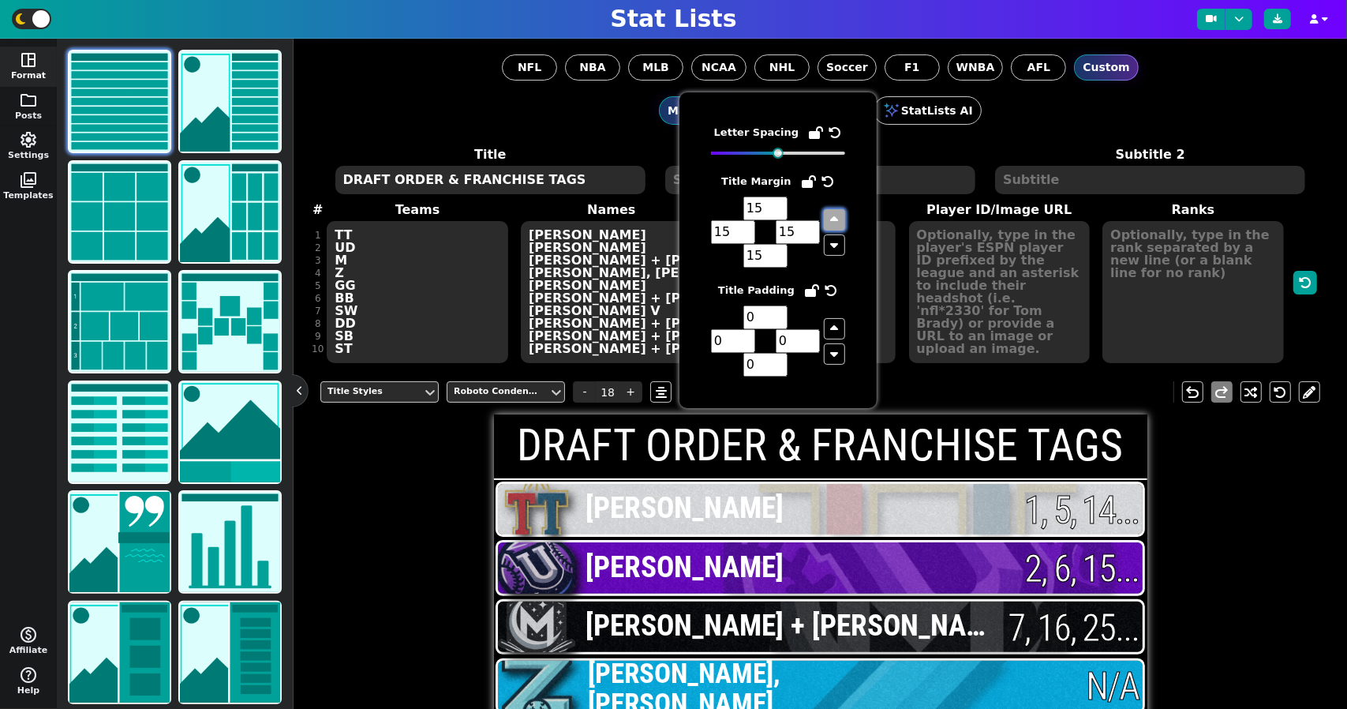
click at [837, 213] on icon "button" at bounding box center [835, 219] width 8 height 13
type input "16"
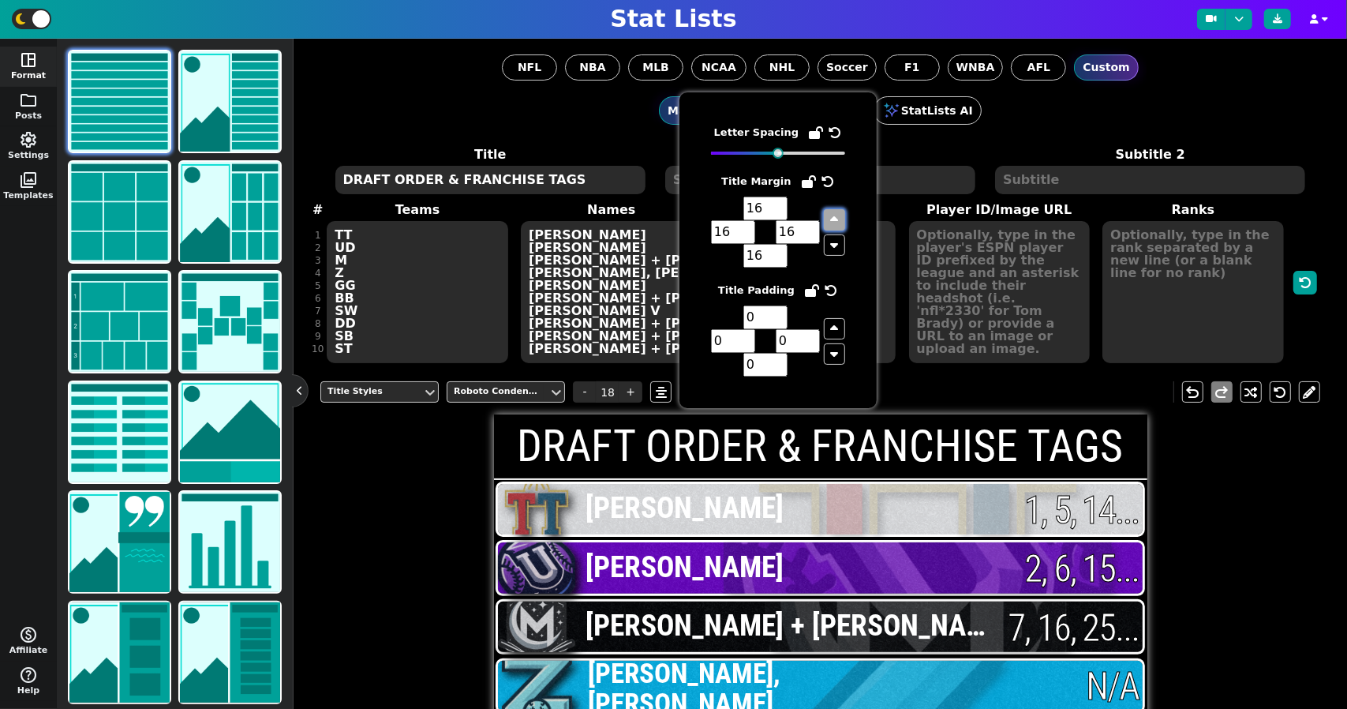
click at [837, 213] on icon "button" at bounding box center [835, 219] width 8 height 13
type input "17"
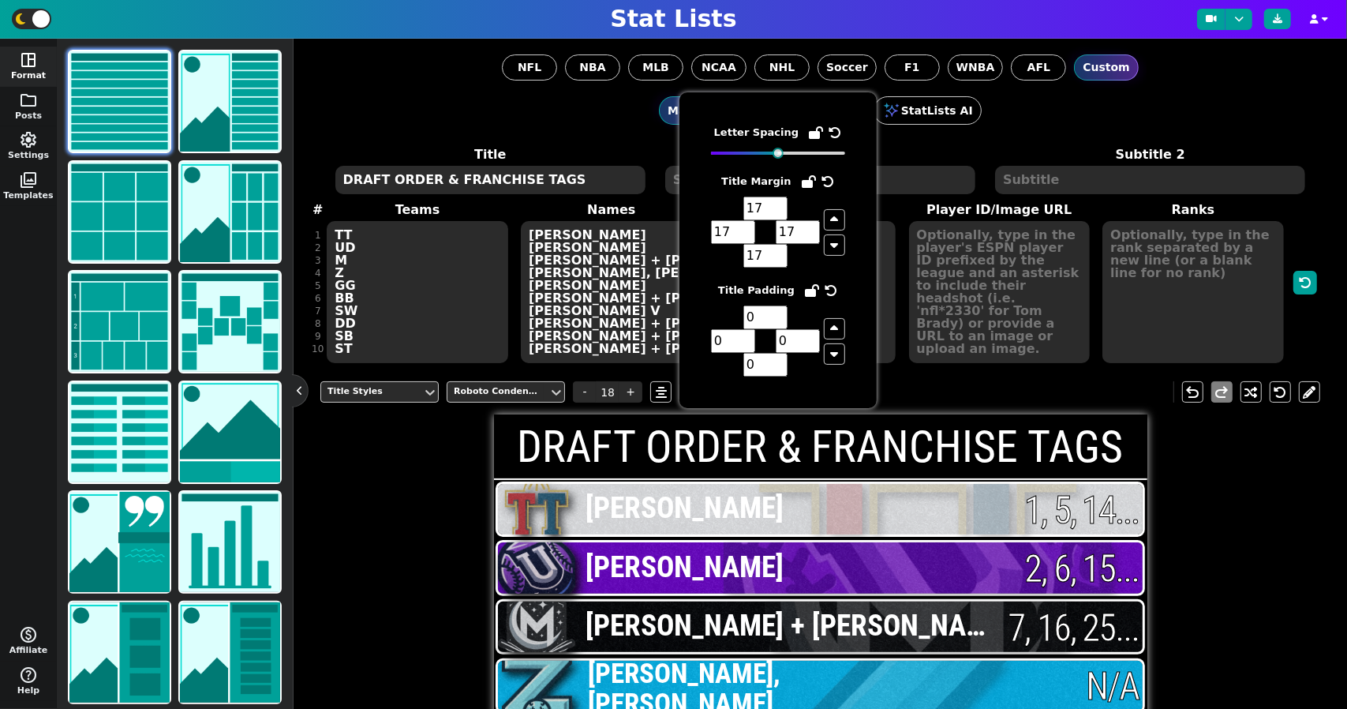
click at [1235, 482] on div "Title Styles Roboto Condensed - 18 + Aa A A undo redo DRAFT ORDER & FRANCHISE T…" at bounding box center [820, 718] width 1000 height 699
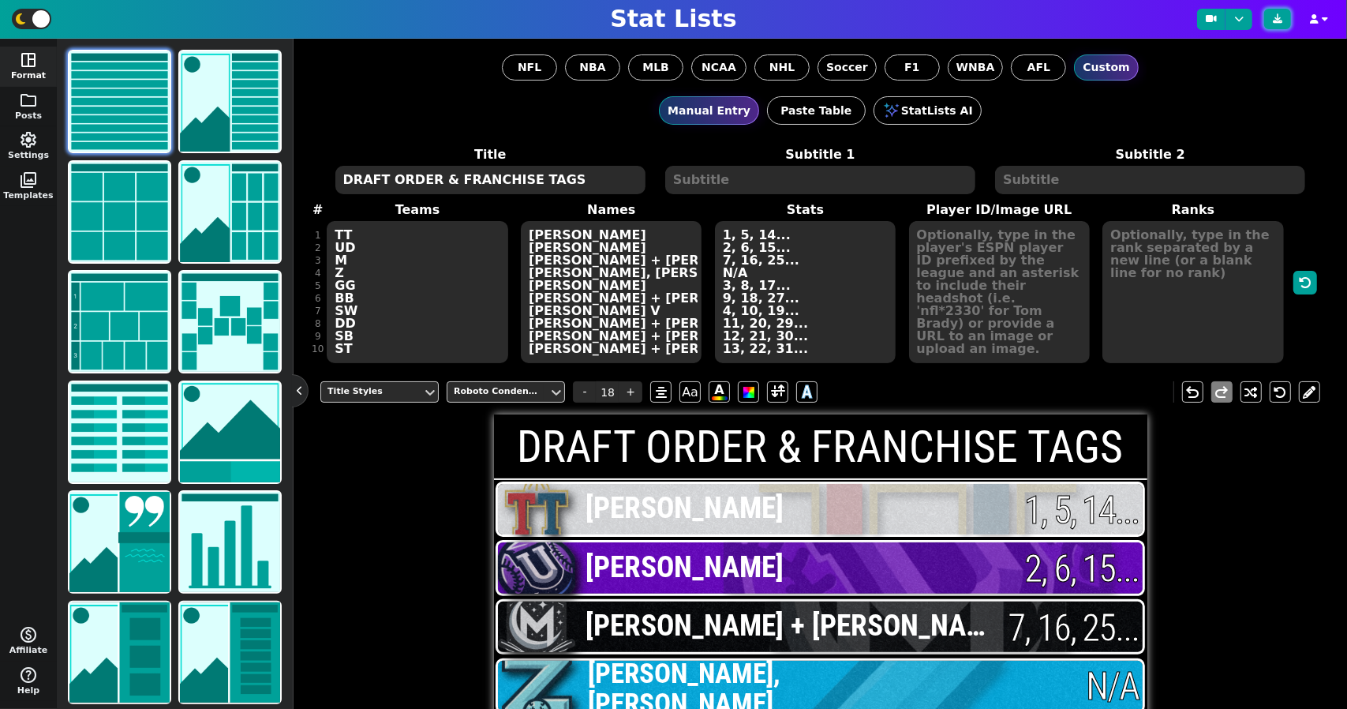
click at [1269, 21] on button at bounding box center [1278, 19] width 27 height 21
